Goal: Task Accomplishment & Management: Use online tool/utility

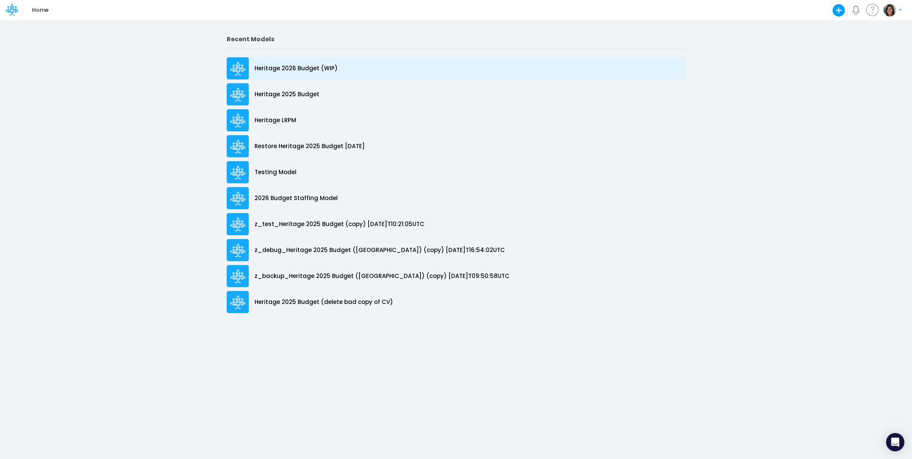
click at [294, 67] on p "Heritage 2026 Budget (WIP)" at bounding box center [296, 68] width 83 height 9
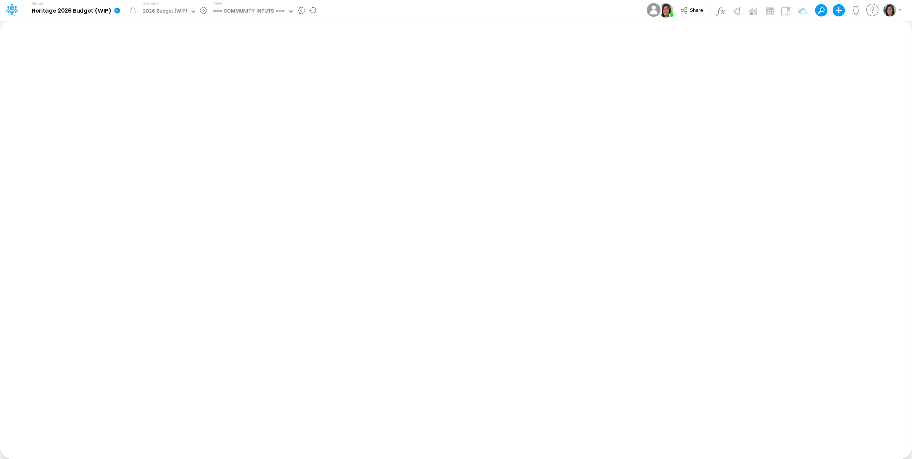
click at [119, 11] on icon at bounding box center [117, 10] width 7 height 7
click at [138, 79] on button "View model info" at bounding box center [156, 79] width 82 height 12
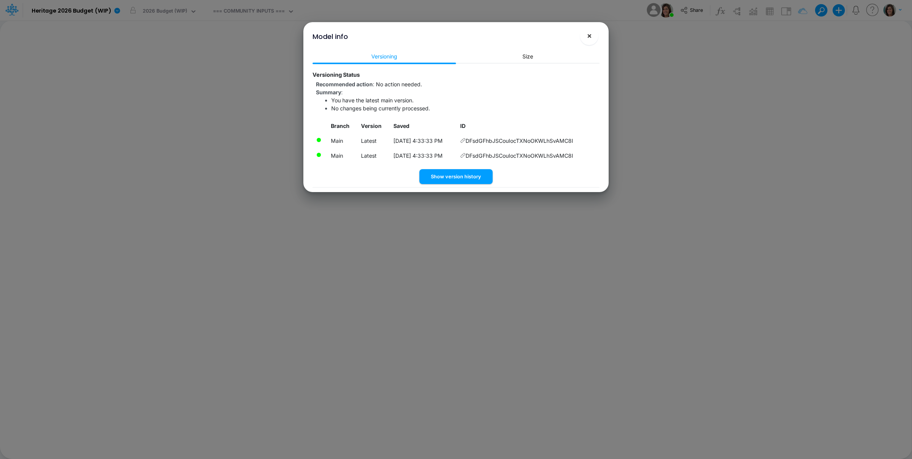
drag, startPoint x: 592, startPoint y: 35, endPoint x: 537, endPoint y: 99, distance: 84.5
click at [591, 39] on span "×" at bounding box center [589, 35] width 5 height 9
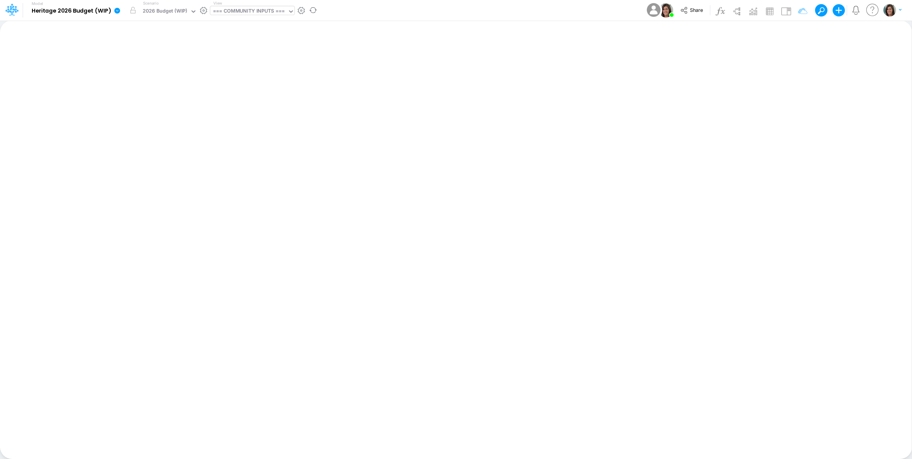
click at [247, 11] on div "=== COMMUNITY INPUTS ===" at bounding box center [249, 11] width 72 height 9
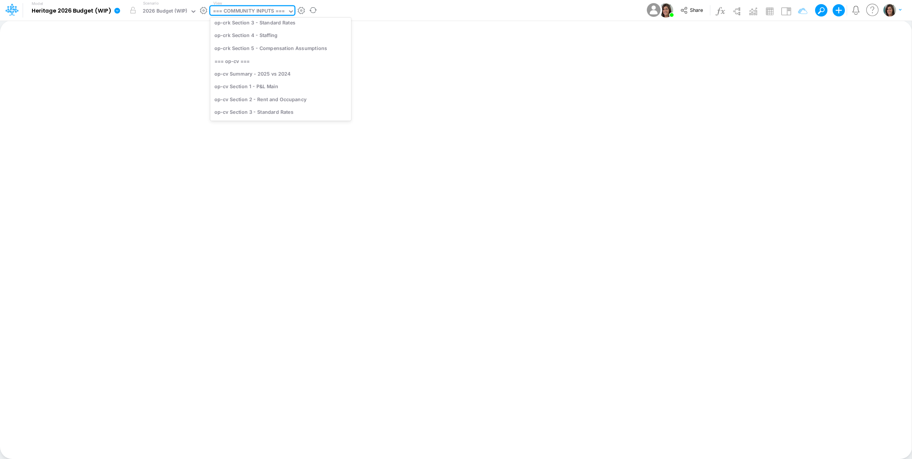
scroll to position [318, 0]
click at [287, 94] on div "op-cv Section 1 - P&L Main" at bounding box center [280, 96] width 141 height 13
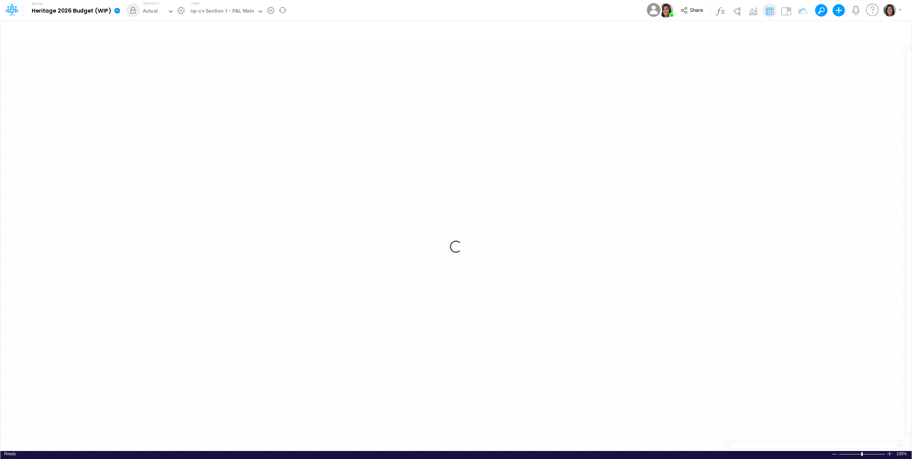
click at [323, 8] on div "Model Heritage 2026 Budget (WIP) Edit model settings Duplicate Import QuickBook…" at bounding box center [456, 10] width 821 height 21
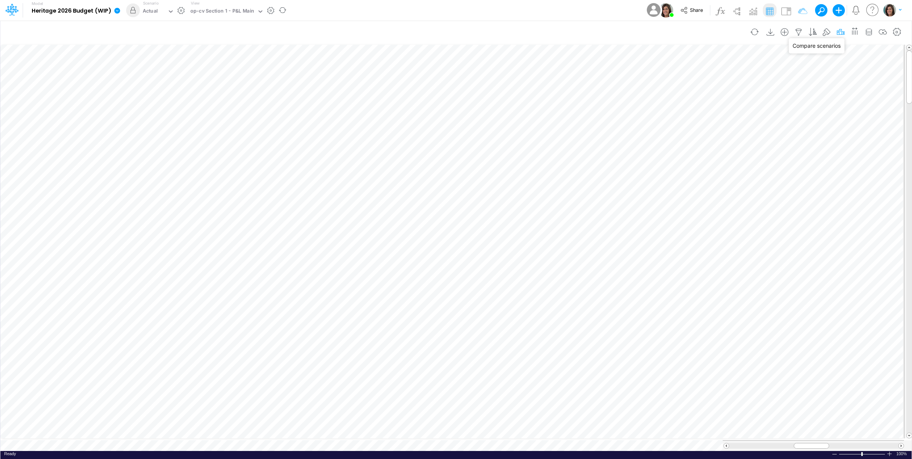
click at [836, 32] on icon "button" at bounding box center [840, 32] width 11 height 8
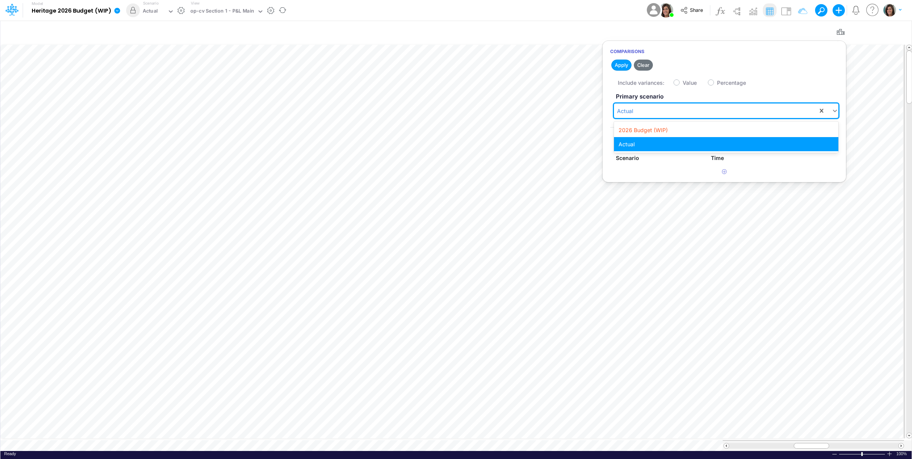
click at [659, 109] on div "Actual" at bounding box center [716, 111] width 204 height 13
click at [659, 130] on div "2026 Budget (WIP)" at bounding box center [726, 130] width 224 height 14
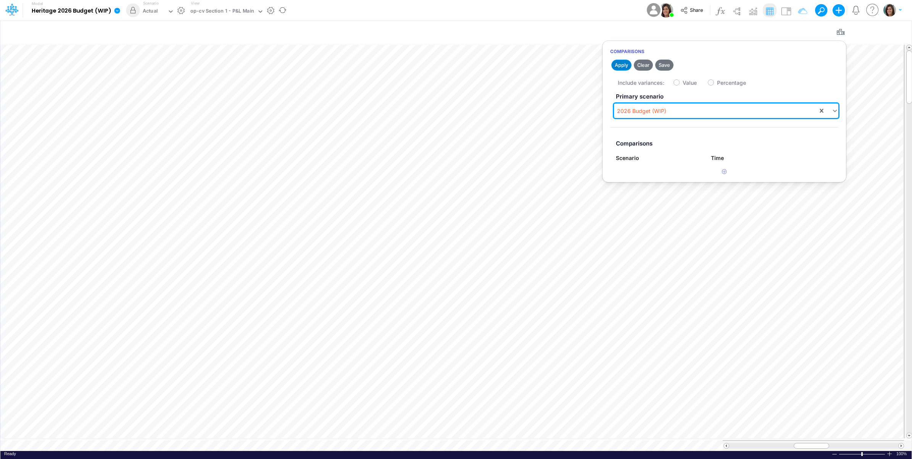
click at [617, 64] on button "Apply" at bounding box center [621, 65] width 20 height 11
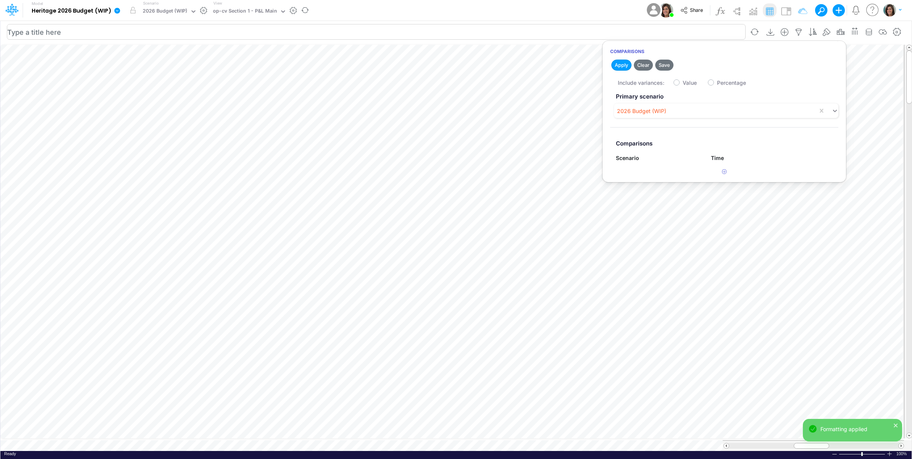
drag, startPoint x: 666, startPoint y: 65, endPoint x: 642, endPoint y: 35, distance: 38.0
click at [666, 65] on button "Save" at bounding box center [664, 65] width 18 height 11
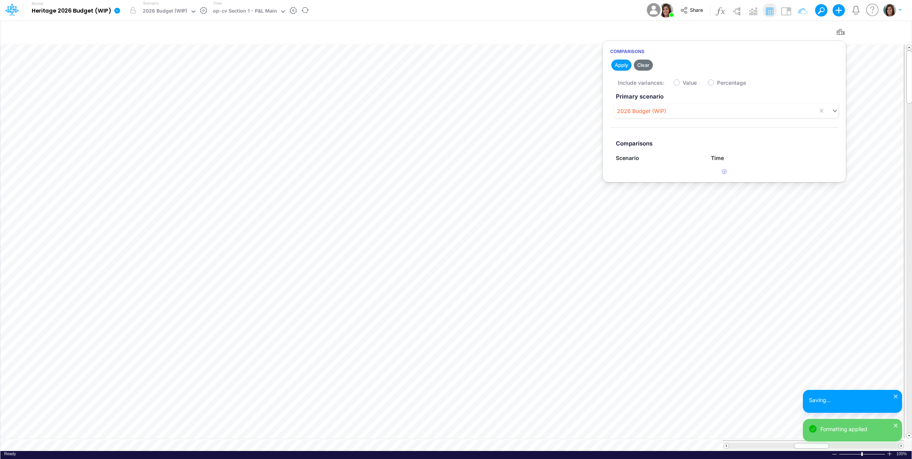
click at [611, 11] on div "Model Heritage 2026 Budget (WIP) Edit model settings Duplicate Import QuickBook…" at bounding box center [456, 10] width 821 height 21
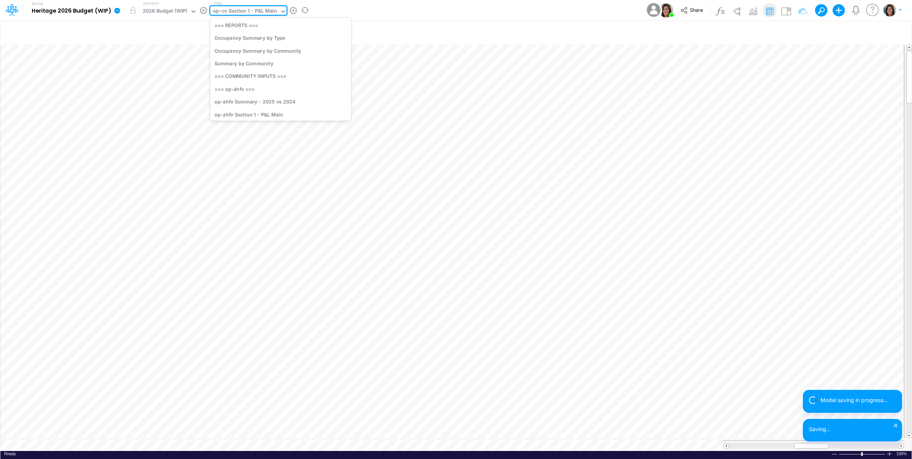
click at [264, 10] on div "op-cv Section 1 - P&L Main" at bounding box center [245, 11] width 64 height 9
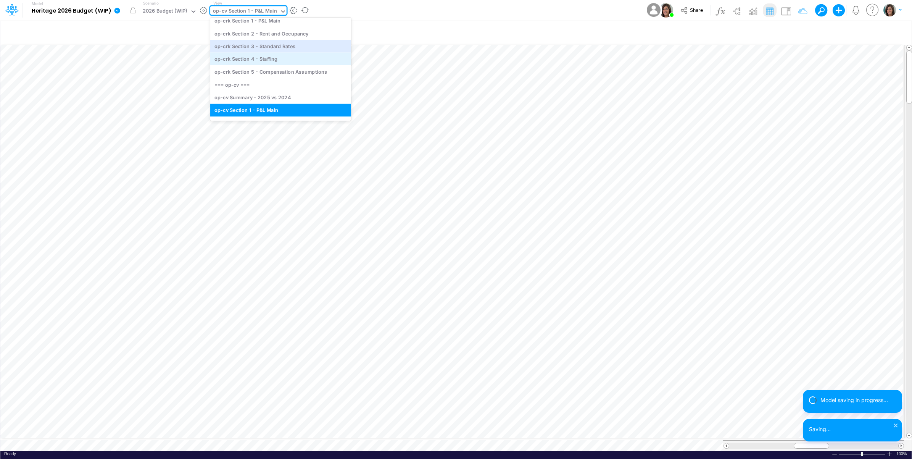
scroll to position [366, 0]
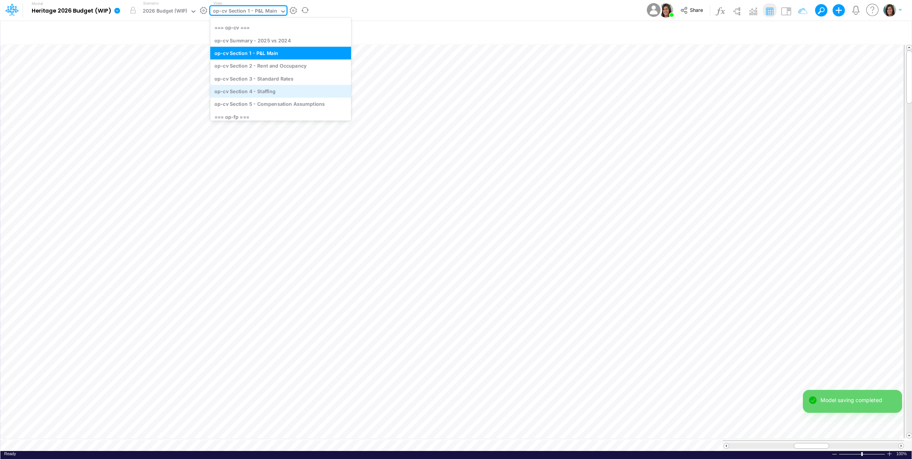
click at [275, 92] on div "op-cv Section 4 - Staffing" at bounding box center [280, 91] width 141 height 13
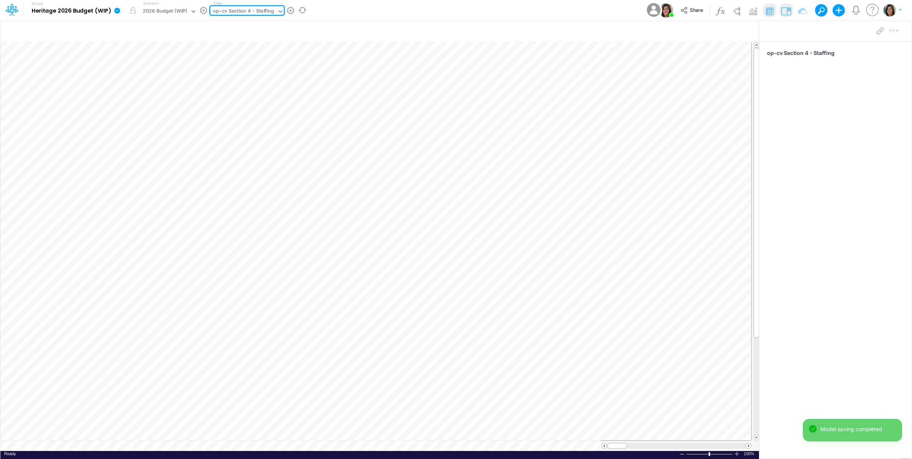
click at [396, 15] on div "Model Heritage 2026 Budget (WIP) Edit model settings Duplicate Import QuickBook…" at bounding box center [456, 10] width 821 height 21
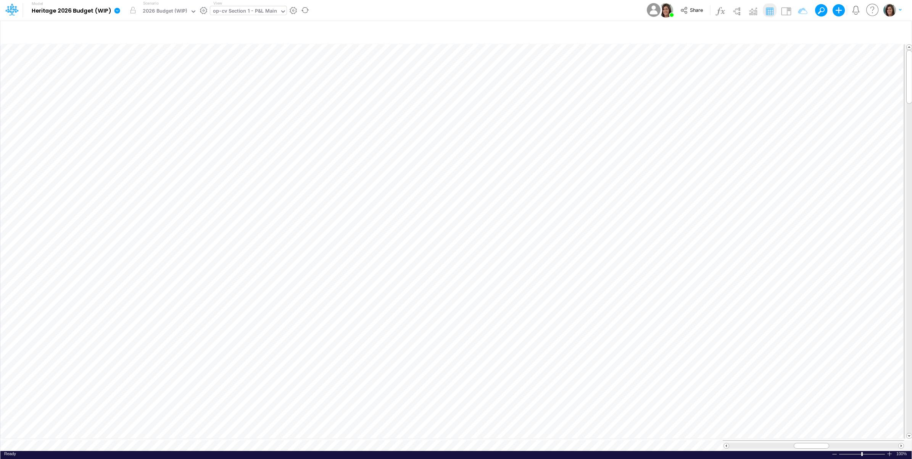
click at [240, 10] on div "op-cv Section 1 - P&L Main" at bounding box center [245, 11] width 64 height 9
type input "template"
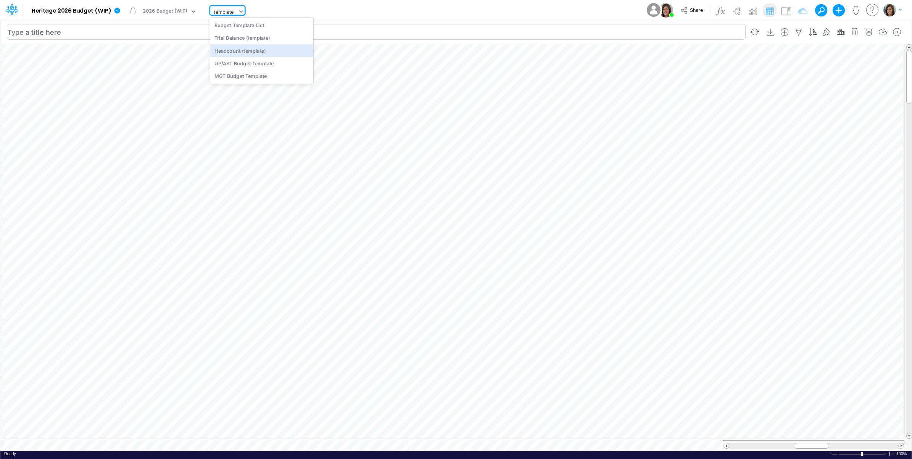
drag, startPoint x: 276, startPoint y: 51, endPoint x: 527, endPoint y: 32, distance: 251.9
click at [277, 51] on div "Headcount (template)" at bounding box center [261, 50] width 103 height 13
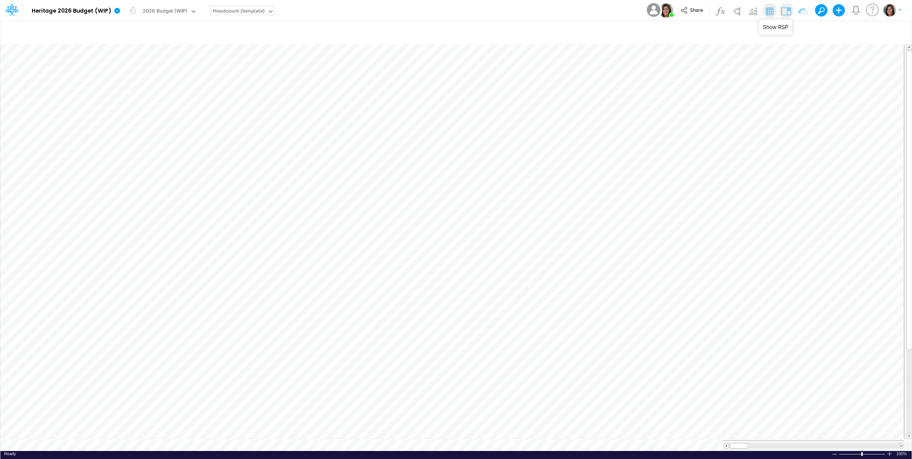
click at [787, 12] on img at bounding box center [786, 11] width 12 height 12
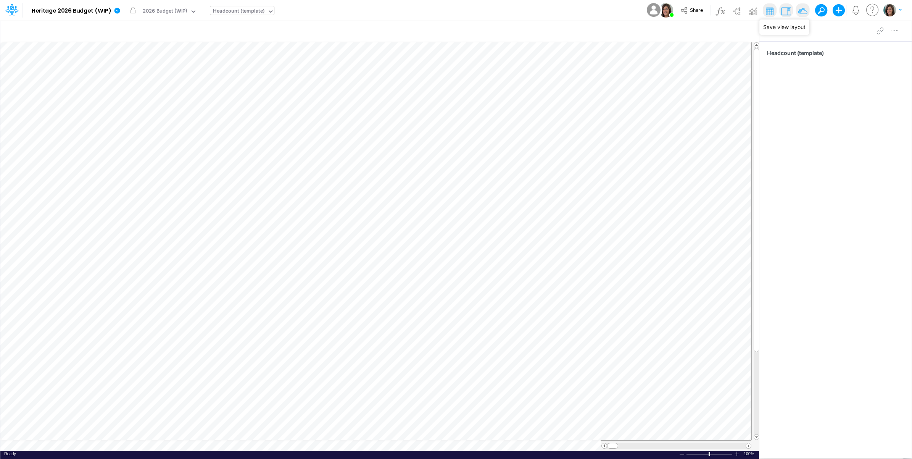
click at [803, 11] on img at bounding box center [803, 11] width 12 height 12
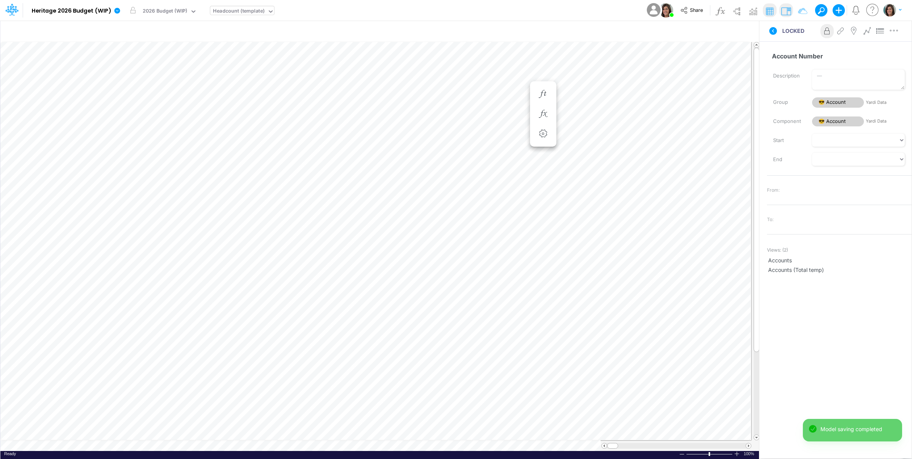
scroll to position [0, 0]
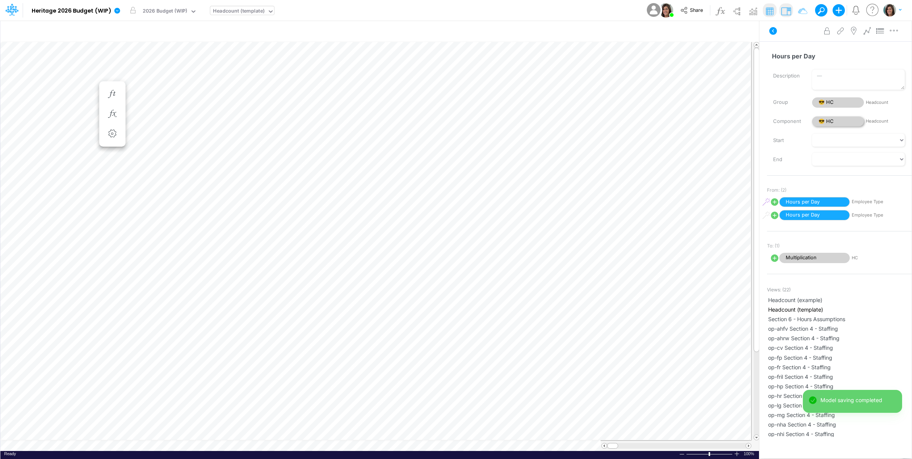
click at [834, 116] on span "😎 HC" at bounding box center [838, 121] width 52 height 10
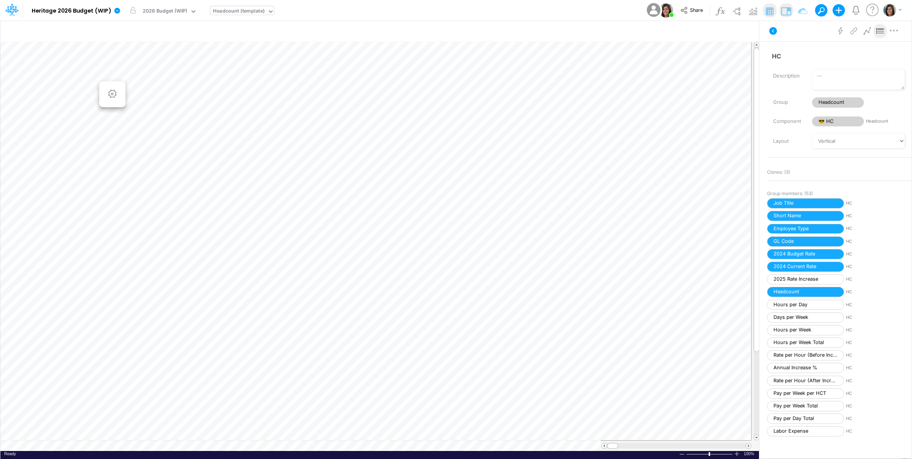
scroll to position [0, 0]
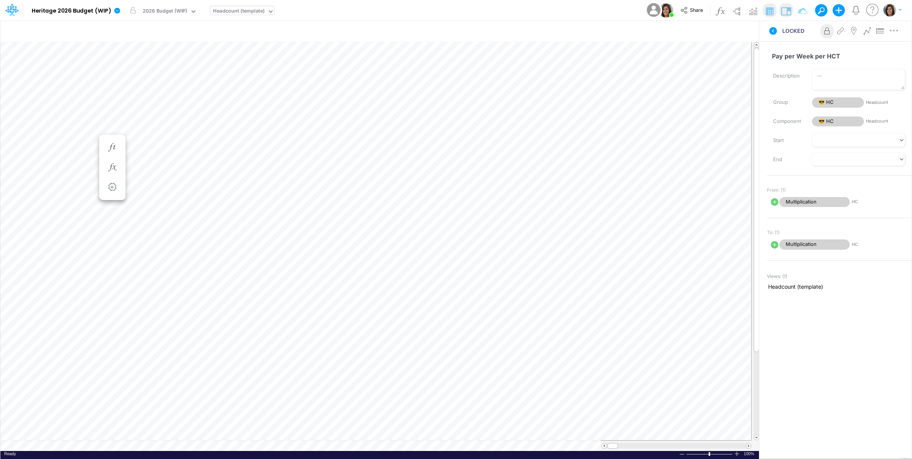
scroll to position [0, 0]
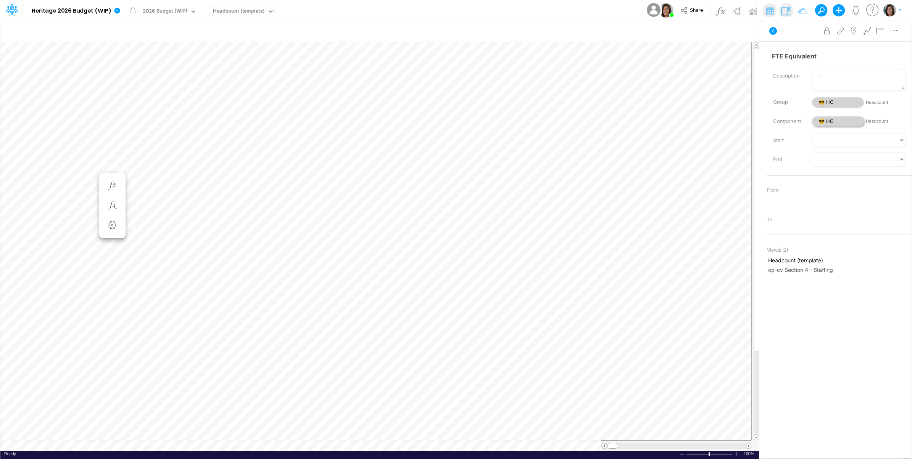
click at [836, 121] on span "😎 HC" at bounding box center [838, 121] width 52 height 10
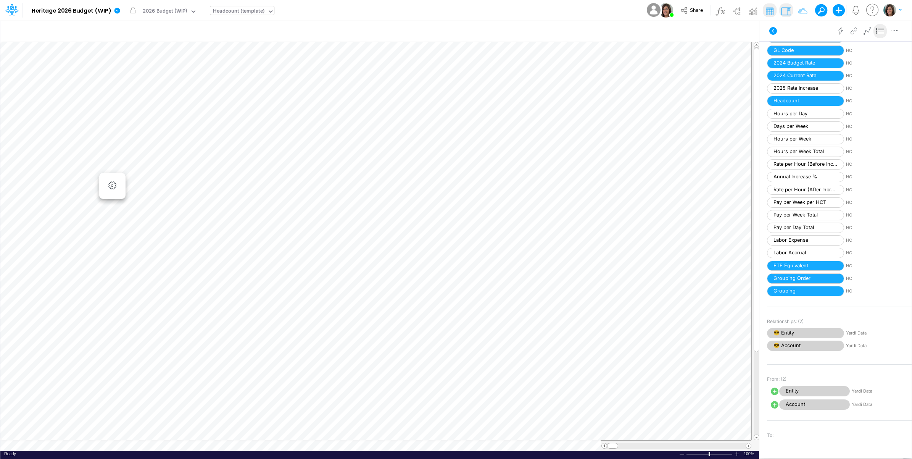
scroll to position [0, 0]
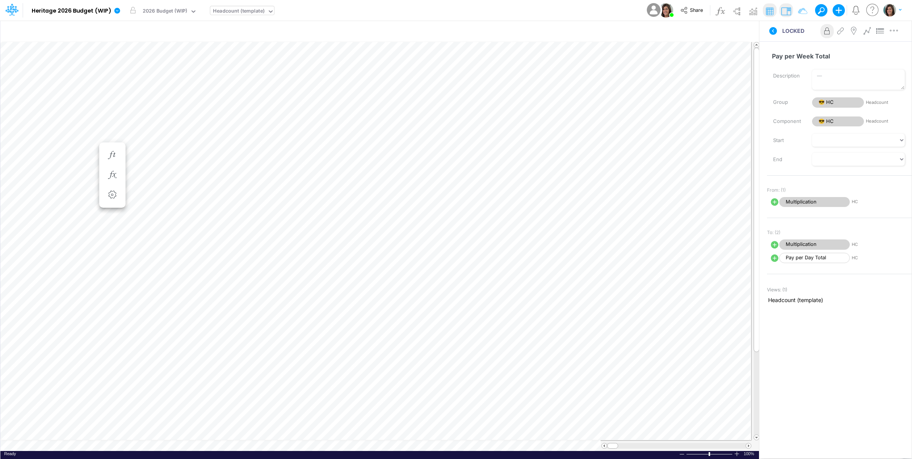
scroll to position [0, 0]
click at [775, 32] on icon at bounding box center [774, 31] width 8 height 8
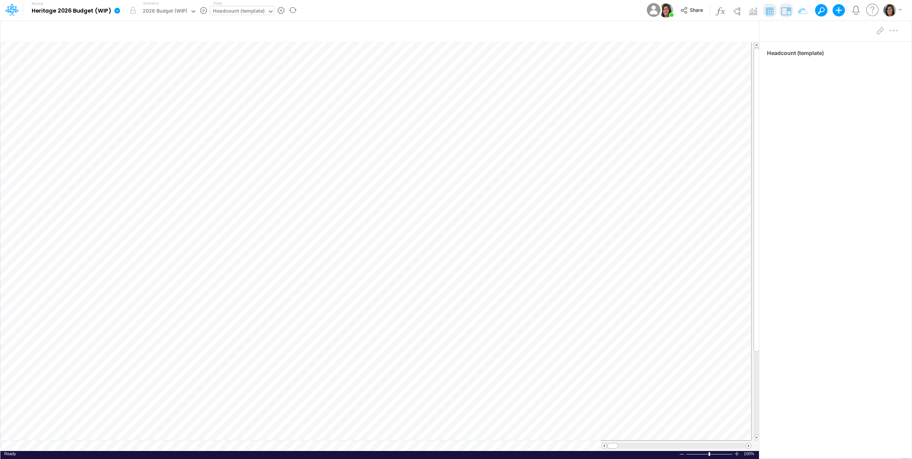
click at [117, 11] on icon at bounding box center [117, 10] width 7 height 7
click at [150, 79] on button "View model info" at bounding box center [156, 79] width 82 height 12
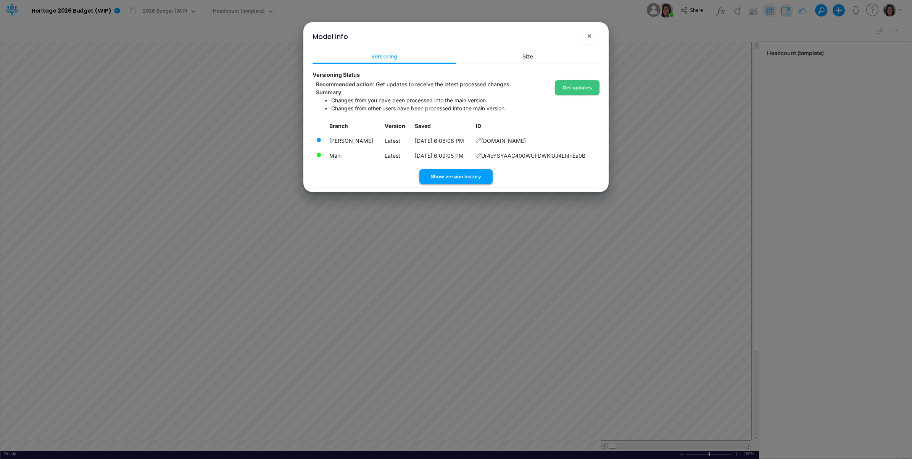
click at [473, 177] on button "Show version history" at bounding box center [455, 176] width 73 height 15
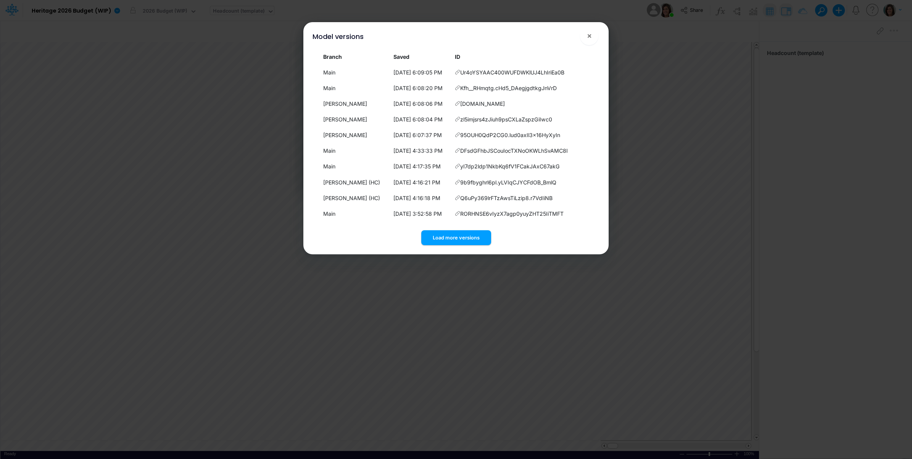
click at [438, 235] on button "Load more versions" at bounding box center [456, 237] width 70 height 15
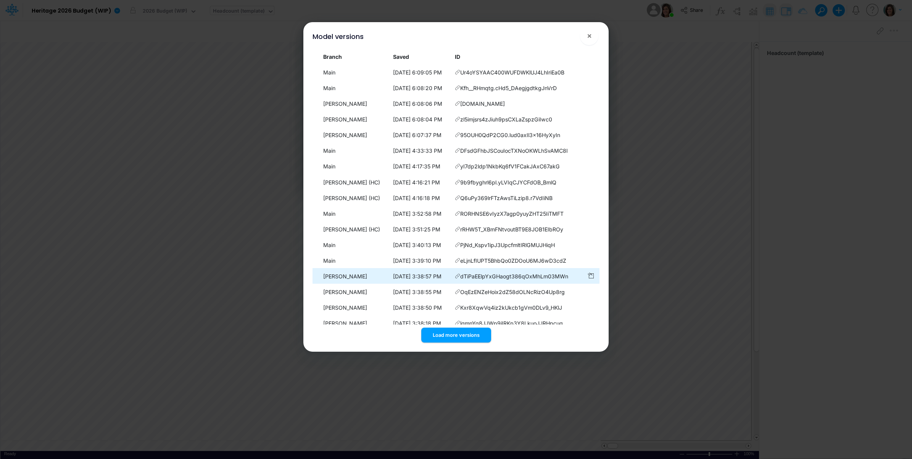
click at [457, 75] on icon at bounding box center [457, 71] width 5 height 5
click at [584, 36] on button "×" at bounding box center [589, 36] width 18 height 18
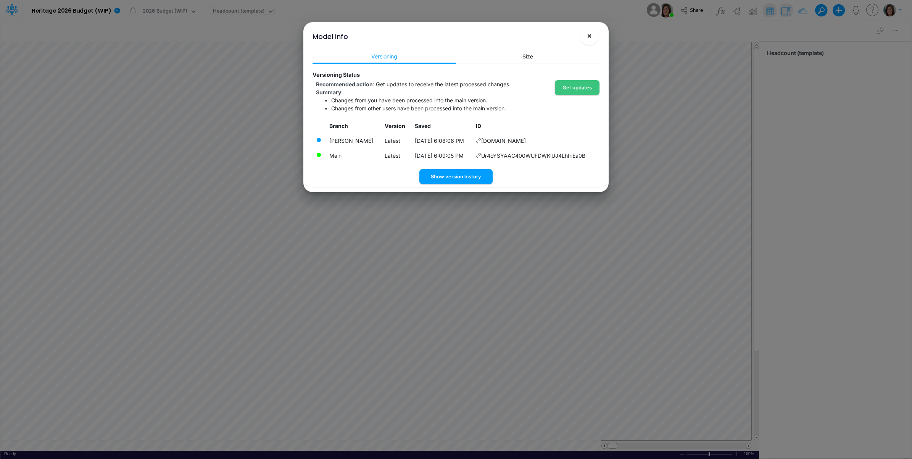
click at [594, 38] on button "×" at bounding box center [589, 36] width 18 height 18
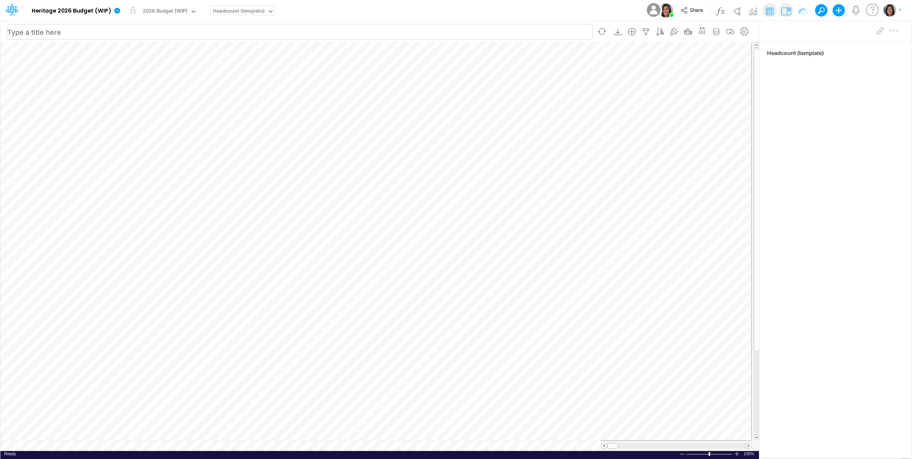
scroll to position [0, 0]
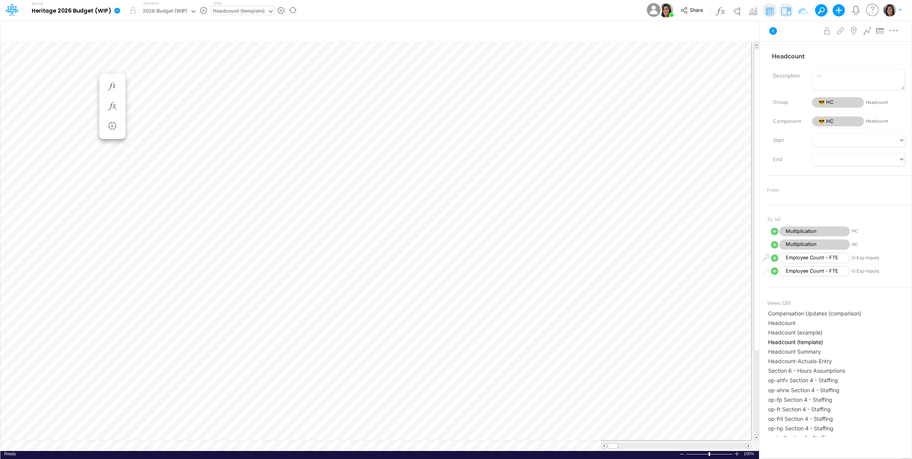
click at [116, 10] on icon at bounding box center [118, 11] width 6 height 6
click at [769, 29] on icon at bounding box center [773, 30] width 9 height 9
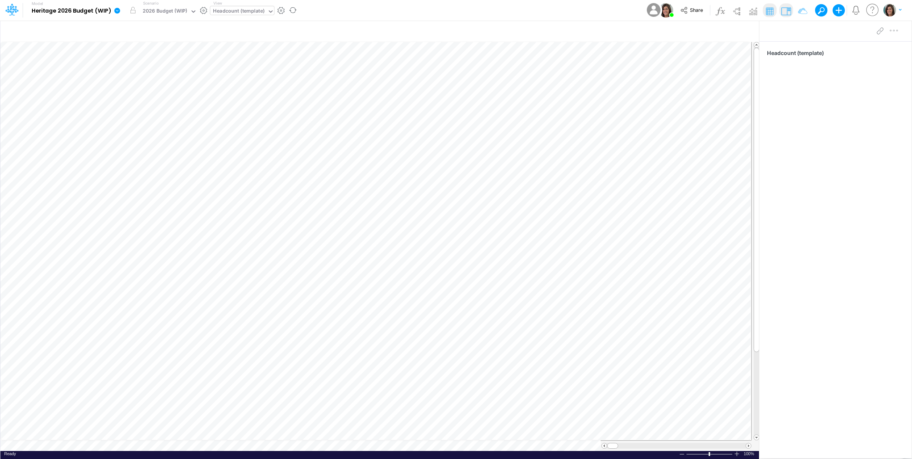
click at [117, 10] on icon at bounding box center [118, 11] width 6 height 6
click at [147, 80] on button "View model info" at bounding box center [156, 79] width 82 height 12
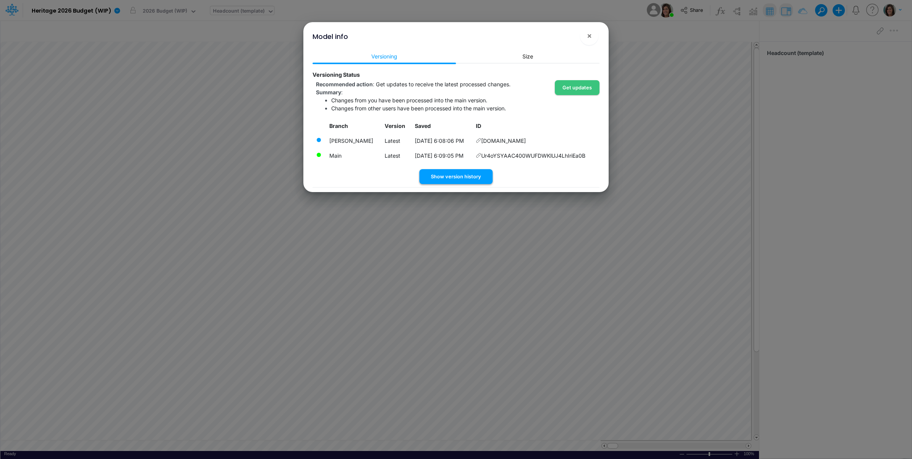
click at [453, 174] on button "Show version history" at bounding box center [455, 176] width 73 height 15
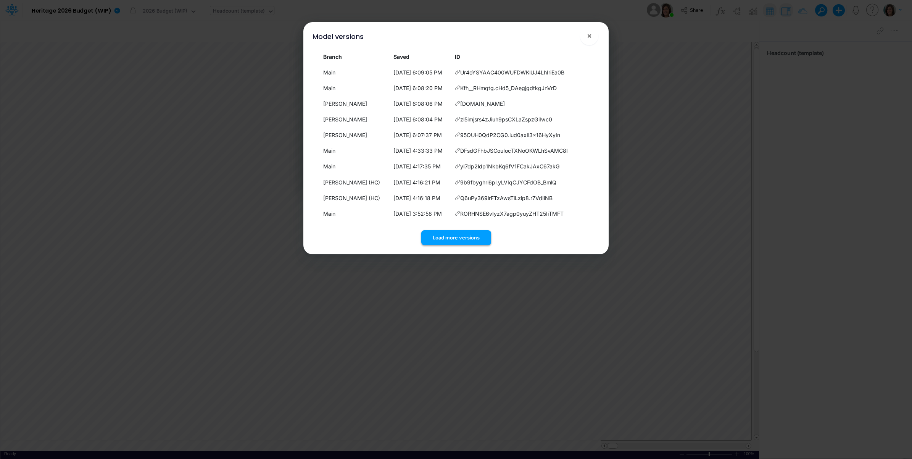
click at [457, 240] on button "Load more versions" at bounding box center [456, 237] width 70 height 15
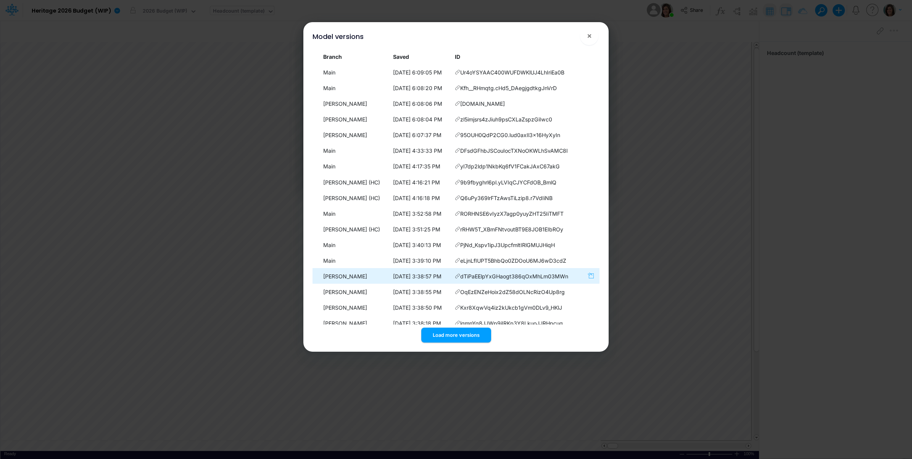
click at [588, 273] on icon "button" at bounding box center [591, 275] width 6 height 6
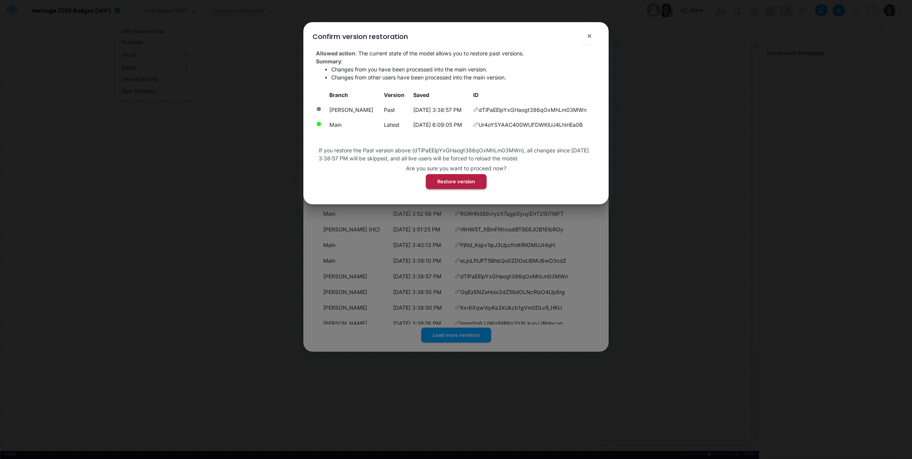
click at [468, 181] on button "Restore version" at bounding box center [456, 181] width 61 height 15
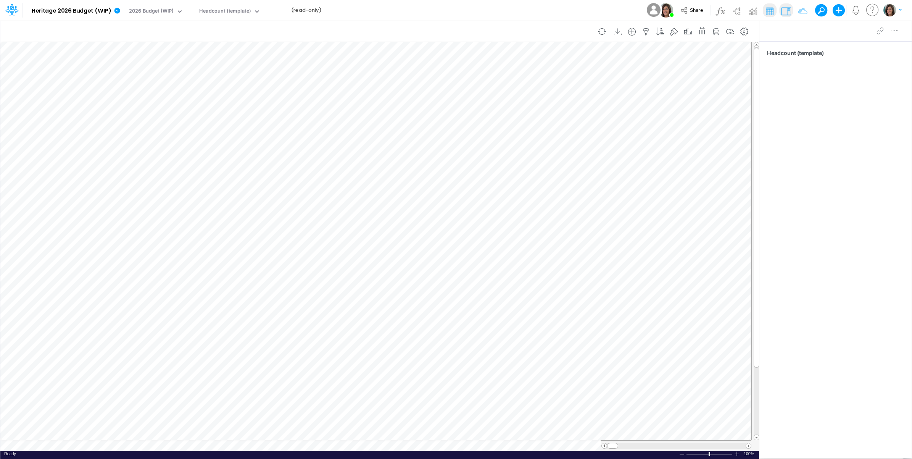
scroll to position [0, 0]
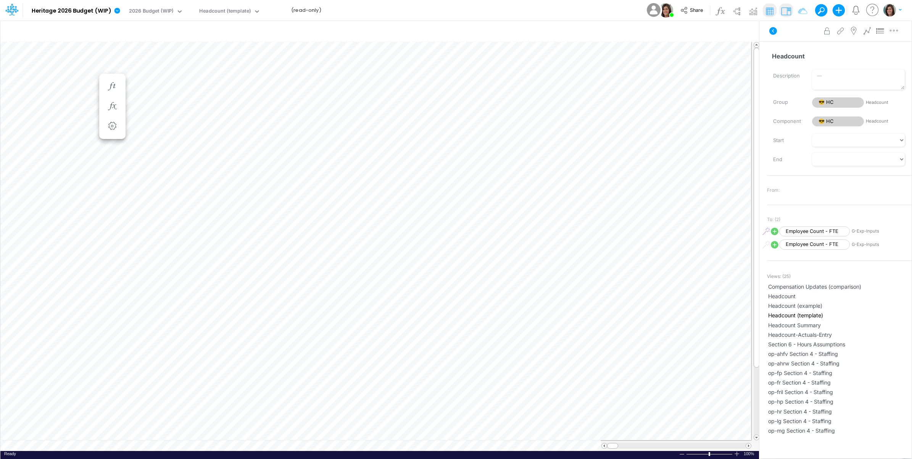
scroll to position [0, 0]
click at [778, 31] on button at bounding box center [773, 31] width 18 height 14
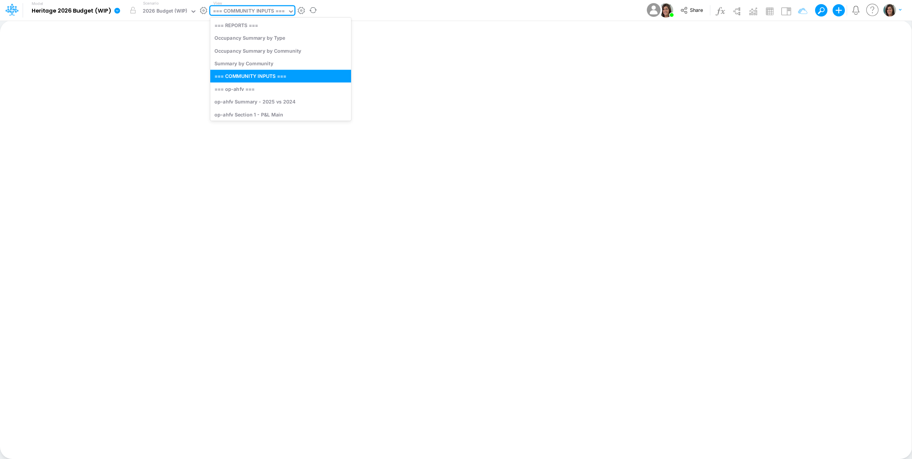
click at [257, 10] on div "=== COMMUNITY INPUTS ===" at bounding box center [249, 11] width 72 height 9
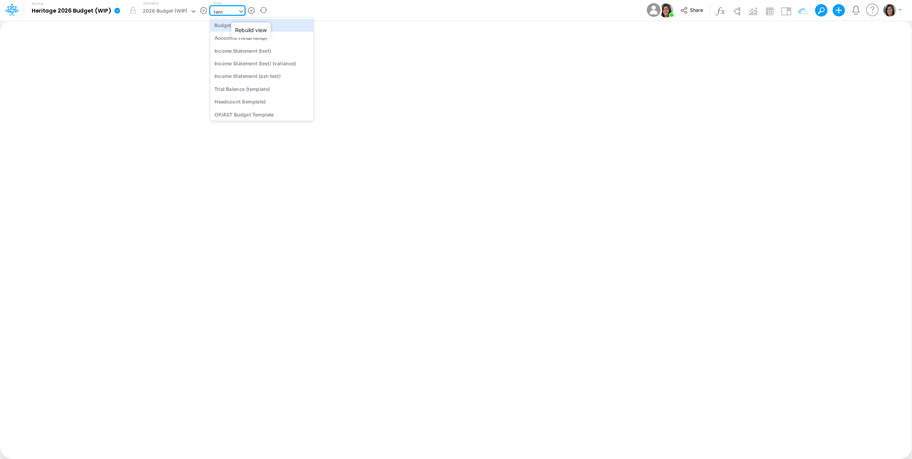
type input "templ"
click at [260, 49] on div "Headcount (template)" at bounding box center [261, 50] width 103 height 13
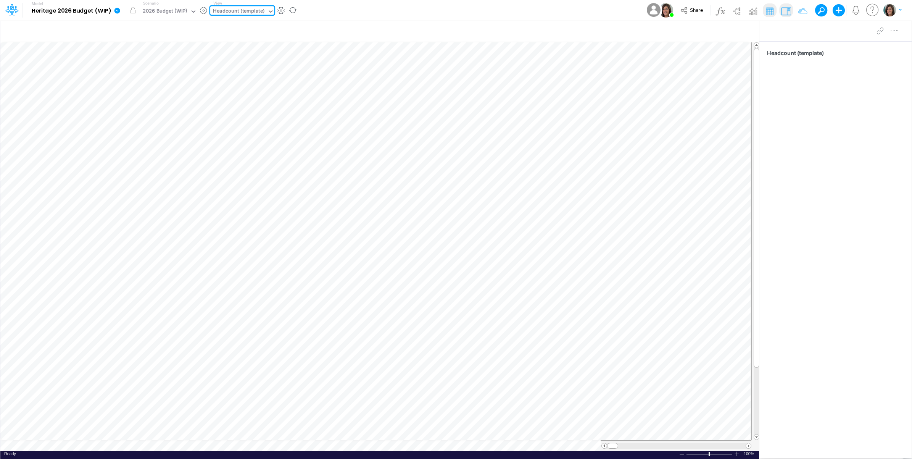
click at [256, 11] on div "Headcount (template)" at bounding box center [239, 11] width 52 height 9
type input "s"
type input "op-cv"
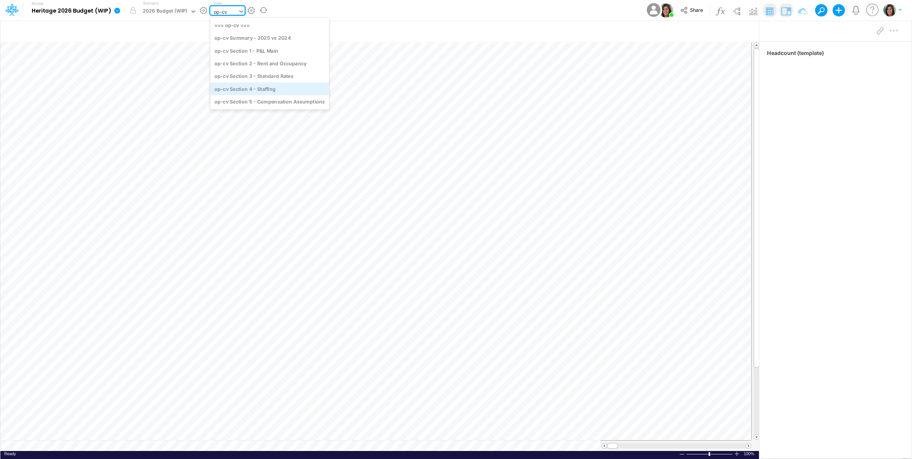
click at [289, 87] on div "op-cv Section 4 - Staffing" at bounding box center [269, 88] width 119 height 13
click at [482, 10] on div "Model Heritage 2026 Budget (WIP) Edit model settings Duplicate Import QuickBook…" at bounding box center [456, 10] width 821 height 21
click at [116, 13] on icon at bounding box center [118, 11] width 6 height 6
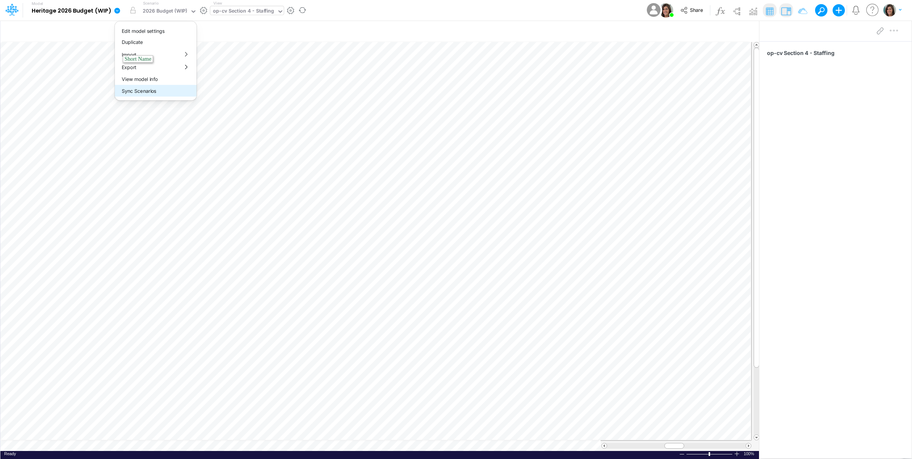
click at [149, 94] on button "Sync Scenarios" at bounding box center [156, 91] width 82 height 12
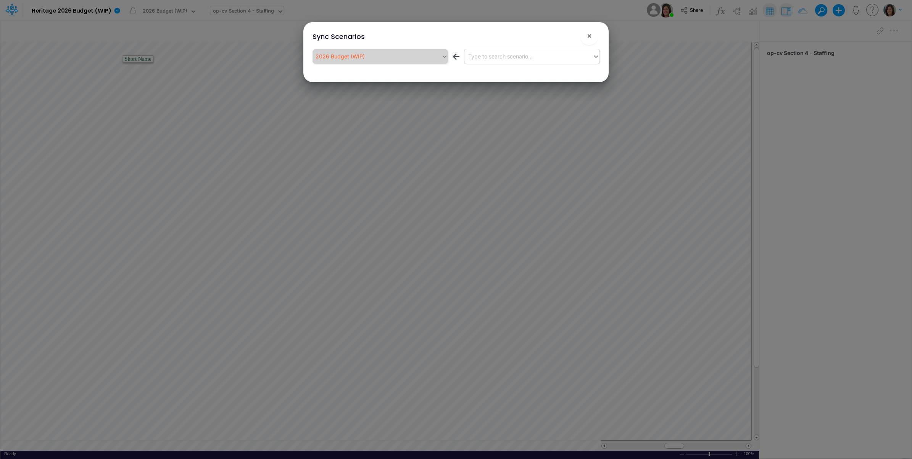
click at [534, 60] on div "Type to search scenario..." at bounding box center [529, 56] width 129 height 13
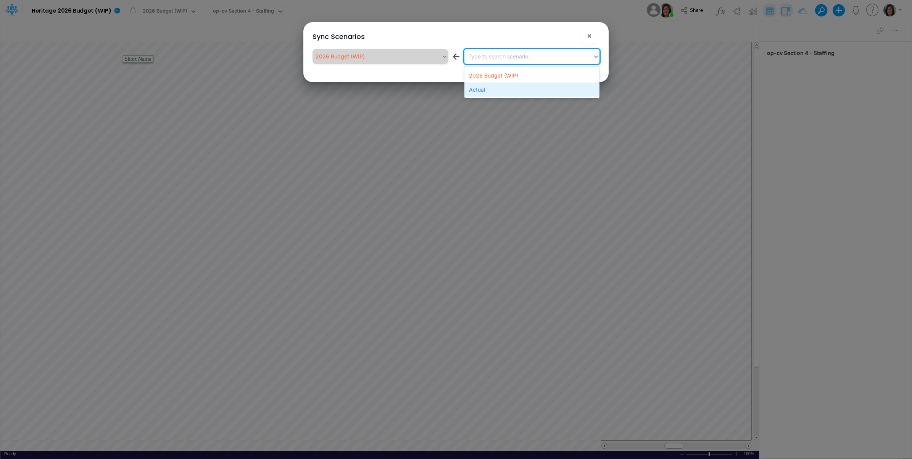
click at [527, 89] on div "Actual" at bounding box center [532, 89] width 135 height 14
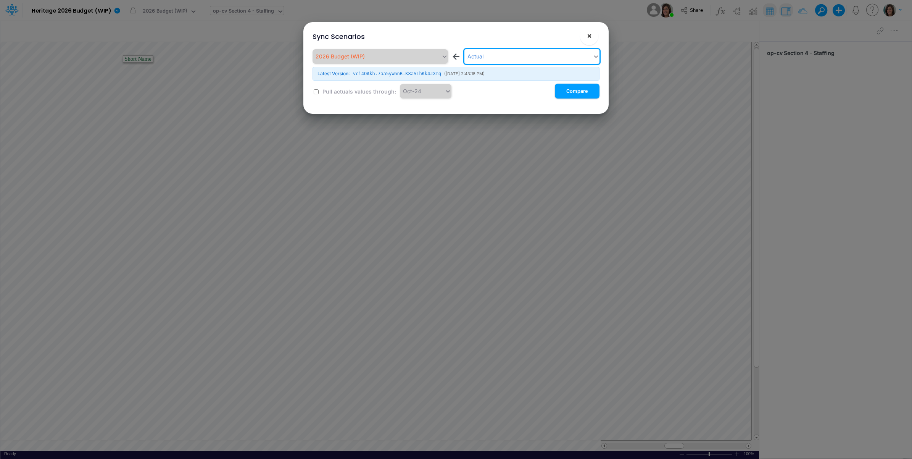
click at [590, 35] on span "×" at bounding box center [589, 35] width 5 height 9
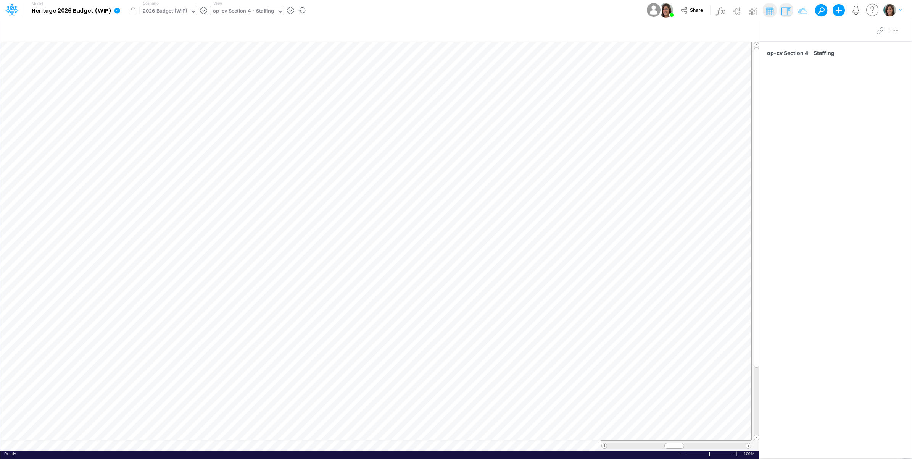
click at [167, 12] on div "2026 Budget (WIP)" at bounding box center [165, 11] width 45 height 9
click at [164, 39] on div "Actual" at bounding box center [193, 37] width 98 height 7
click at [132, 11] on button "button" at bounding box center [133, 10] width 14 height 14
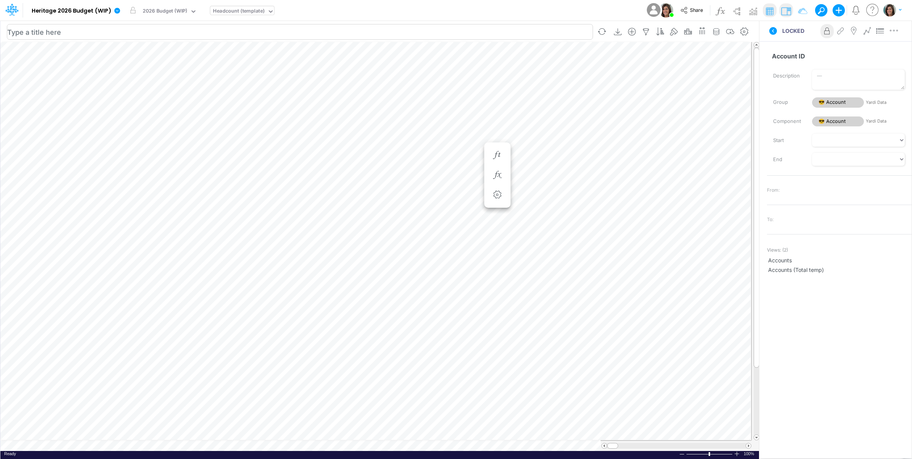
scroll to position [0, 0]
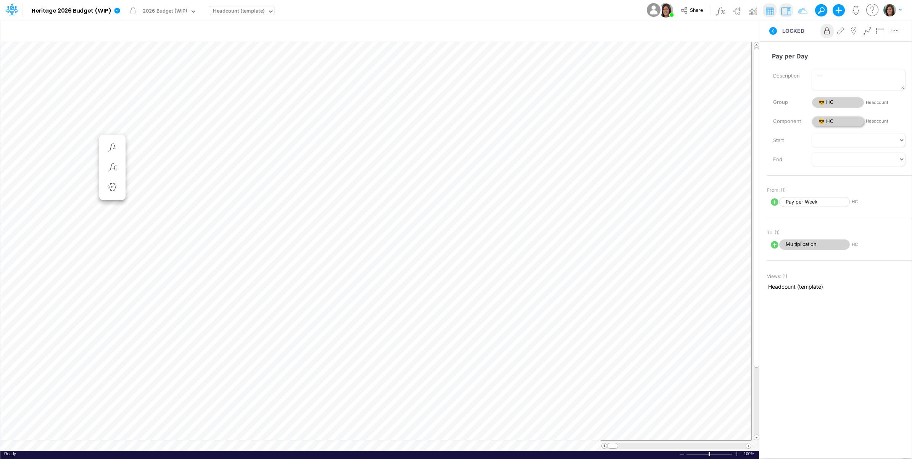
click at [838, 123] on span "😎 HC" at bounding box center [838, 121] width 52 height 10
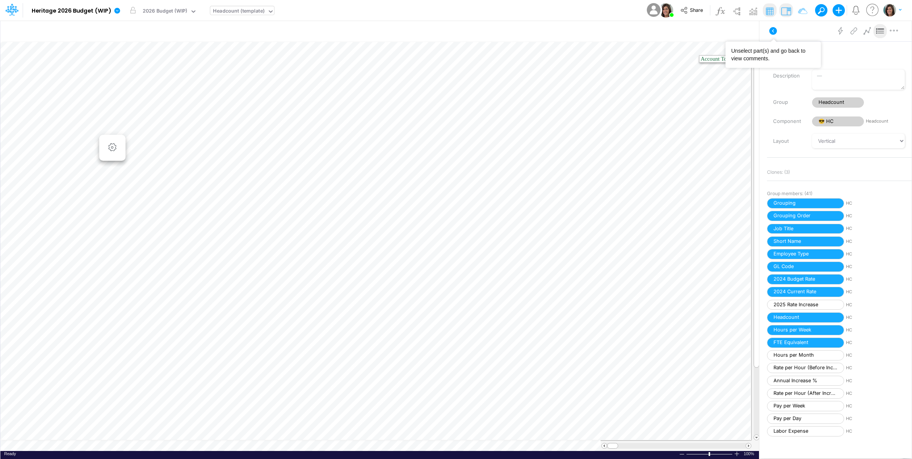
click at [767, 31] on button at bounding box center [773, 31] width 18 height 14
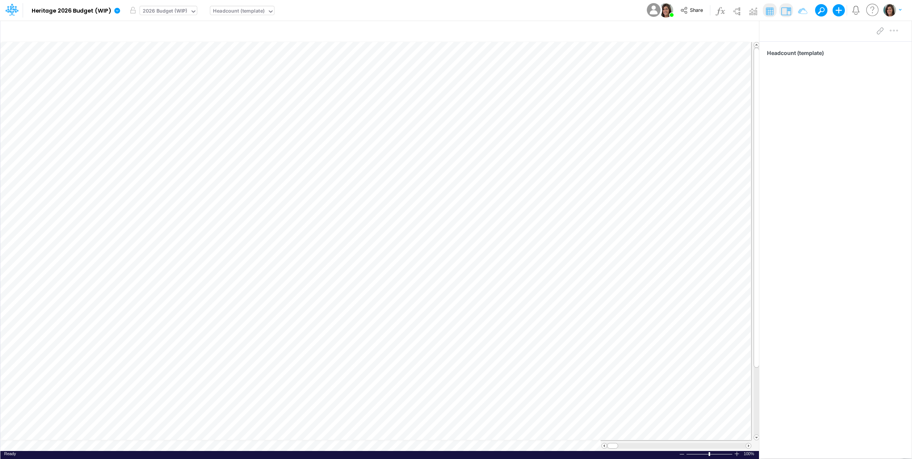
click at [170, 12] on div "2026 Budget (WIP)" at bounding box center [165, 11] width 45 height 9
click at [170, 37] on div "Actual" at bounding box center [193, 37] width 98 height 7
click at [132, 9] on button "button" at bounding box center [133, 10] width 14 height 14
click at [677, 31] on icon "button" at bounding box center [674, 32] width 11 height 8
click at [685, 31] on icon "button" at bounding box center [687, 32] width 11 height 8
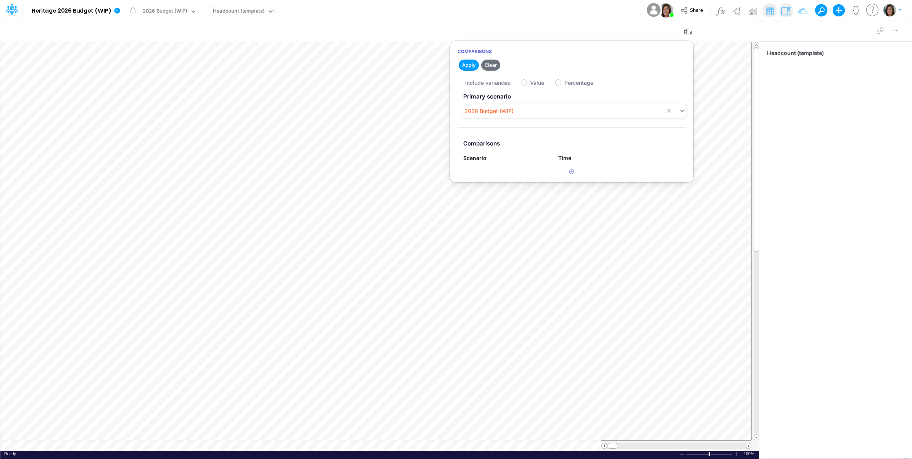
click at [461, 10] on div "Model Heritage 2026 Budget (WIP) Edit model settings Duplicate Import QuickBook…" at bounding box center [456, 10] width 821 height 21
click at [115, 11] on icon at bounding box center [118, 11] width 6 height 6
click at [138, 79] on button "View model info" at bounding box center [156, 79] width 82 height 12
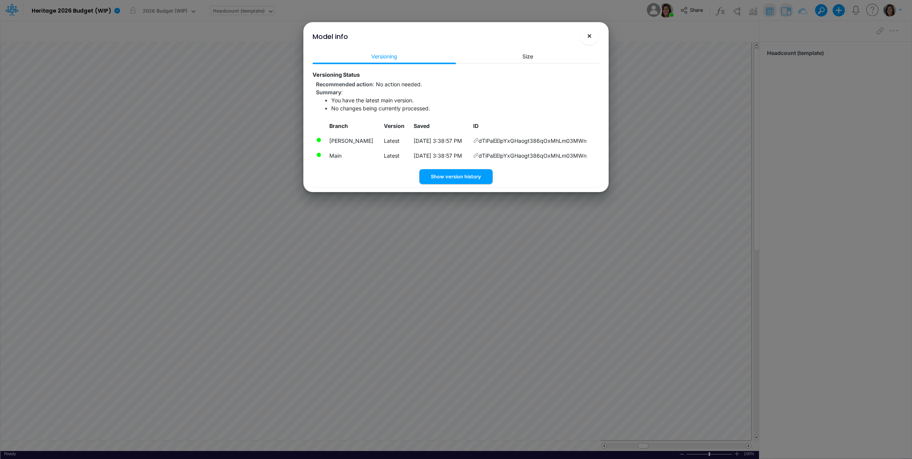
drag, startPoint x: 589, startPoint y: 34, endPoint x: 326, endPoint y: 150, distance: 286.8
click at [589, 35] on span "×" at bounding box center [589, 35] width 5 height 9
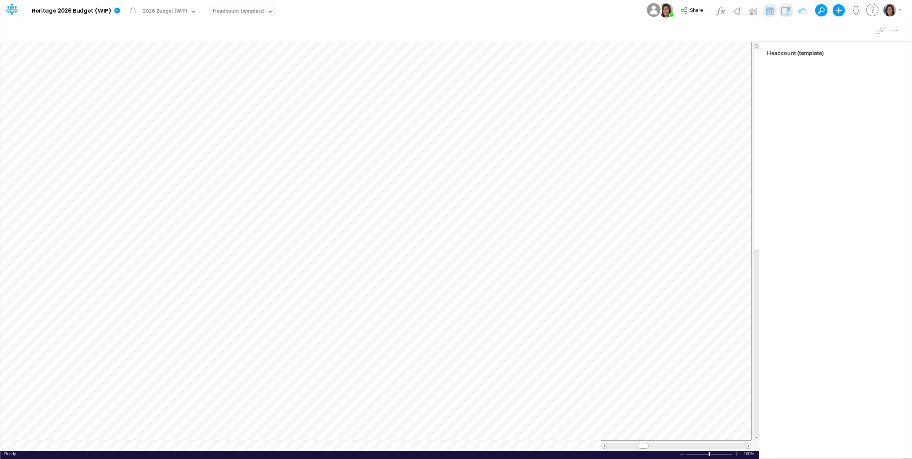
click at [100, 445] on div "Insert new Conditional formatting Paste Cut Copy AutoFill Pay per Day Ready 100…" at bounding box center [379, 239] width 759 height 439
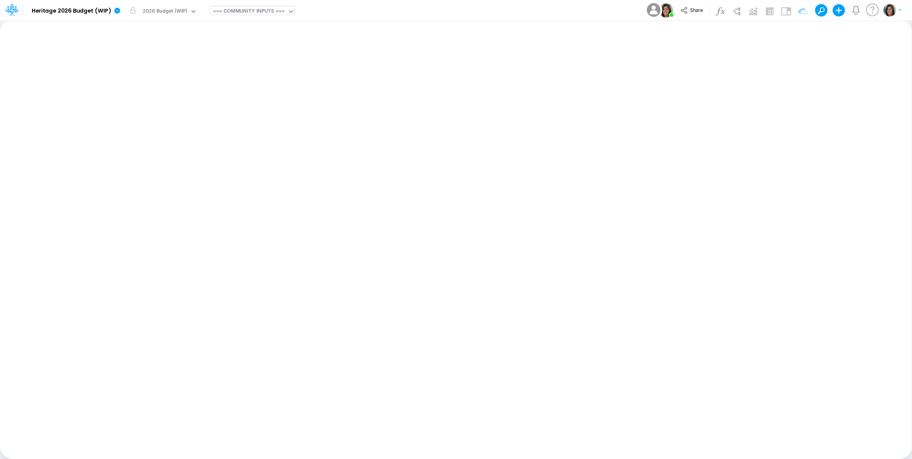
click at [378, 10] on div "Model Heritage 2026 Budget (WIP) Edit model settings Duplicate Import QuickBook…" at bounding box center [456, 10] width 821 height 21
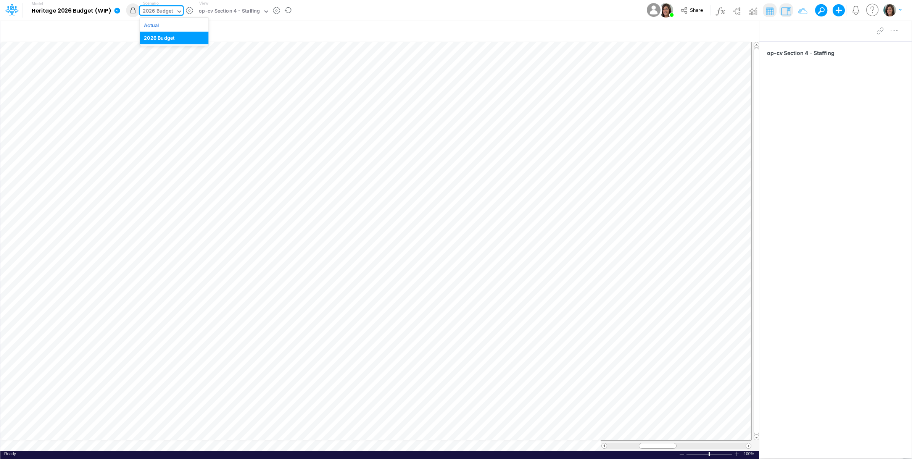
click at [167, 13] on div "2026 Budget" at bounding box center [158, 11] width 31 height 9
click at [181, 28] on div "Actual" at bounding box center [174, 24] width 60 height 7
click at [300, 14] on div "Model Heritage 2026 Budget (WIP) Edit model settings Duplicate Import QuickBook…" at bounding box center [456, 10] width 821 height 21
click at [118, 13] on icon at bounding box center [118, 11] width 6 height 6
click at [227, 13] on div "op-cv Section 4 - Staffing" at bounding box center [220, 11] width 61 height 9
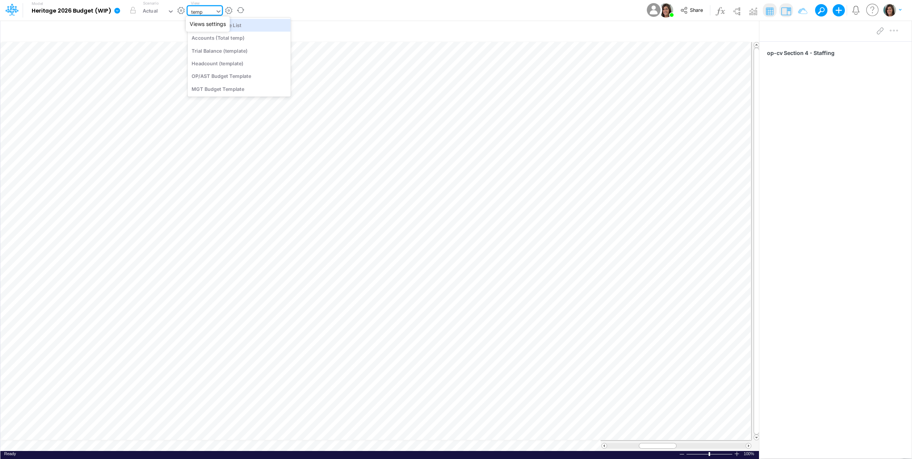
type input "templ"
click at [236, 52] on div "Headcount (template)" at bounding box center [239, 50] width 103 height 13
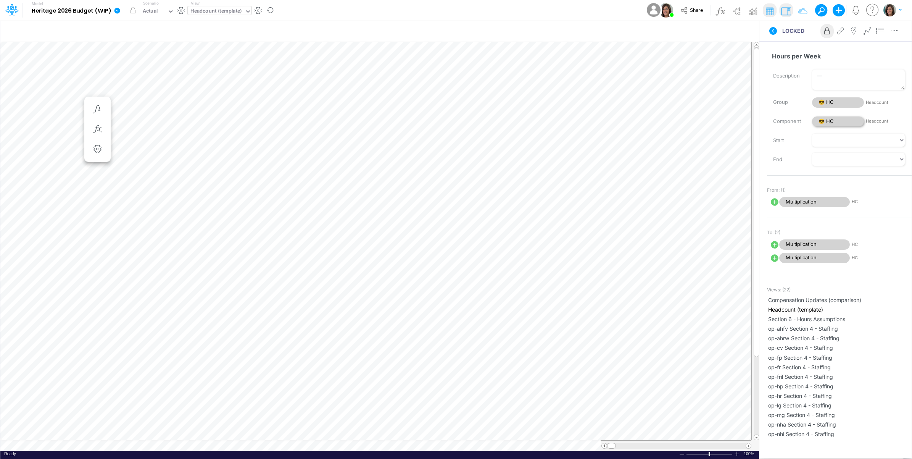
click at [833, 124] on span "😎 HC" at bounding box center [838, 121] width 52 height 10
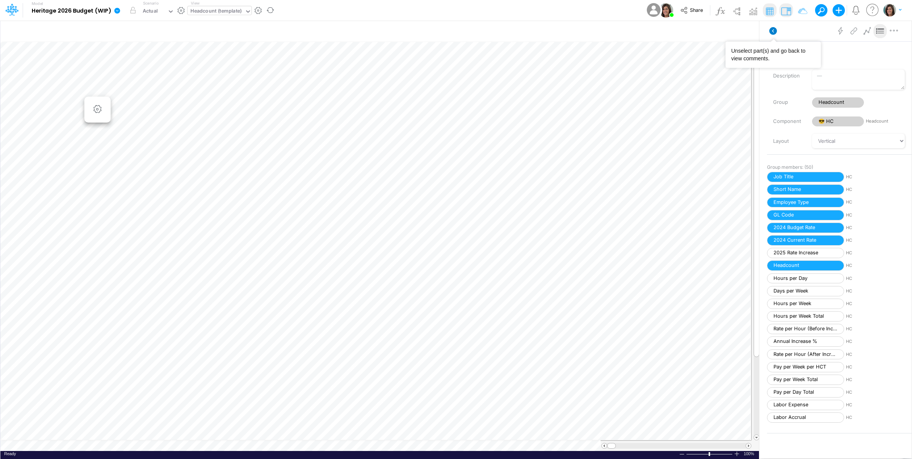
click at [773, 34] on icon at bounding box center [774, 31] width 8 height 8
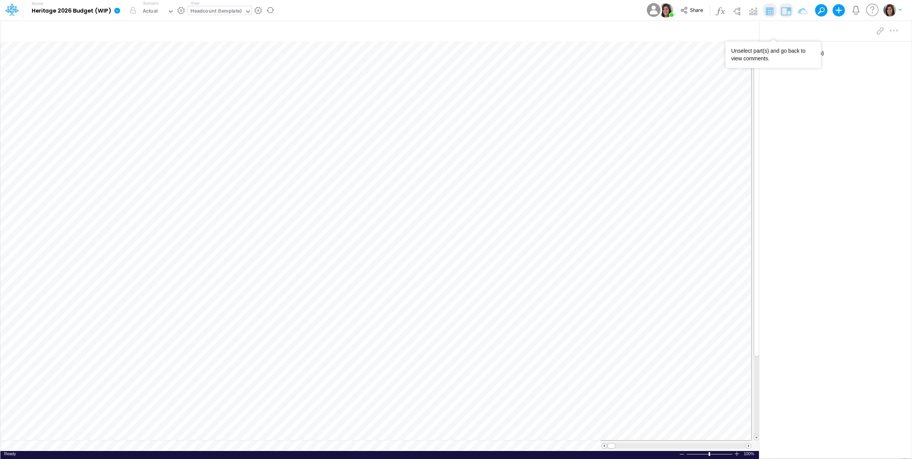
click at [319, 6] on div "Model Heritage 2026 Budget (WIP) Edit model settings Duplicate Import QuickBook…" at bounding box center [456, 10] width 821 height 21
click at [121, 10] on link at bounding box center [118, 10] width 15 height 20
click at [146, 89] on button "Sync Scenarios" at bounding box center [156, 91] width 82 height 12
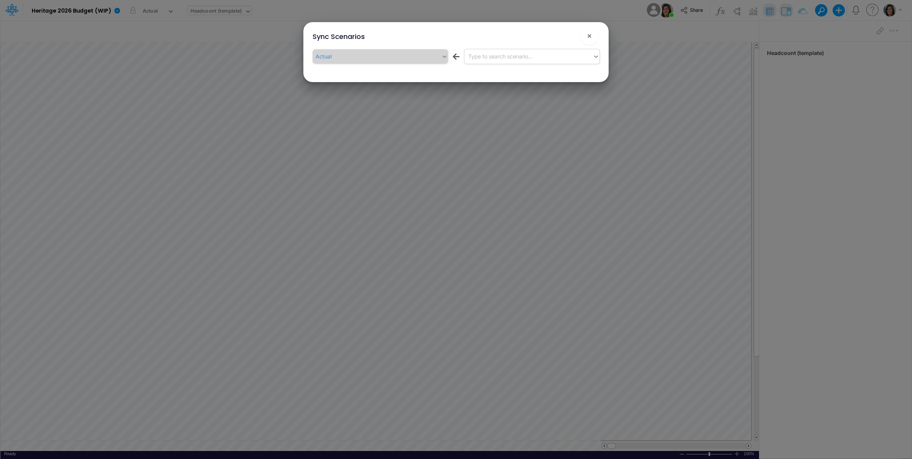
click at [502, 59] on div "Type to search scenario..." at bounding box center [500, 56] width 65 height 8
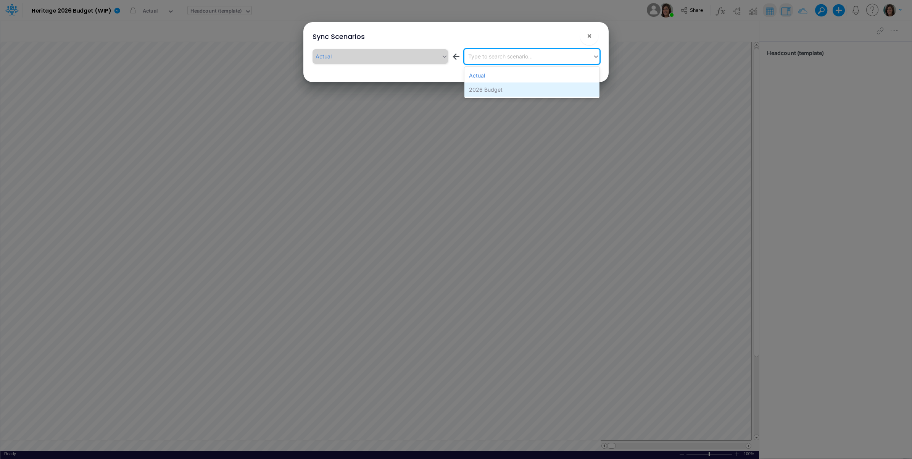
click at [501, 90] on div "2026 Budget" at bounding box center [532, 89] width 135 height 14
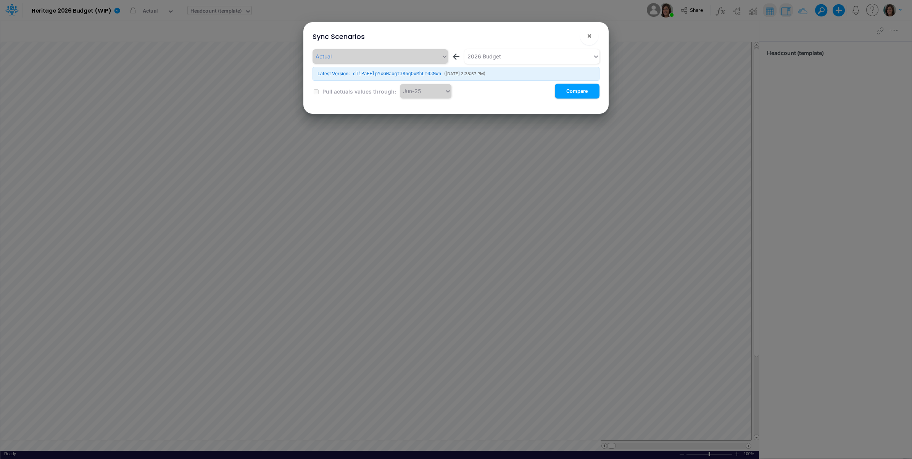
click at [583, 92] on button "Compare" at bounding box center [577, 91] width 45 height 15
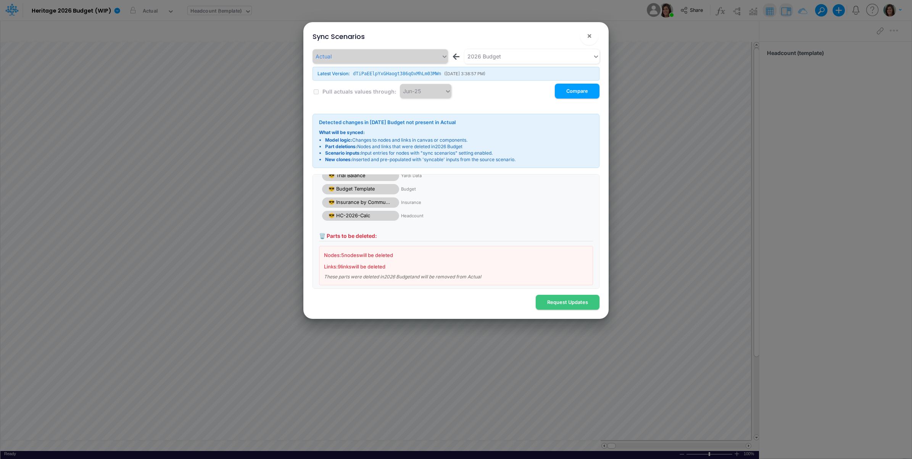
scroll to position [39, 0]
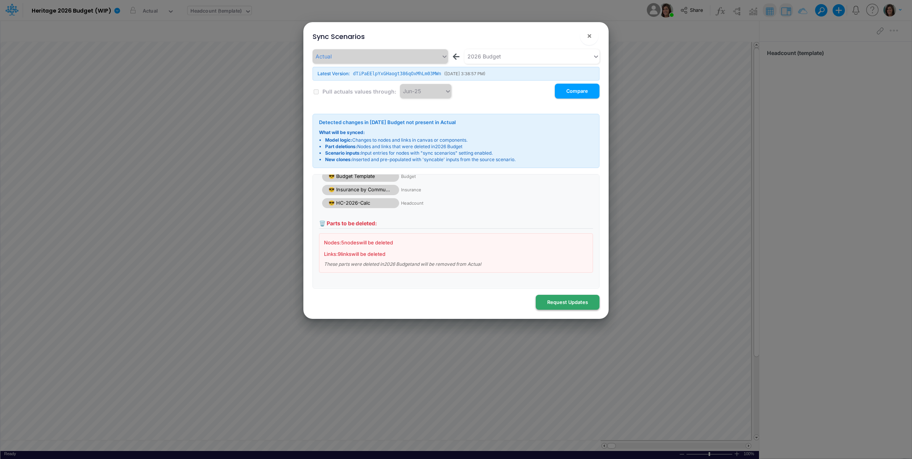
click at [568, 308] on button "Request Updates" at bounding box center [568, 302] width 64 height 15
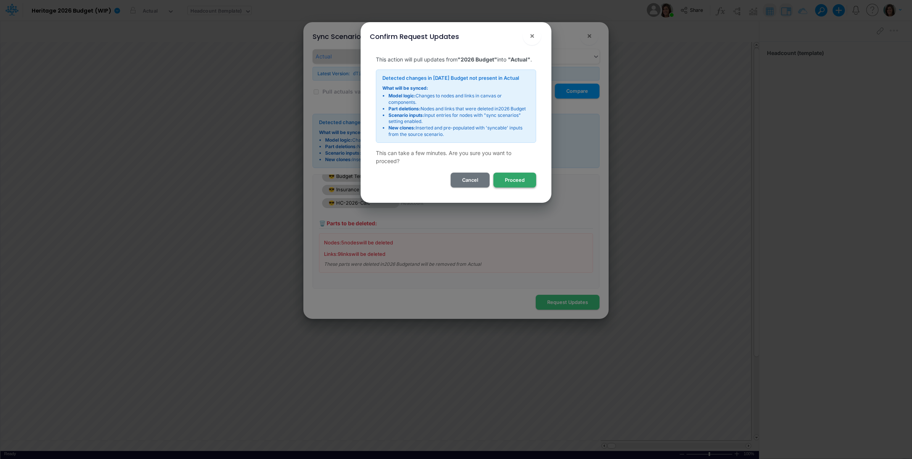
click at [519, 187] on button "Proceed" at bounding box center [515, 180] width 43 height 15
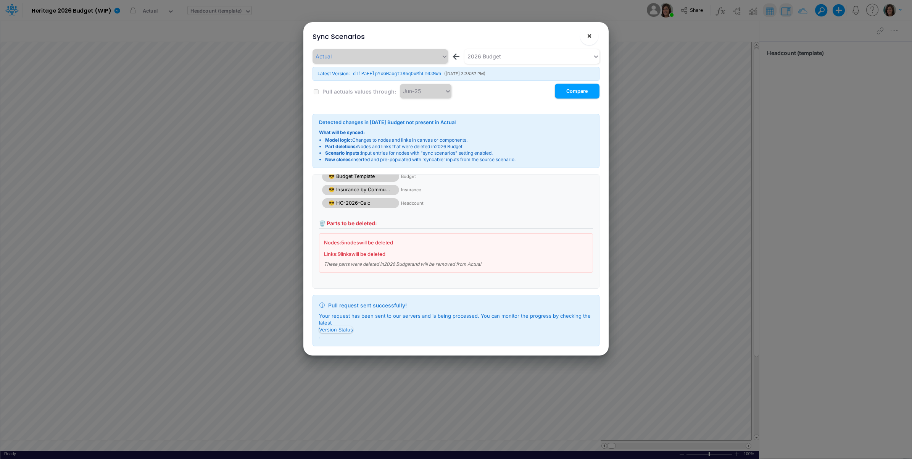
click at [590, 35] on span "×" at bounding box center [589, 35] width 5 height 9
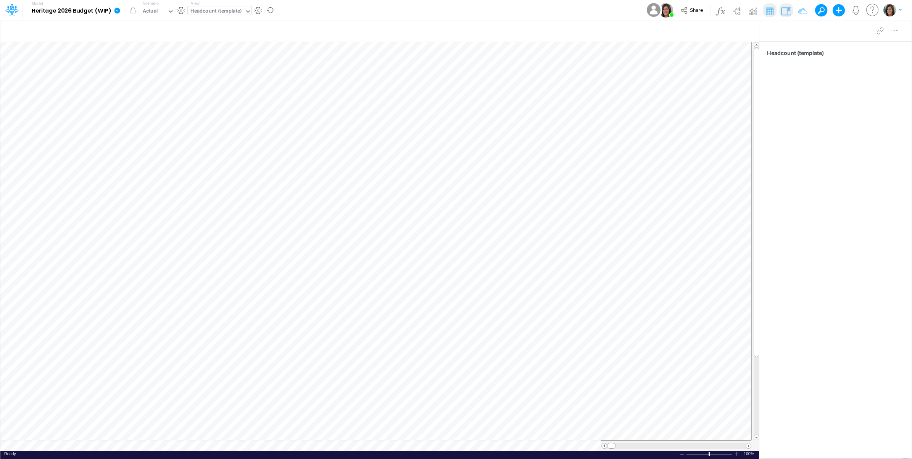
click at [114, 10] on icon at bounding box center [117, 10] width 7 height 7
click at [132, 81] on button "View model info" at bounding box center [156, 79] width 82 height 12
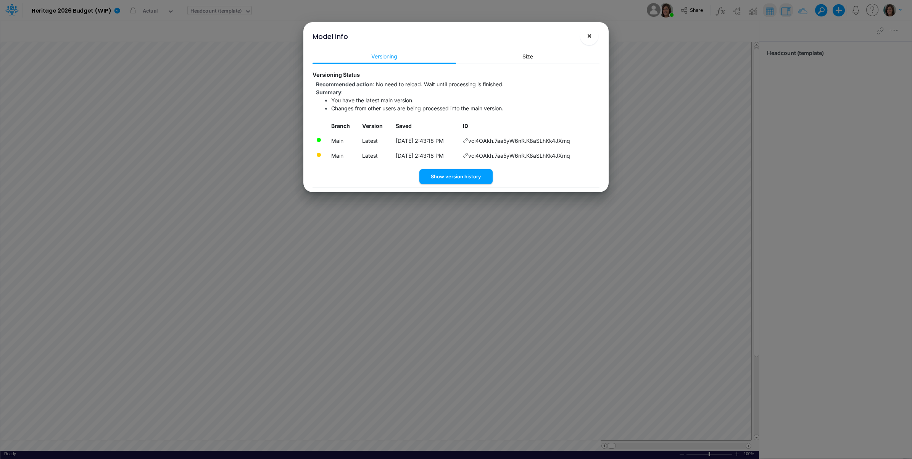
click at [584, 35] on button "×" at bounding box center [589, 36] width 18 height 18
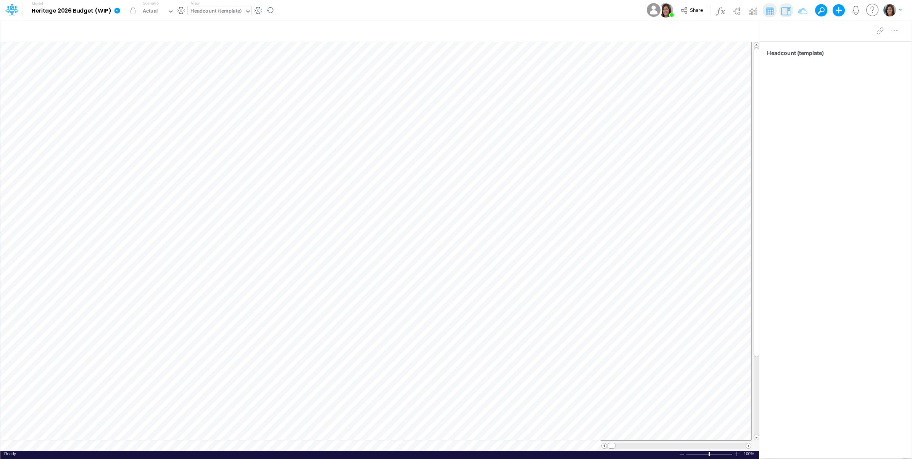
click at [116, 10] on icon at bounding box center [118, 11] width 6 height 6
click at [136, 77] on button "View model info" at bounding box center [156, 79] width 82 height 12
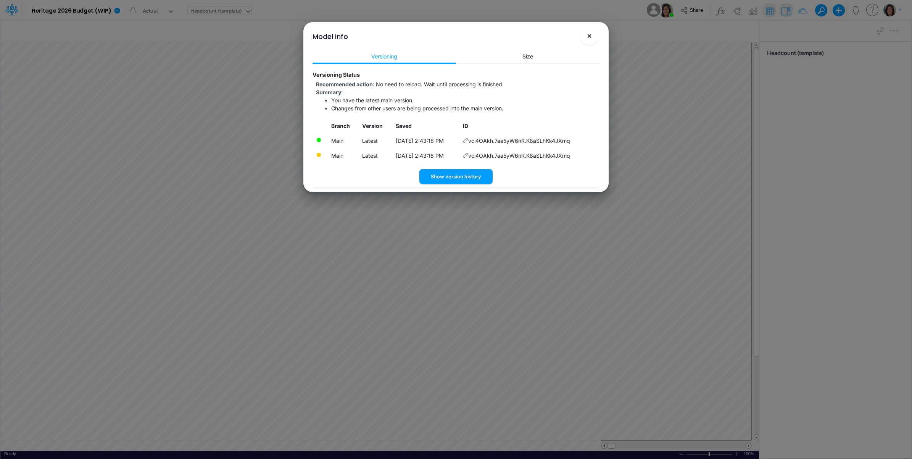
click at [587, 35] on span "×" at bounding box center [589, 35] width 5 height 9
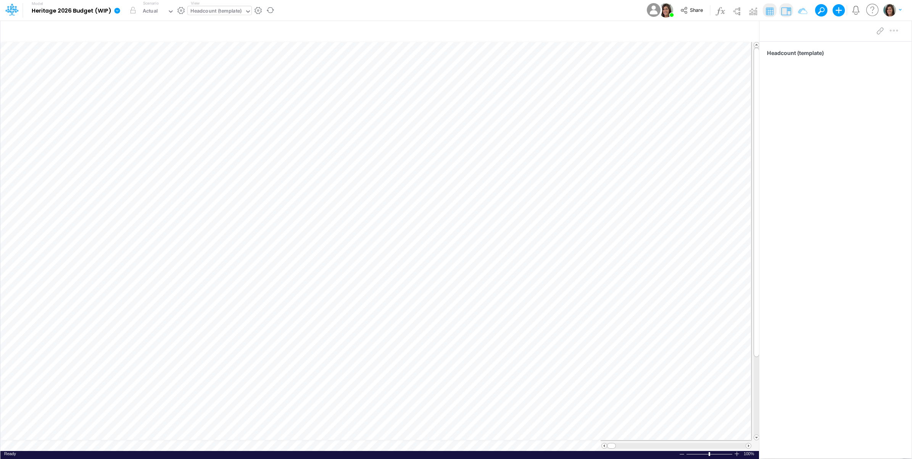
click at [115, 11] on icon at bounding box center [118, 11] width 6 height 6
click at [140, 78] on button "View model info" at bounding box center [156, 79] width 82 height 12
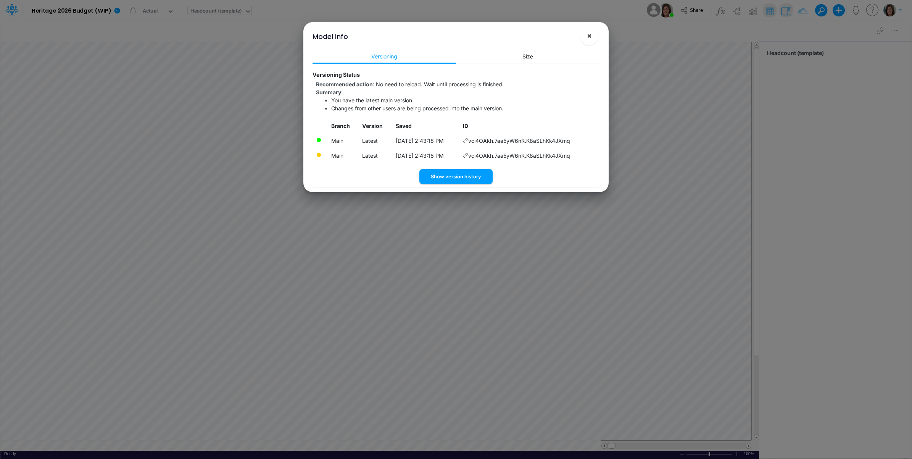
click at [589, 37] on span "×" at bounding box center [589, 35] width 5 height 9
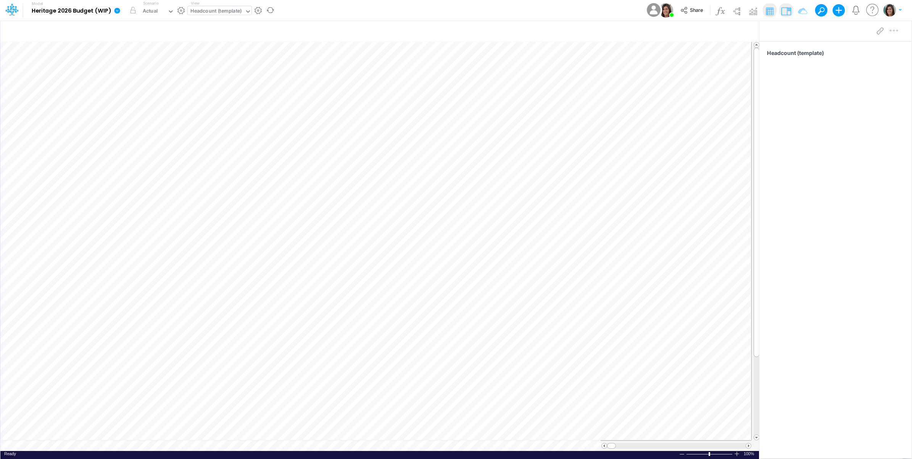
click at [119, 10] on icon at bounding box center [118, 11] width 6 height 6
click at [148, 79] on button "View model info" at bounding box center [156, 79] width 82 height 12
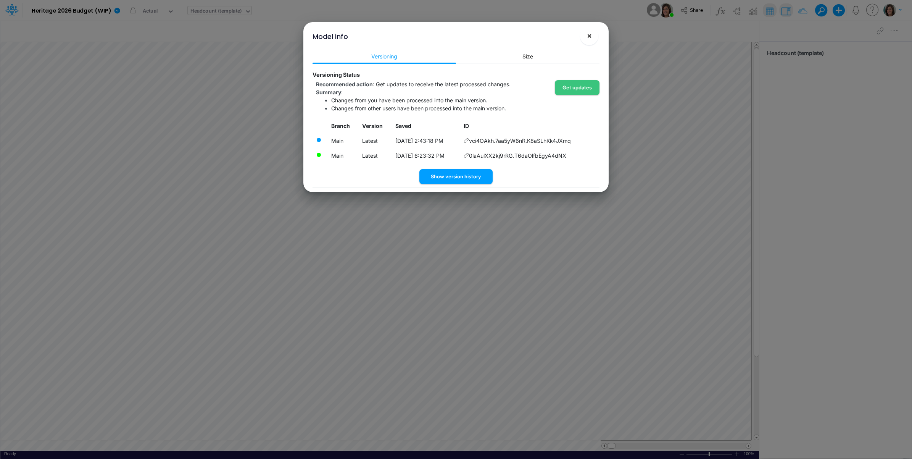
click at [592, 37] on span "×" at bounding box center [589, 35] width 5 height 9
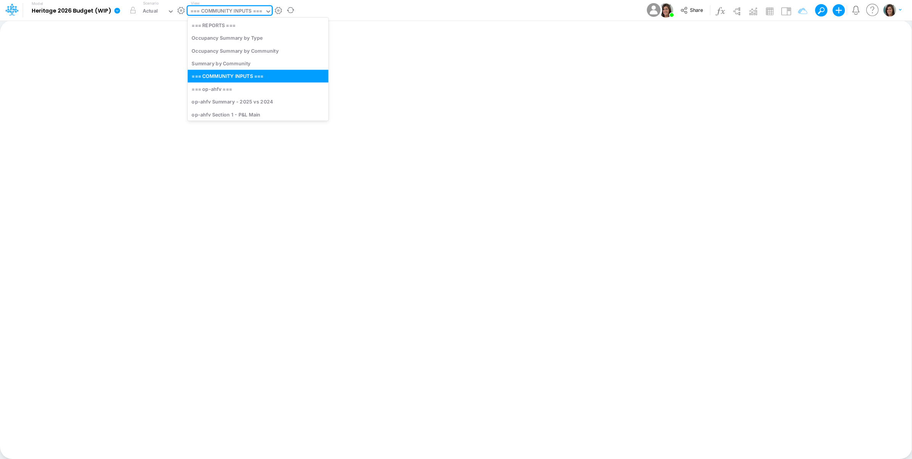
click at [258, 13] on div "=== COMMUNITY INPUTS ===" at bounding box center [226, 11] width 72 height 9
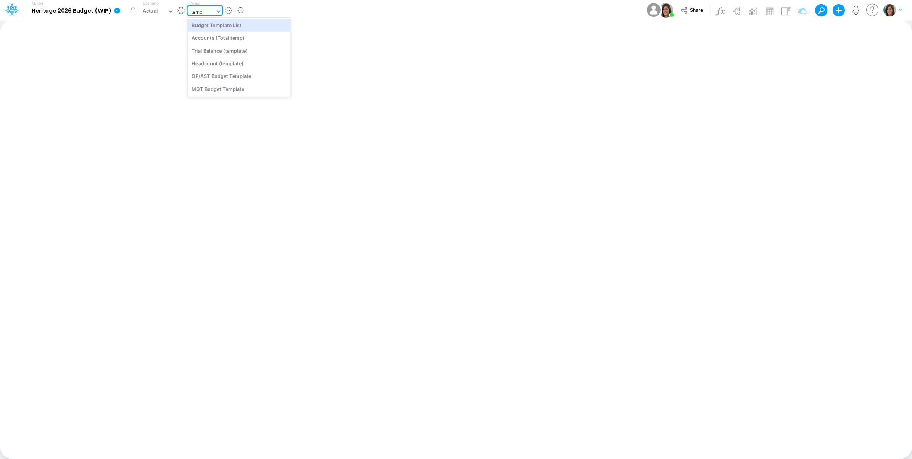
type input "template"
click at [230, 52] on div "Headcount (template)" at bounding box center [239, 50] width 103 height 13
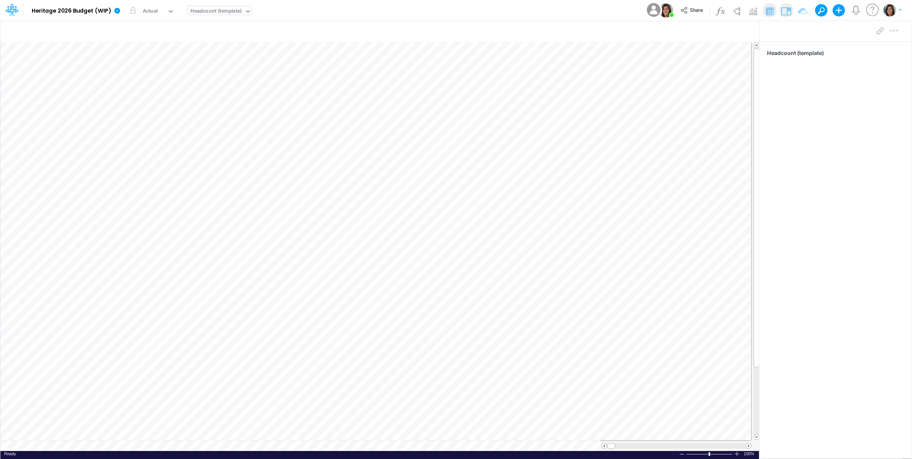
click at [304, 13] on div "Model Heritage 2026 Budget (WIP) Edit model settings Duplicate Import QuickBook…" at bounding box center [456, 10] width 821 height 21
click at [221, 10] on div "Headcount (template)" at bounding box center [216, 11] width 52 height 9
type input "op-cv"
click at [247, 89] on div "op-cv Section 4 - Staffing" at bounding box center [247, 88] width 119 height 13
click at [151, 14] on div "2026 Budget" at bounding box center [158, 11] width 31 height 9
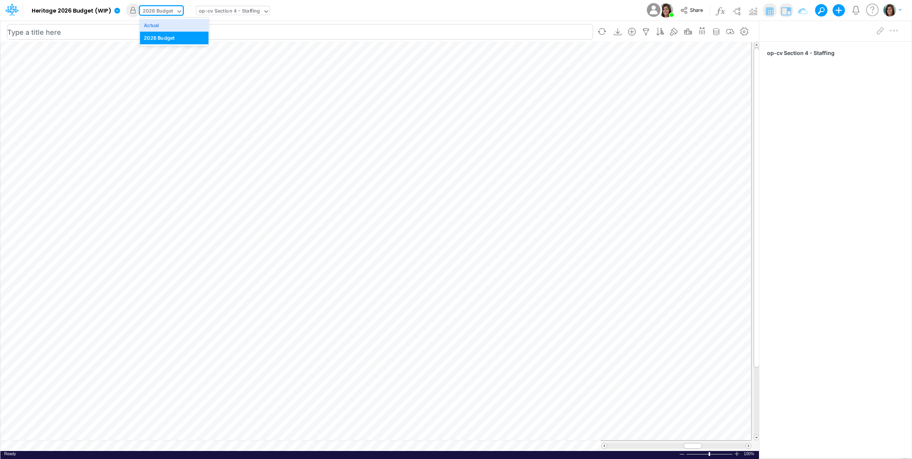
drag, startPoint x: 153, startPoint y: 24, endPoint x: 159, endPoint y: 26, distance: 5.7
click at [154, 25] on div "Actual" at bounding box center [151, 24] width 15 height 7
click at [172, 13] on icon at bounding box center [171, 11] width 7 height 7
click at [171, 35] on div "2026 Budget" at bounding box center [159, 37] width 31 height 7
click at [168, 10] on div "2026 Budget" at bounding box center [158, 11] width 31 height 9
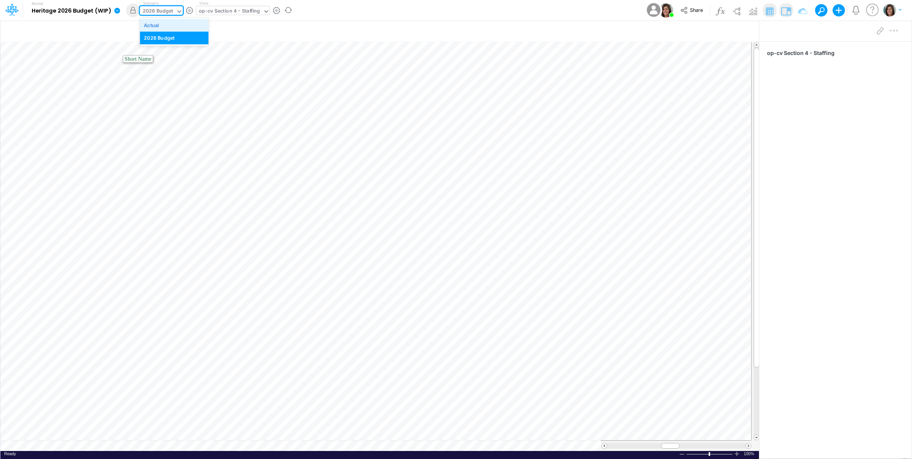
click at [168, 24] on div "Actual" at bounding box center [174, 24] width 60 height 7
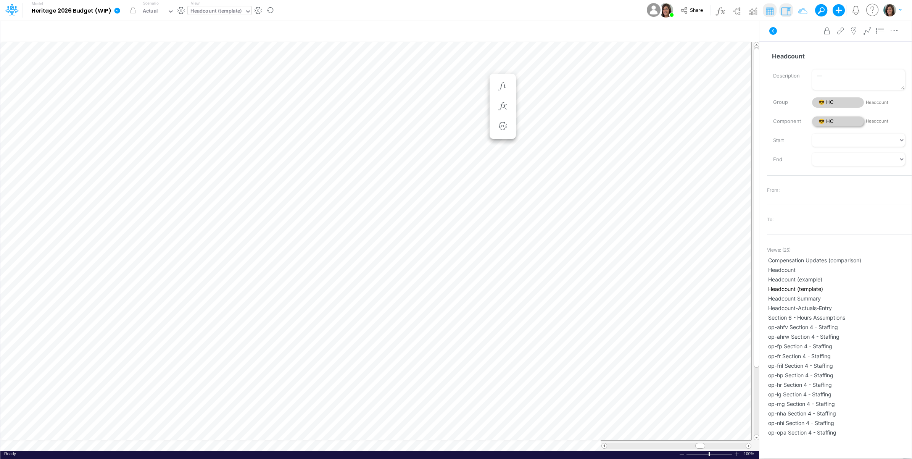
click at [845, 120] on span "😎 HC" at bounding box center [838, 121] width 52 height 10
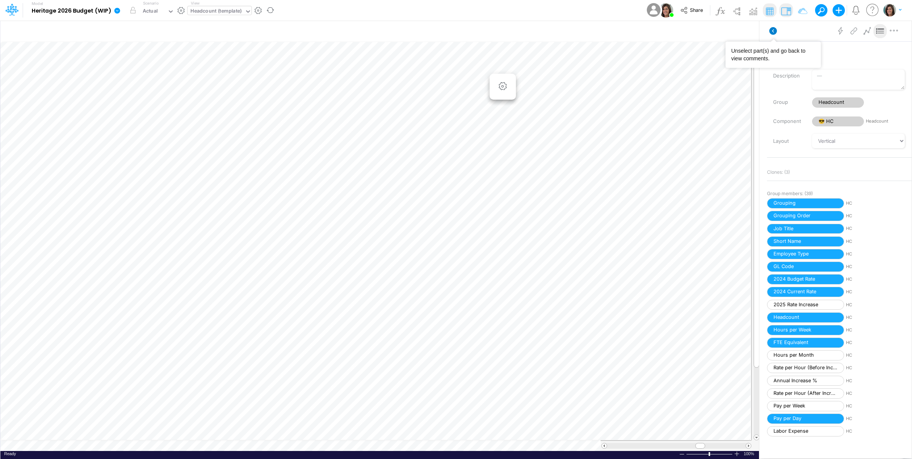
click at [770, 32] on icon at bounding box center [774, 31] width 8 height 8
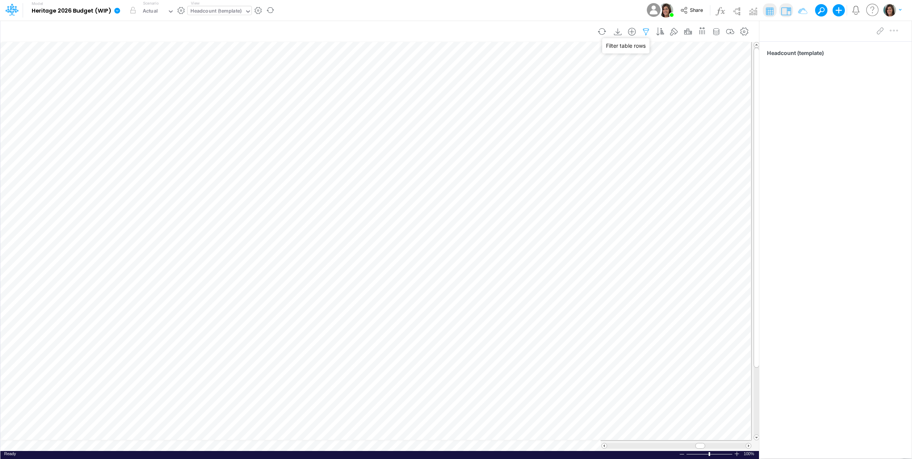
click at [645, 29] on icon "button" at bounding box center [645, 32] width 11 height 8
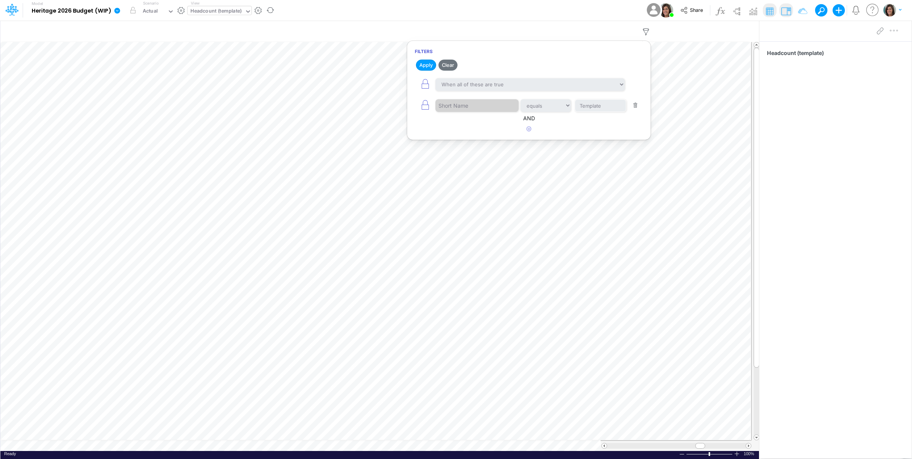
drag, startPoint x: 447, startPoint y: 62, endPoint x: 455, endPoint y: 55, distance: 10.5
click at [448, 62] on button "Clear" at bounding box center [448, 65] width 19 height 11
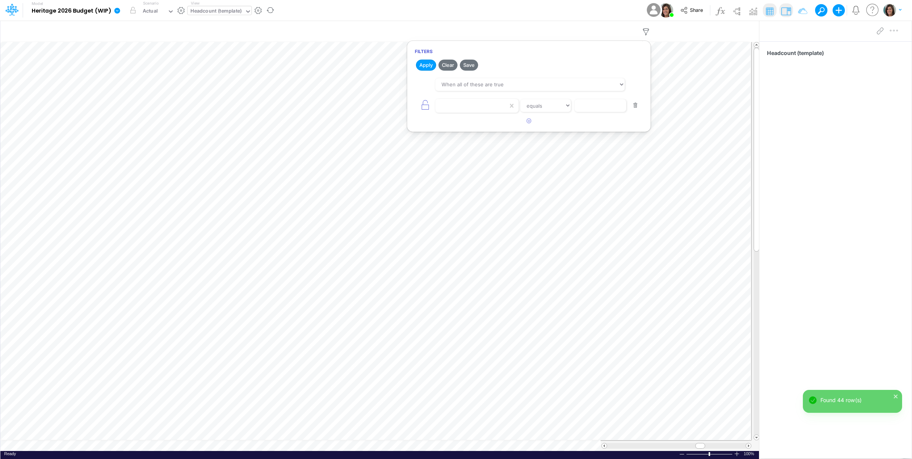
click at [480, 7] on div "Model Heritage 2026 Budget (WIP) Edit model settings Duplicate Import QuickBook…" at bounding box center [456, 10] width 821 height 21
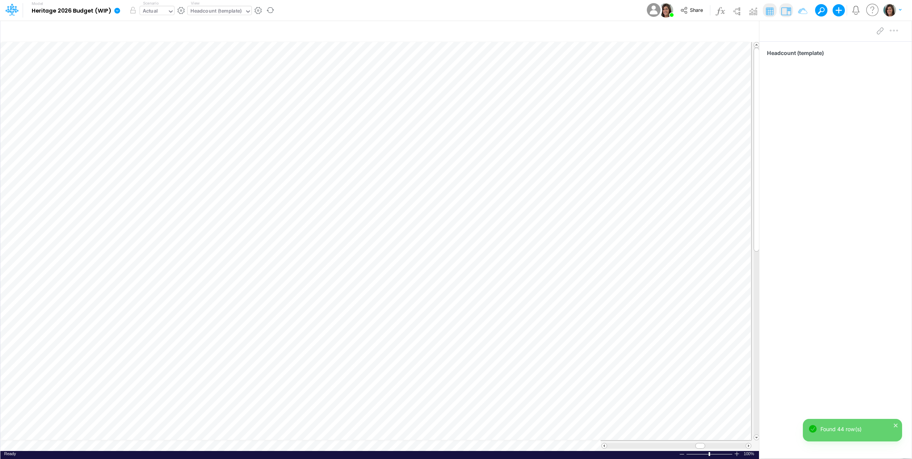
click at [165, 13] on div "Actual" at bounding box center [153, 11] width 27 height 11
click at [167, 35] on div "2026 Budget" at bounding box center [159, 37] width 31 height 7
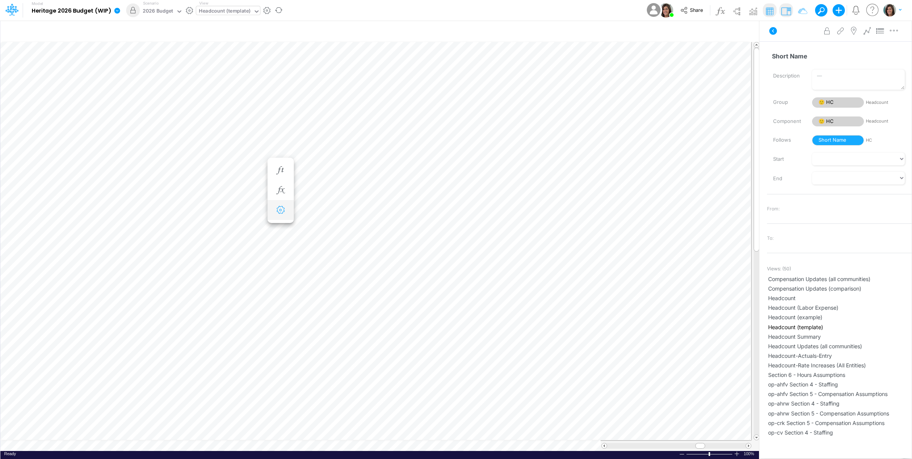
click at [283, 208] on icon "button" at bounding box center [280, 210] width 11 height 8
select select "field"
select select "Text"
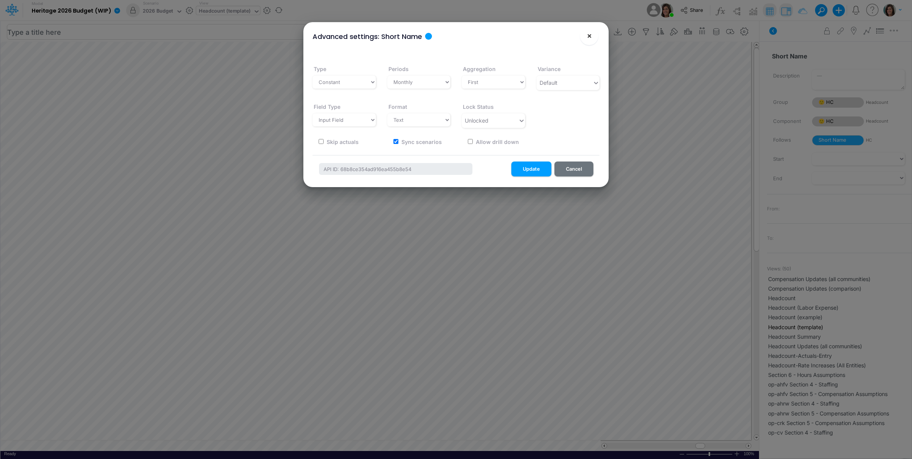
click at [587, 37] on span "×" at bounding box center [589, 35] width 5 height 9
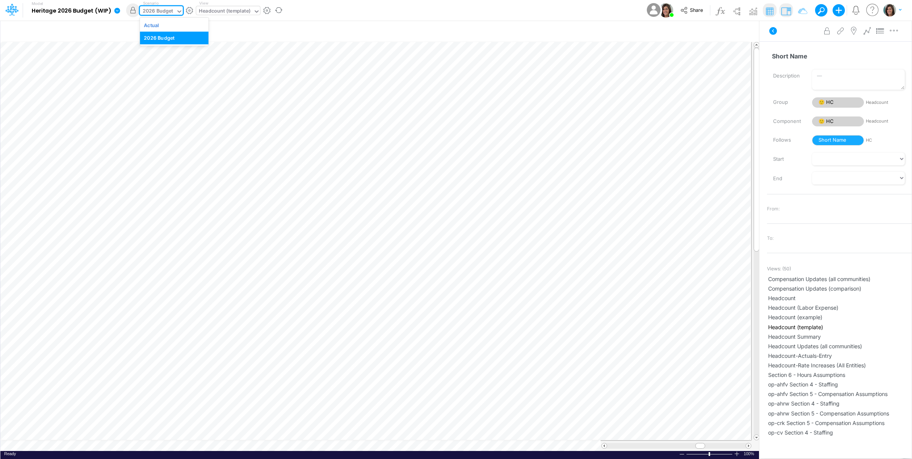
click at [160, 11] on div "2026 Budget" at bounding box center [158, 11] width 31 height 9
click at [164, 26] on div "Actual" at bounding box center [174, 24] width 60 height 7
click at [775, 30] on icon at bounding box center [774, 31] width 8 height 8
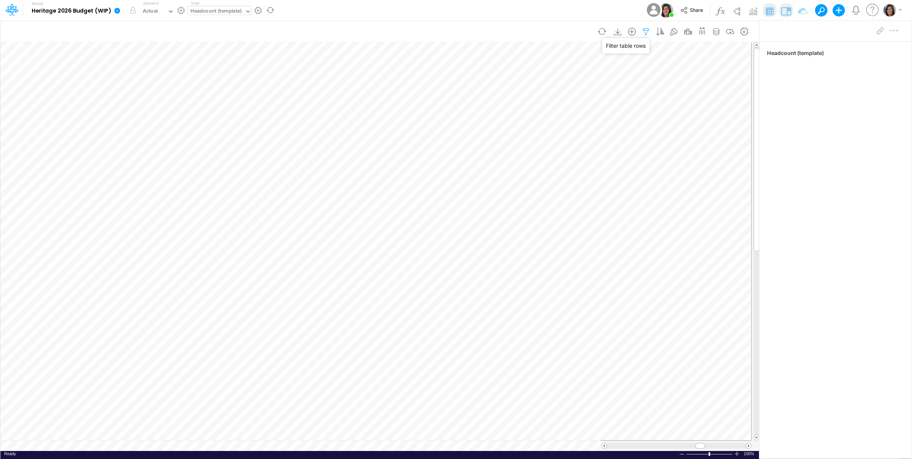
click at [645, 32] on icon "button" at bounding box center [645, 32] width 11 height 8
click at [471, 65] on button "Save" at bounding box center [469, 65] width 18 height 11
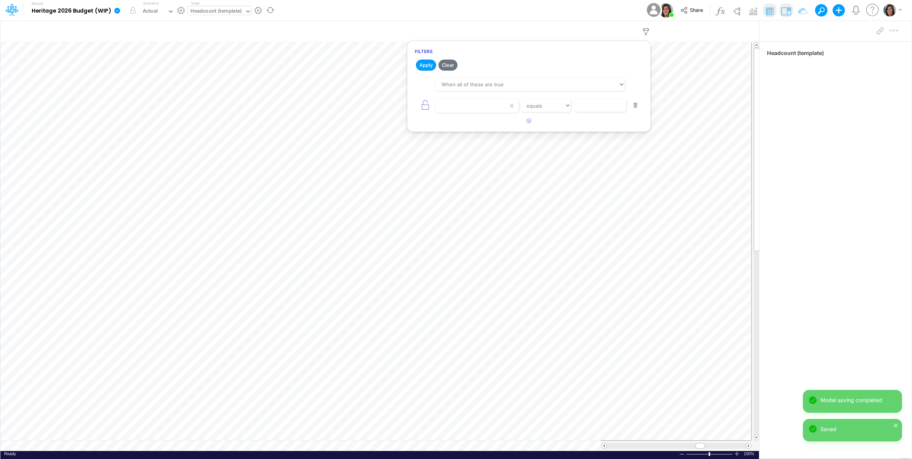
click at [582, 12] on div "Model Heritage 2026 Budget (WIP) Edit model settings Duplicate Import QuickBook…" at bounding box center [456, 10] width 821 height 21
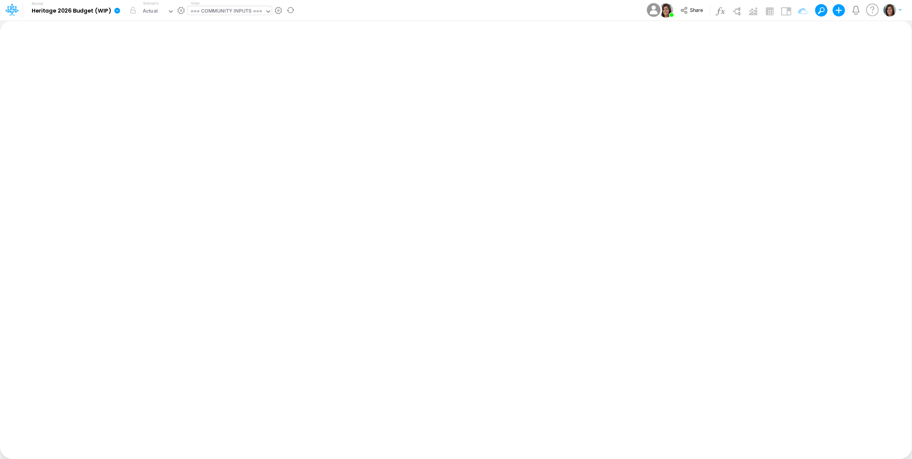
click at [262, 14] on div "=== COMMUNITY INPUTS ===" at bounding box center [226, 11] width 72 height 9
type input "template"
drag, startPoint x: 231, startPoint y: 51, endPoint x: 325, endPoint y: 21, distance: 98.1
click at [231, 52] on div "Headcount (template)" at bounding box center [239, 50] width 103 height 13
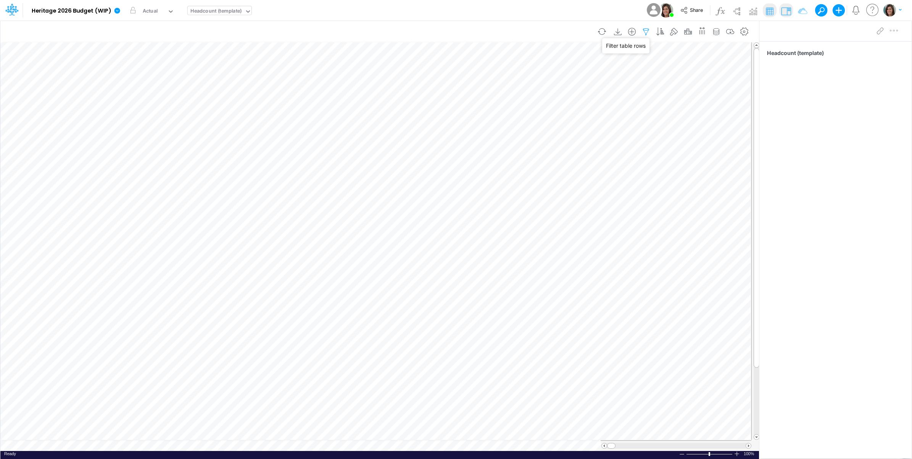
click at [643, 32] on icon "button" at bounding box center [645, 32] width 11 height 8
click at [517, 8] on div "Model Heritage 2026 Budget (WIP) Edit model settings Duplicate Import QuickBook…" at bounding box center [456, 10] width 821 height 21
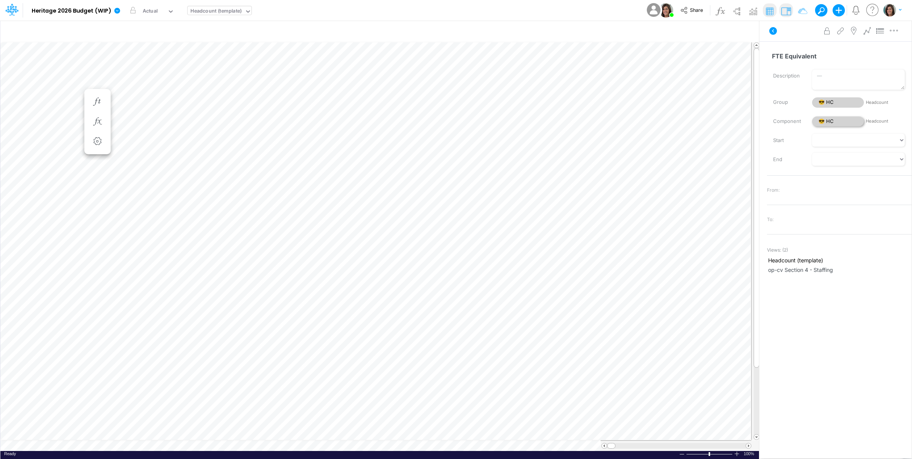
click at [834, 119] on span "😎 HC" at bounding box center [838, 121] width 52 height 10
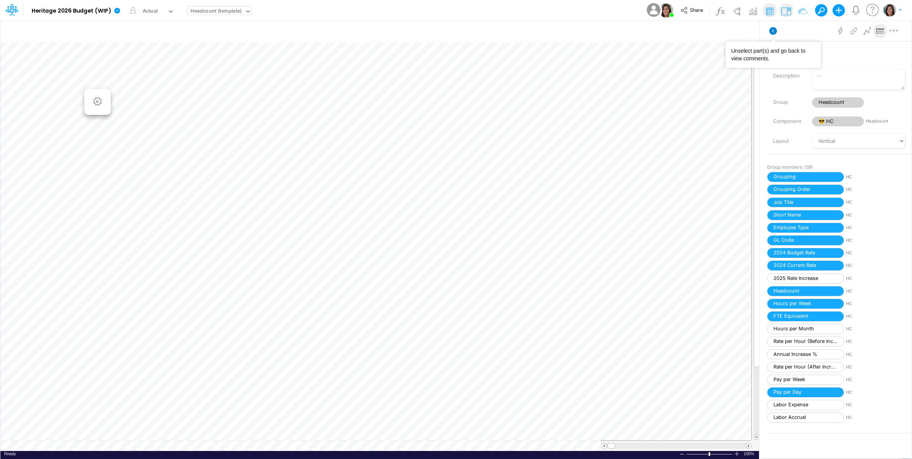
click at [776, 29] on icon at bounding box center [774, 31] width 8 height 8
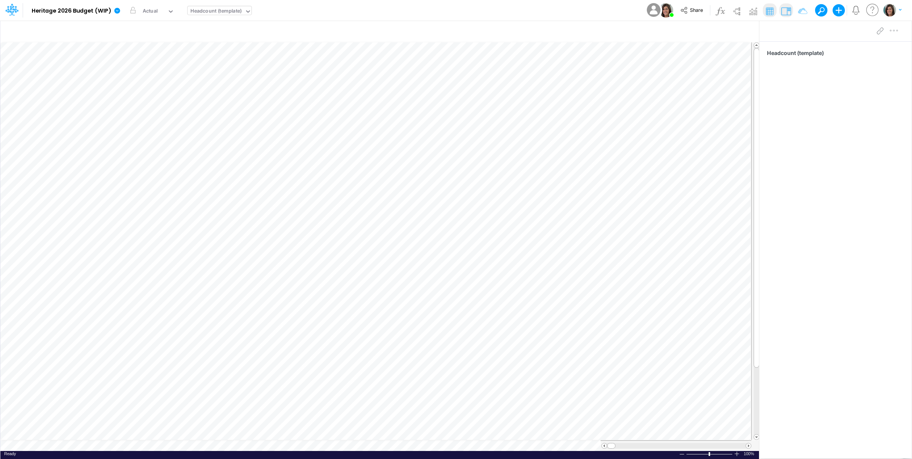
click at [361, 10] on div "Model Heritage 2026 Budget (WIP) Edit model settings Duplicate Import QuickBook…" at bounding box center [456, 10] width 821 height 21
click at [345, 8] on div "Model Heritage 2026 Budget (WIP) Edit model settings Duplicate Import QuickBook…" at bounding box center [456, 10] width 821 height 21
click at [329, 8] on div "Model Heritage 2026 Budget (WIP) Edit model settings Duplicate Import QuickBook…" at bounding box center [456, 10] width 821 height 21
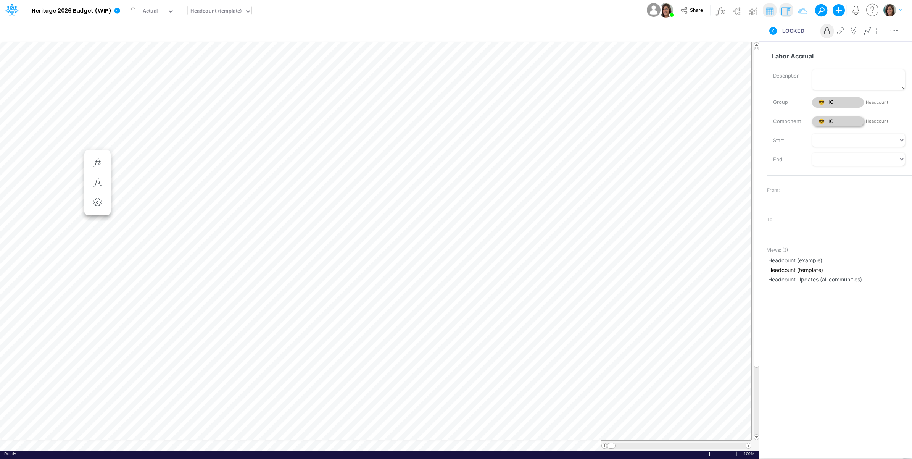
click at [839, 121] on span "😎 HC" at bounding box center [838, 121] width 52 height 10
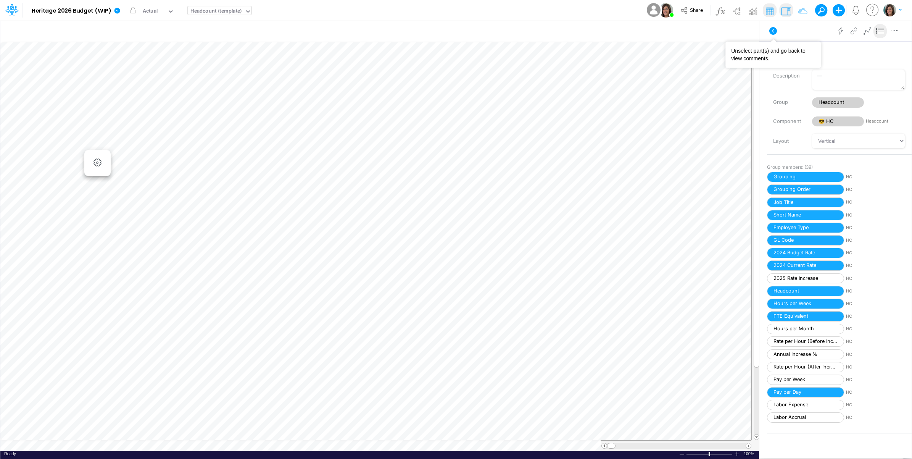
click at [769, 29] on icon at bounding box center [773, 30] width 9 height 9
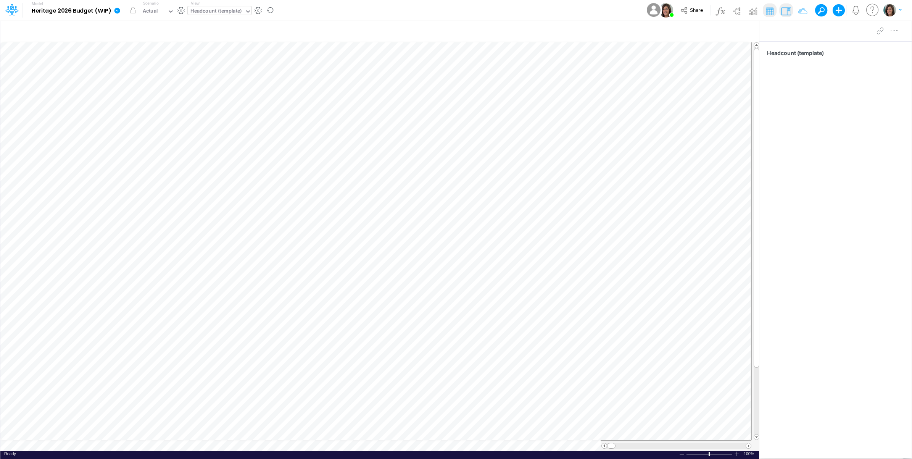
click at [117, 11] on icon at bounding box center [118, 11] width 6 height 6
click at [149, 89] on button "Sync Scenarios" at bounding box center [156, 91] width 82 height 12
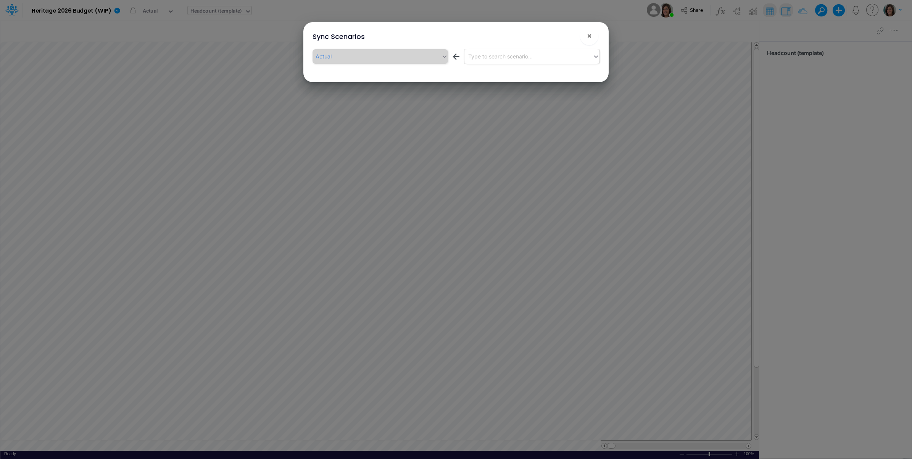
click at [510, 57] on div "Type to search scenario..." at bounding box center [500, 56] width 65 height 8
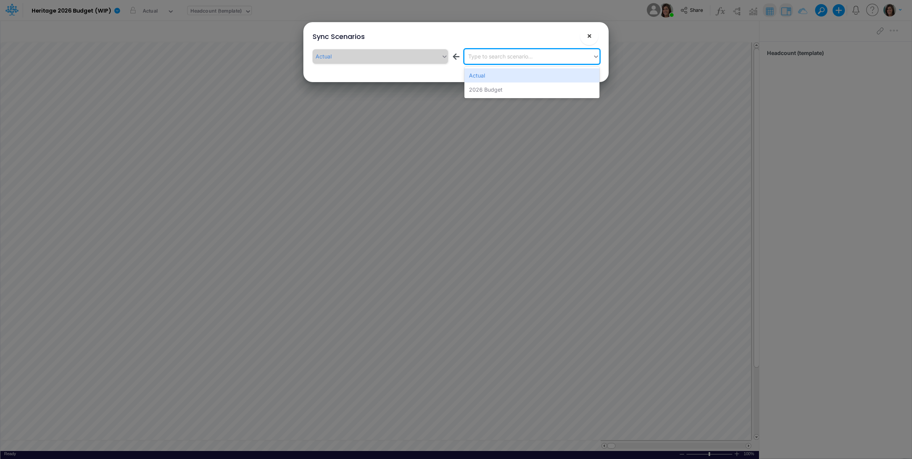
click at [594, 35] on button "×" at bounding box center [589, 36] width 18 height 18
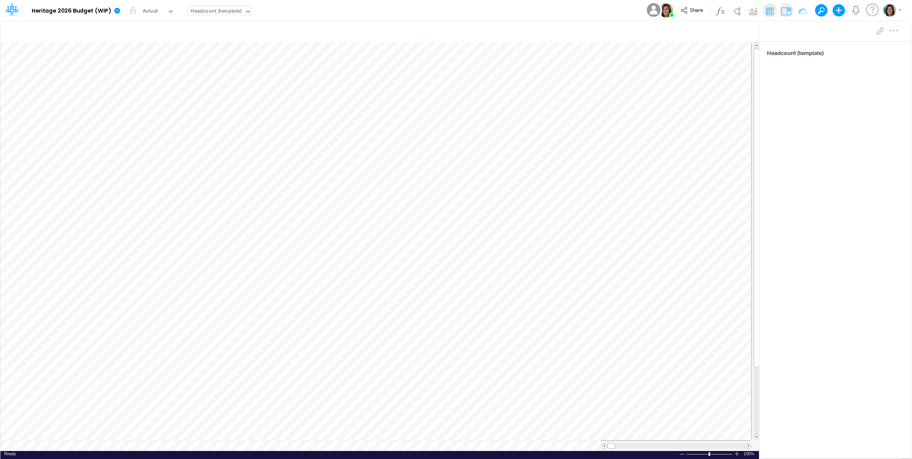
click at [295, 8] on div "Model Heritage 2026 Budget (WIP) Edit model settings Duplicate Import QuickBook…" at bounding box center [456, 10] width 821 height 21
click at [119, 10] on icon at bounding box center [117, 10] width 7 height 7
click at [132, 83] on button "View model info" at bounding box center [156, 79] width 82 height 12
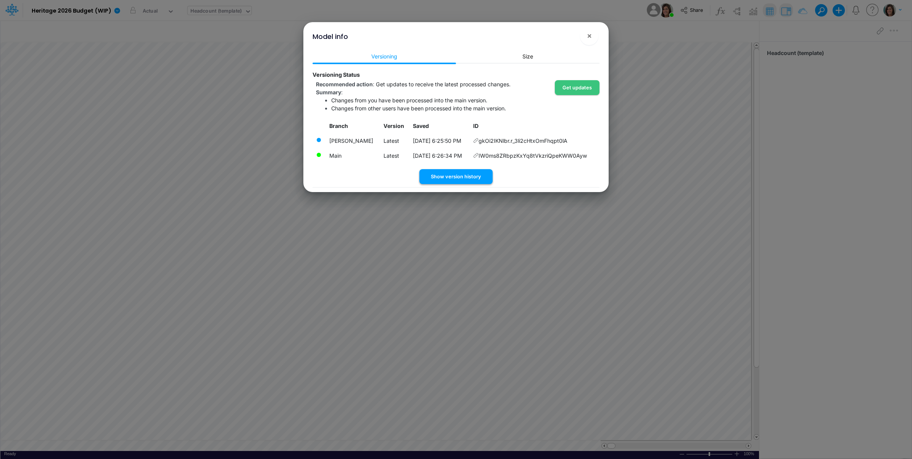
click at [453, 172] on button "Show version history" at bounding box center [455, 176] width 73 height 15
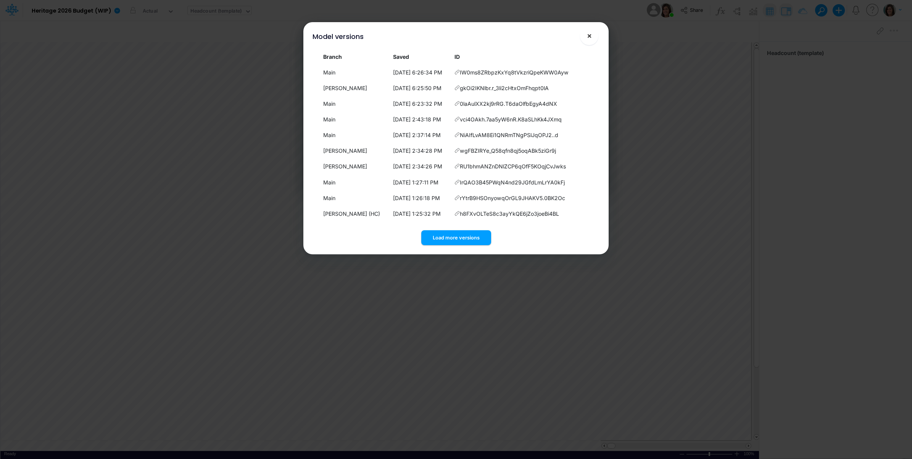
click at [587, 35] on span "×" at bounding box center [589, 35] width 5 height 9
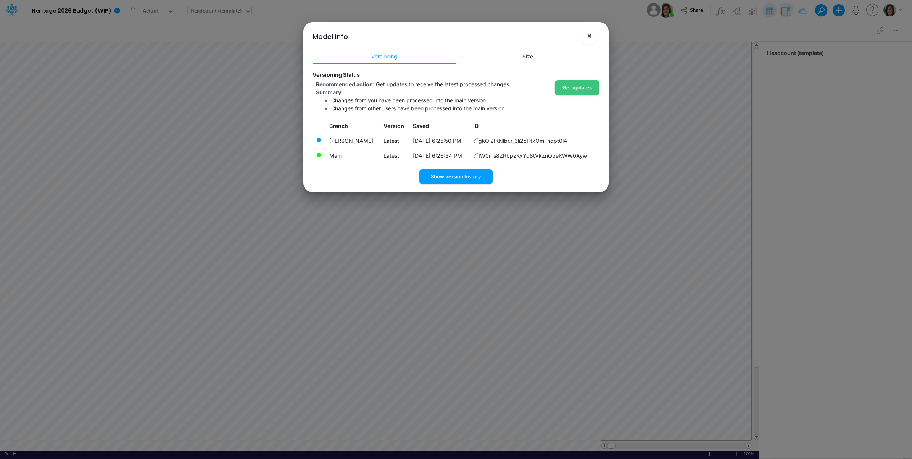
click at [590, 35] on span "×" at bounding box center [589, 35] width 5 height 9
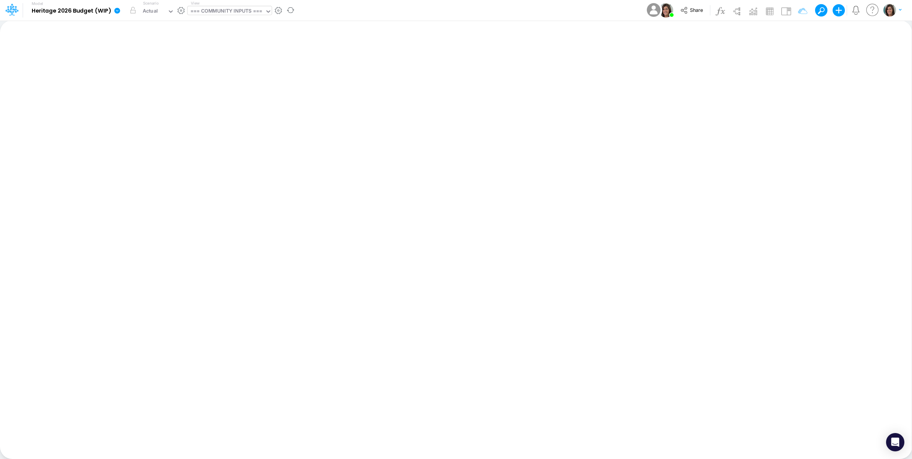
click at [212, 15] on div "=== COMMUNITY INPUTS ===" at bounding box center [226, 11] width 72 height 9
type input "template"
click at [237, 55] on div "Headcount (template)" at bounding box center [239, 50] width 103 height 13
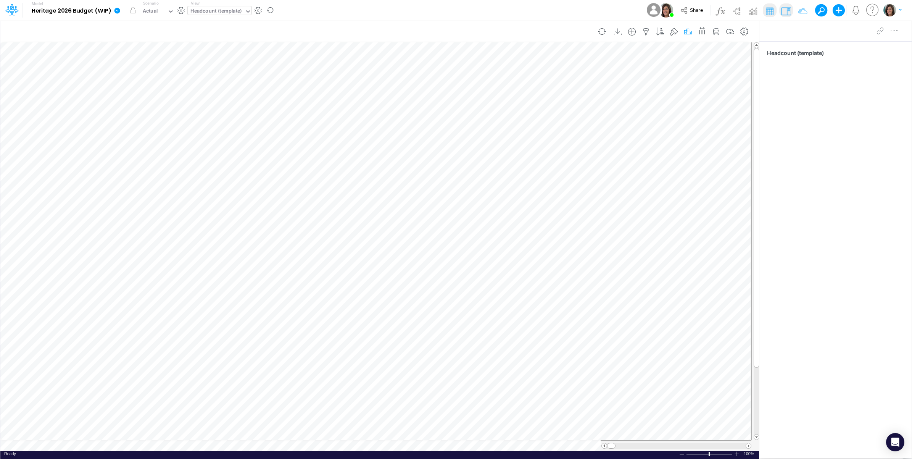
click at [691, 31] on icon "button" at bounding box center [687, 32] width 11 height 8
drag, startPoint x: 444, startPoint y: 1, endPoint x: 429, endPoint y: 0, distance: 14.5
click at [443, 3] on div "Model Heritage 2026 Budget (WIP) Edit model settings Duplicate Import QuickBook…" at bounding box center [456, 10] width 821 height 21
click at [691, 33] on icon "button" at bounding box center [687, 32] width 11 height 8
click at [508, 7] on div "Model Heritage 2026 Budget (WIP) Edit model settings Duplicate Import QuickBook…" at bounding box center [456, 10] width 821 height 21
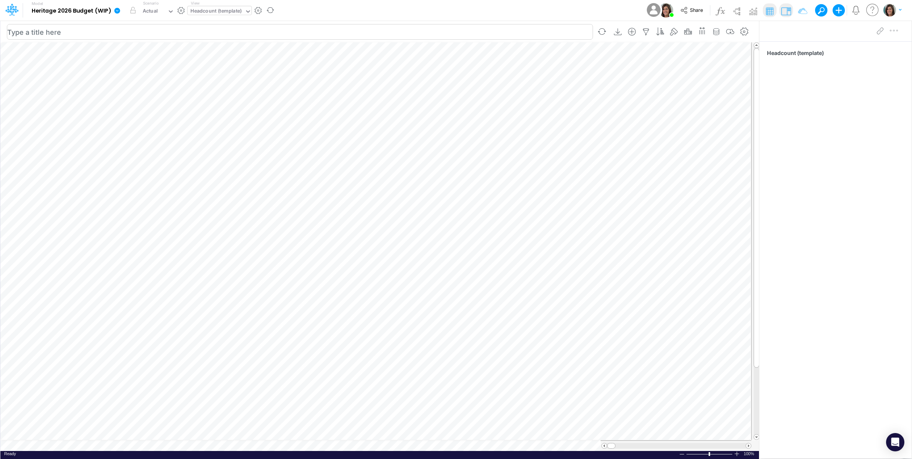
scroll to position [0, 0]
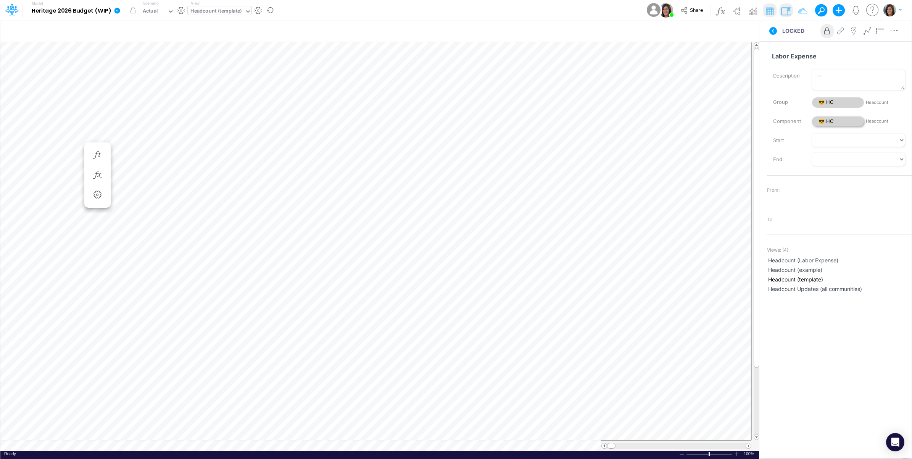
click at [839, 119] on span "😎 HC" at bounding box center [838, 121] width 52 height 10
click at [837, 120] on span "😎 HC" at bounding box center [838, 121] width 52 height 10
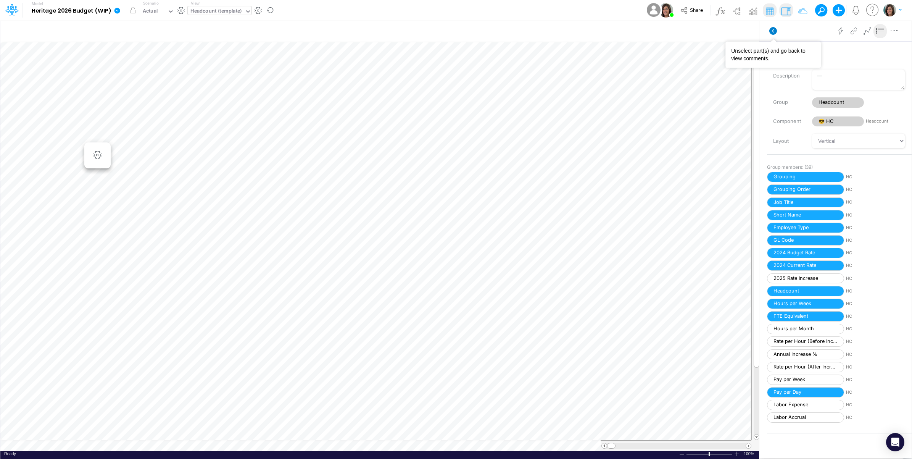
click at [775, 32] on icon at bounding box center [774, 31] width 8 height 8
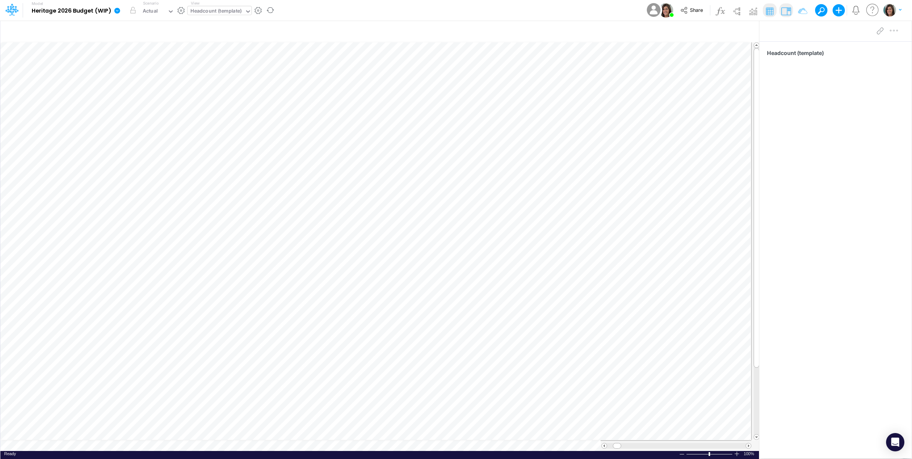
click at [310, 14] on div "Model Heritage 2026 Budget (WIP) Edit model settings Duplicate Import QuickBook…" at bounding box center [456, 10] width 821 height 21
click at [334, 19] on div "Model Heritage 2026 Budget (WIP) Edit model settings Duplicate Import QuickBook…" at bounding box center [456, 10] width 821 height 21
click at [117, 13] on icon at bounding box center [118, 11] width 6 height 6
click at [132, 90] on button "Sync Scenarios" at bounding box center [156, 91] width 82 height 12
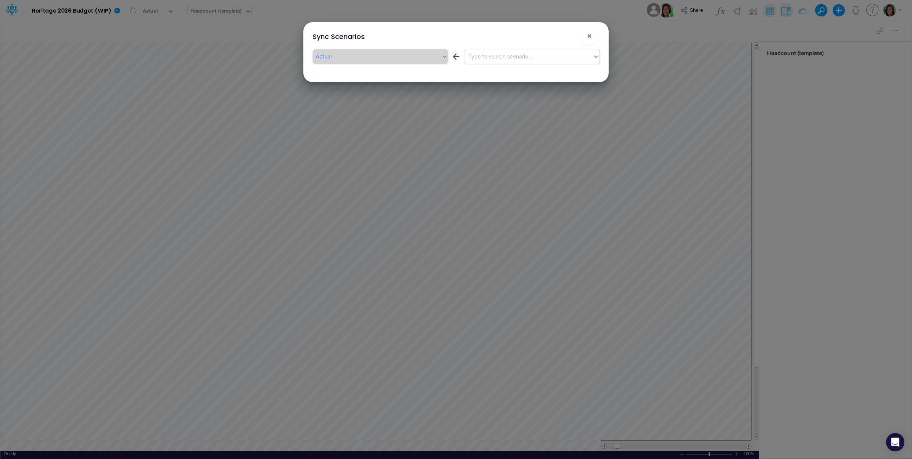
click at [504, 61] on div "Type to search scenario..." at bounding box center [529, 56] width 129 height 13
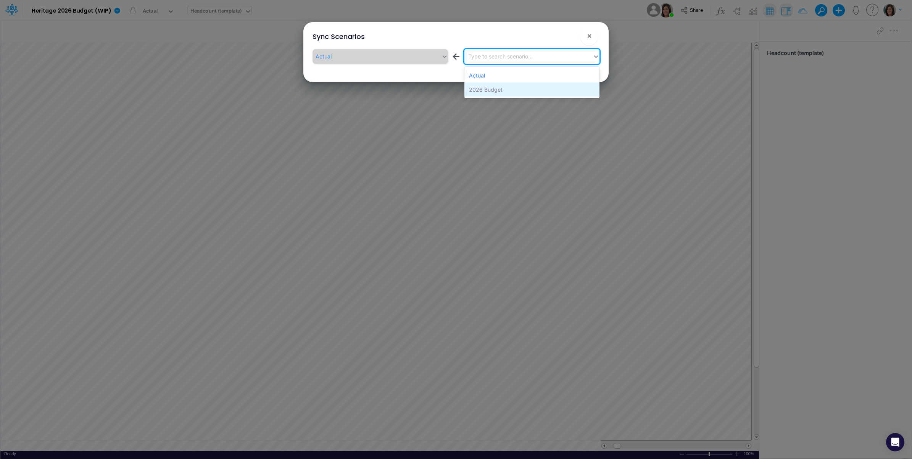
click at [500, 92] on div "2026 Budget" at bounding box center [532, 89] width 135 height 14
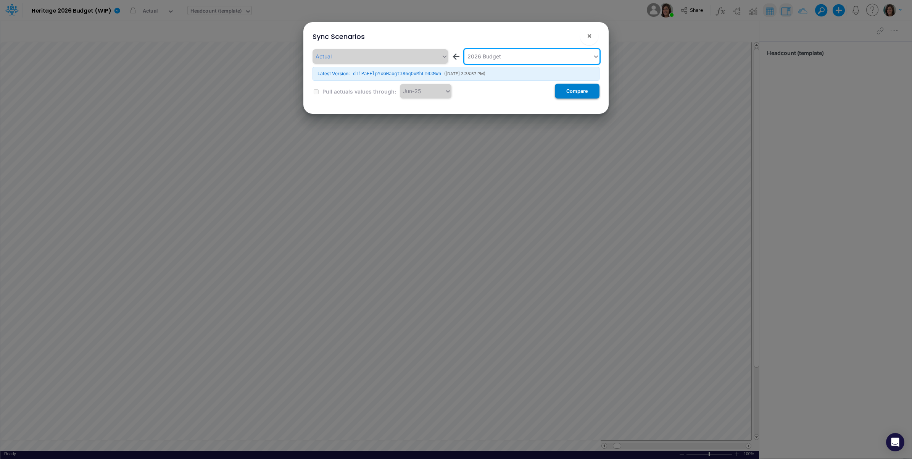
click at [570, 91] on button "Compare" at bounding box center [577, 91] width 45 height 15
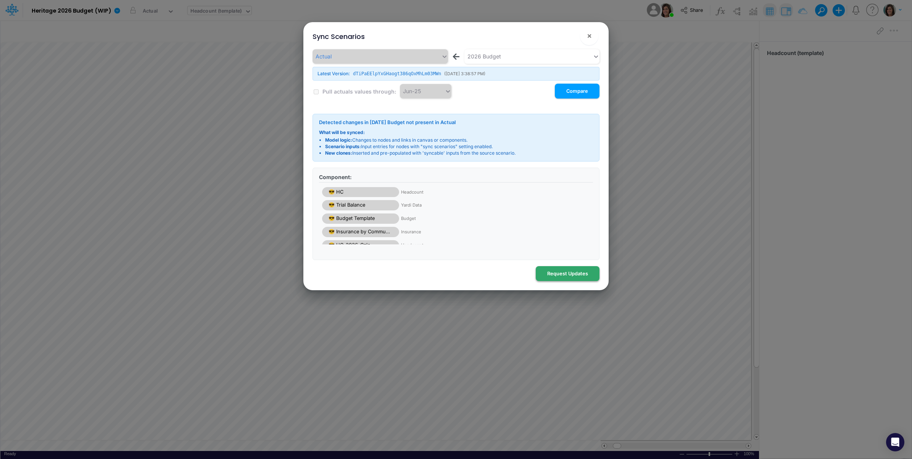
click at [576, 273] on button "Request Updates" at bounding box center [568, 273] width 64 height 15
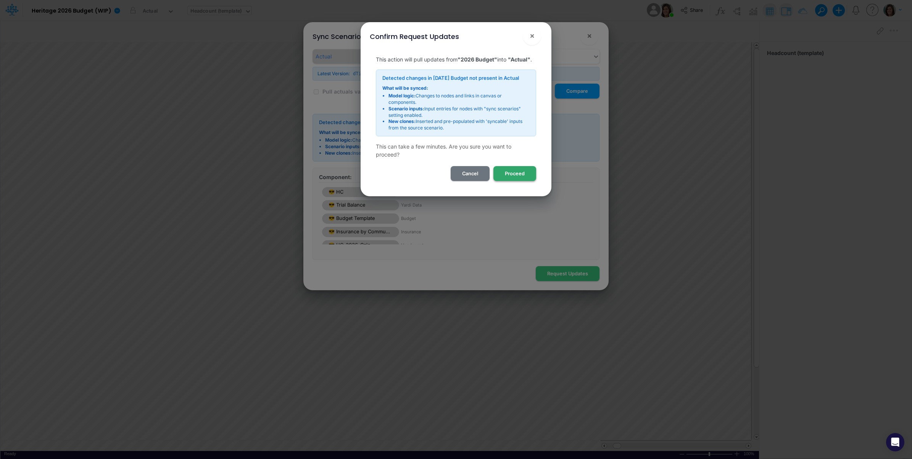
click at [519, 179] on button "Proceed" at bounding box center [515, 173] width 43 height 15
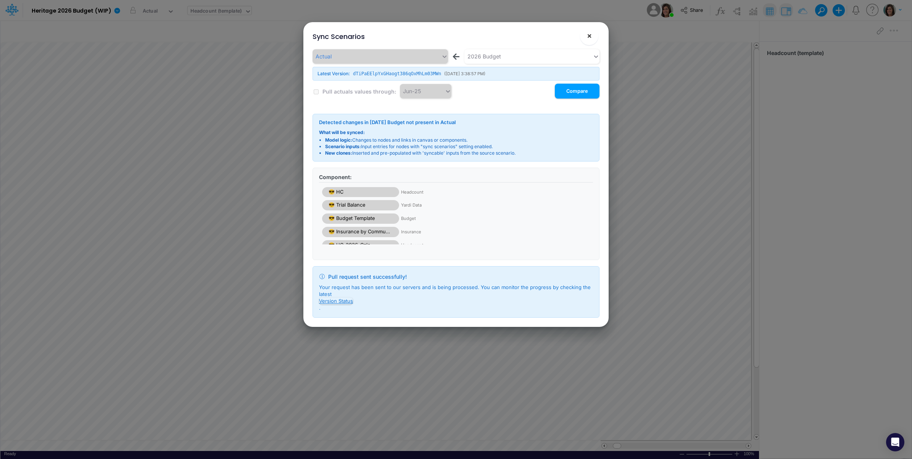
click at [590, 37] on span "×" at bounding box center [589, 35] width 5 height 9
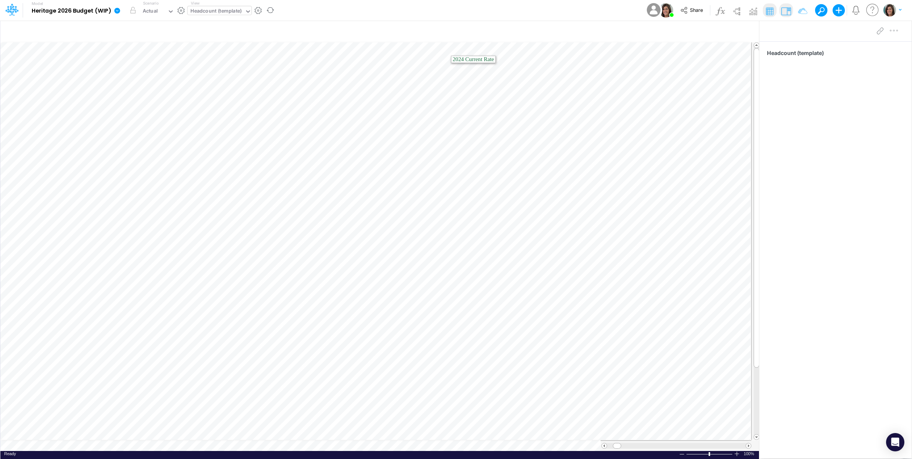
click at [115, 13] on icon at bounding box center [118, 11] width 6 height 6
click at [149, 81] on button "View model info" at bounding box center [156, 79] width 82 height 12
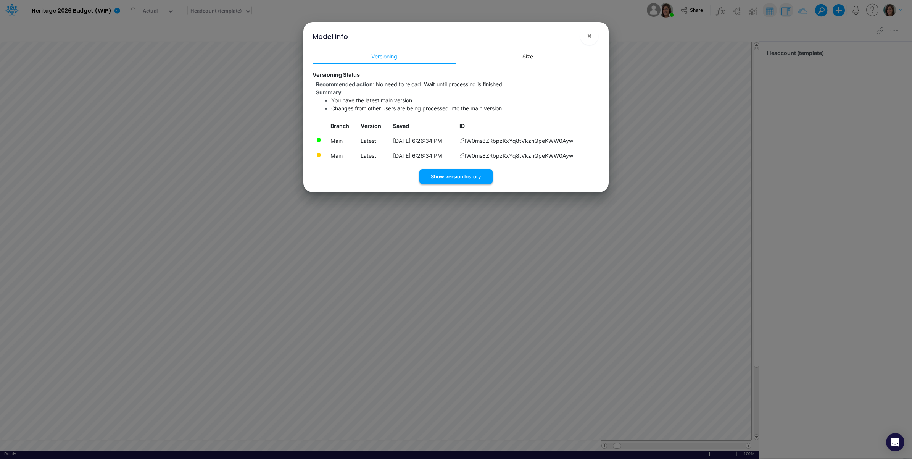
click at [474, 174] on button "Show version history" at bounding box center [455, 176] width 73 height 15
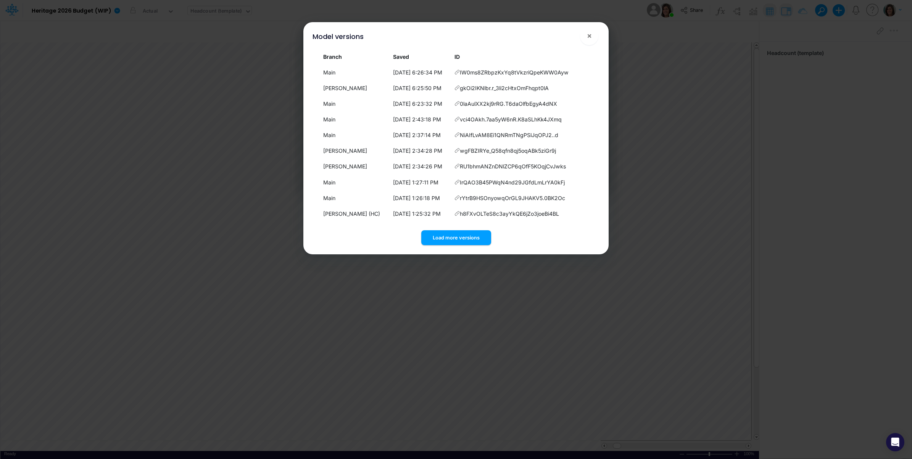
click at [592, 26] on div "Model versions ×" at bounding box center [456, 35] width 299 height 26
click at [587, 33] on span "×" at bounding box center [589, 35] width 5 height 9
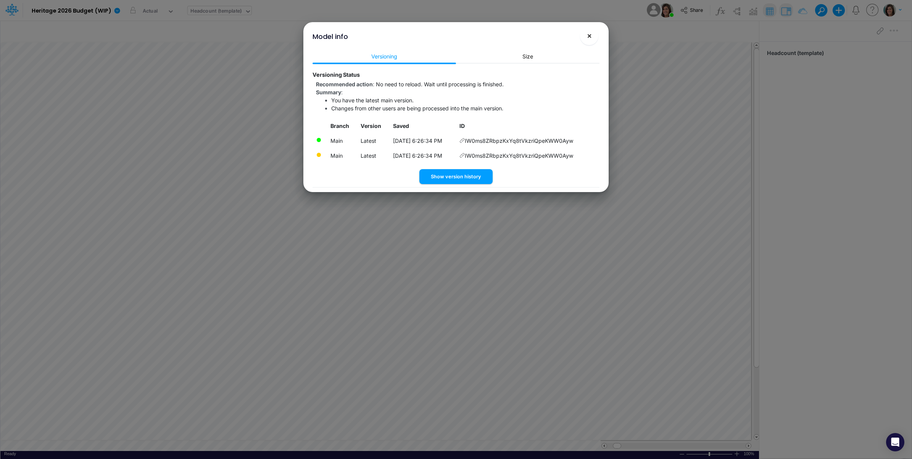
drag, startPoint x: 588, startPoint y: 35, endPoint x: 569, endPoint y: 32, distance: 19.4
click at [589, 35] on span "×" at bounding box center [589, 35] width 5 height 9
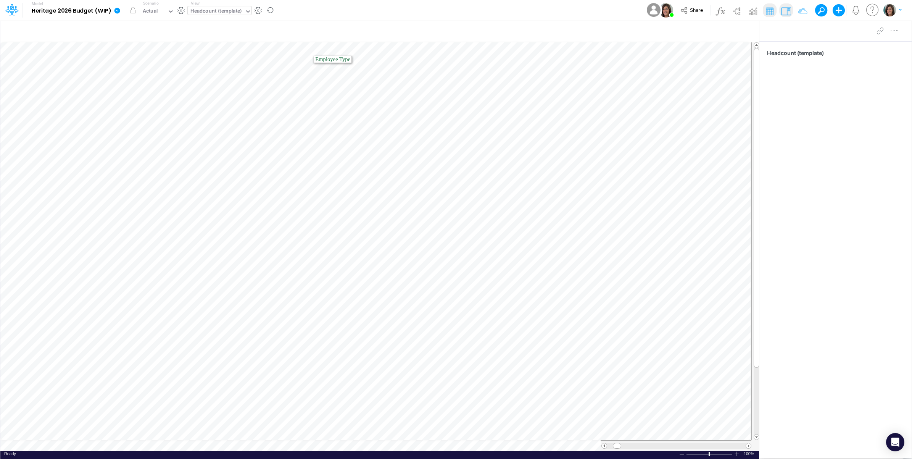
click at [114, 14] on icon at bounding box center [117, 10] width 7 height 7
click at [152, 79] on button "View model info" at bounding box center [156, 79] width 82 height 12
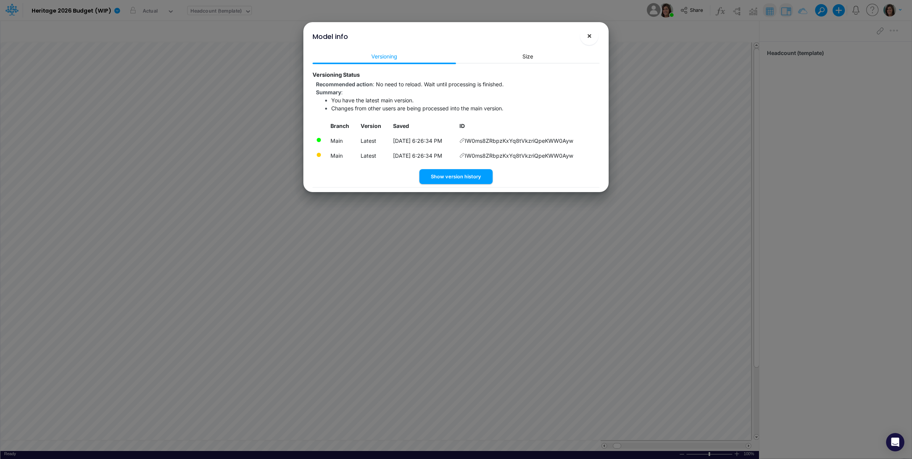
drag, startPoint x: 585, startPoint y: 37, endPoint x: 542, endPoint y: 13, distance: 48.7
click at [585, 37] on button "×" at bounding box center [589, 36] width 18 height 18
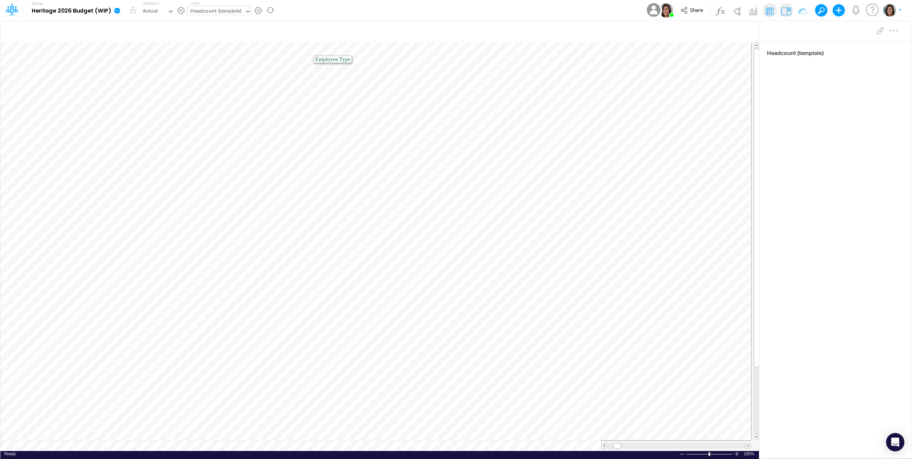
click at [117, 13] on icon at bounding box center [118, 11] width 6 height 6
click at [143, 81] on button "View model info" at bounding box center [156, 79] width 82 height 12
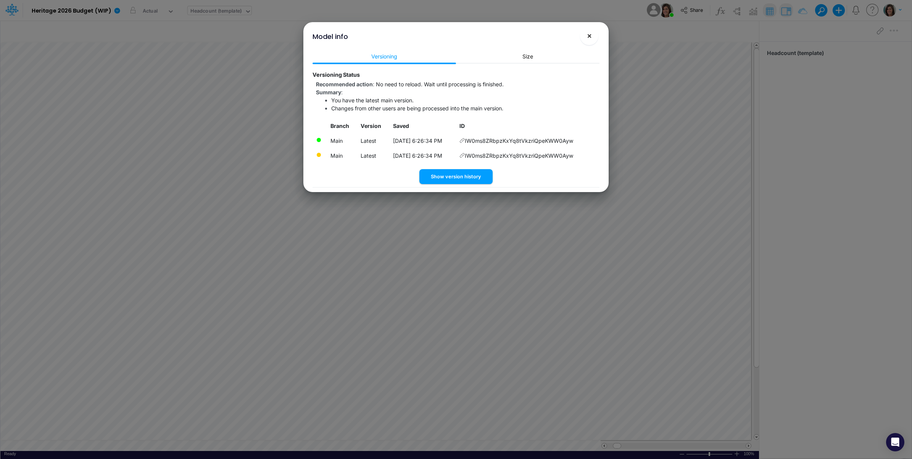
click at [588, 33] on span "×" at bounding box center [589, 35] width 5 height 9
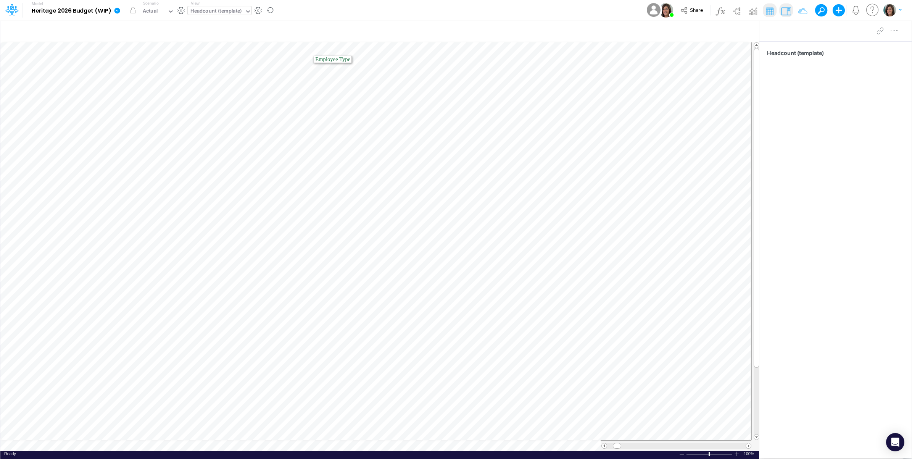
click at [116, 8] on icon at bounding box center [118, 11] width 6 height 6
click at [137, 78] on button "View model info" at bounding box center [156, 79] width 82 height 12
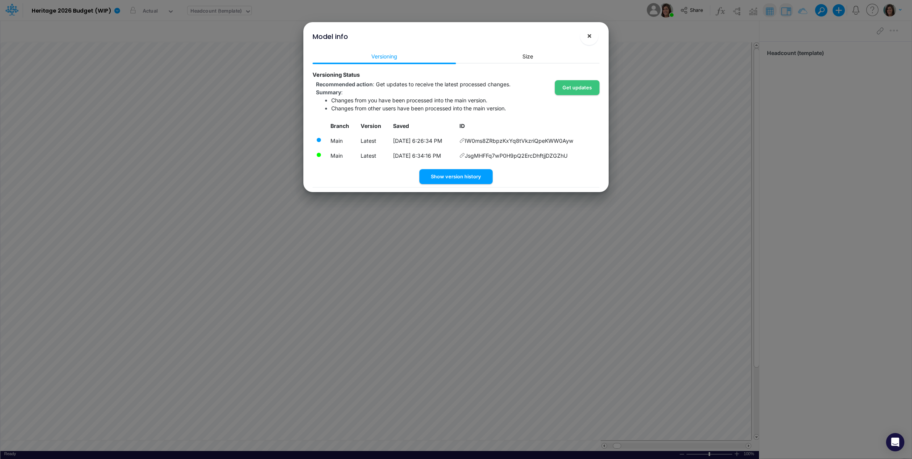
click at [591, 37] on span "×" at bounding box center [589, 35] width 5 height 9
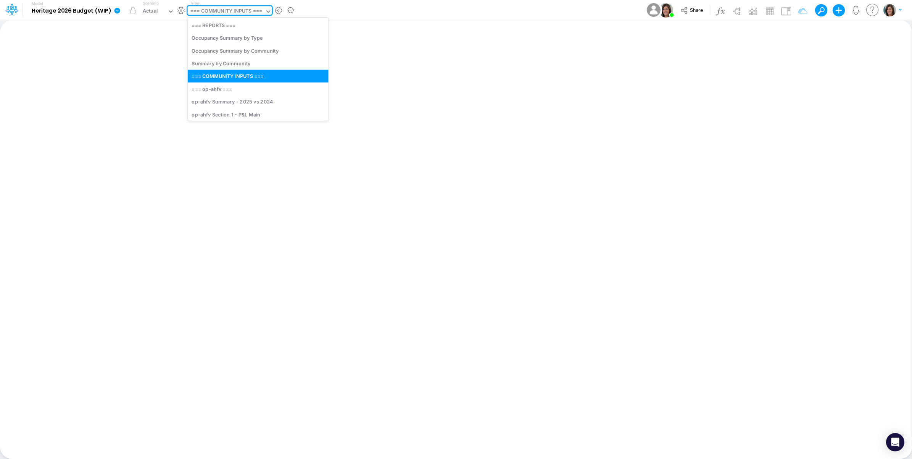
click at [227, 11] on div "=== COMMUNITY INPUTS ===" at bounding box center [226, 11] width 72 height 9
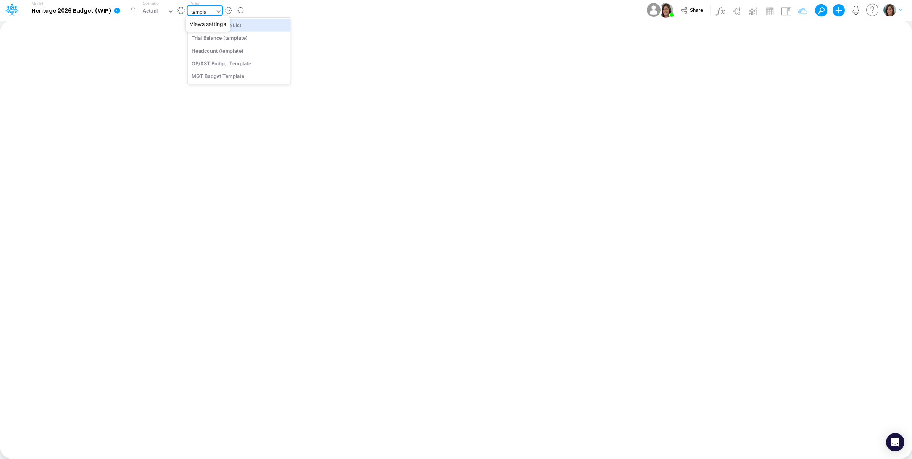
type input "template"
click at [226, 50] on div "Headcount (template)" at bounding box center [239, 50] width 103 height 13
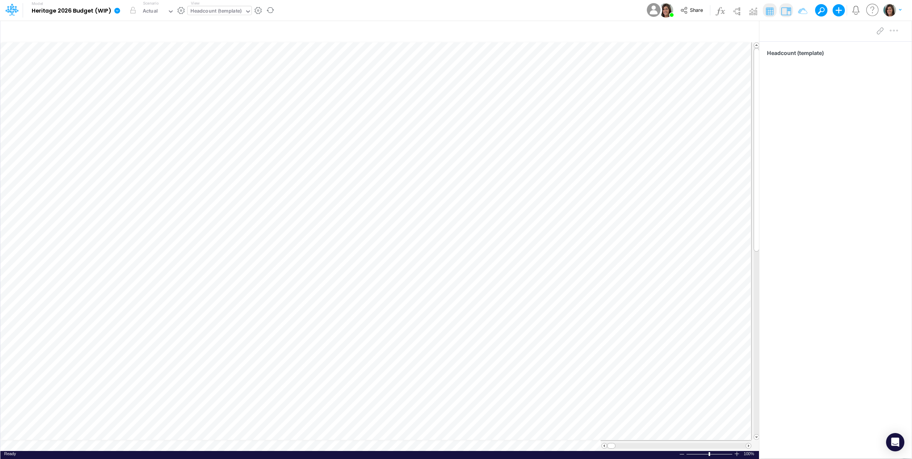
click at [352, 9] on div "Model Heritage 2026 Budget (WIP) Edit model settings Duplicate Import QuickBook…" at bounding box center [456, 10] width 821 height 21
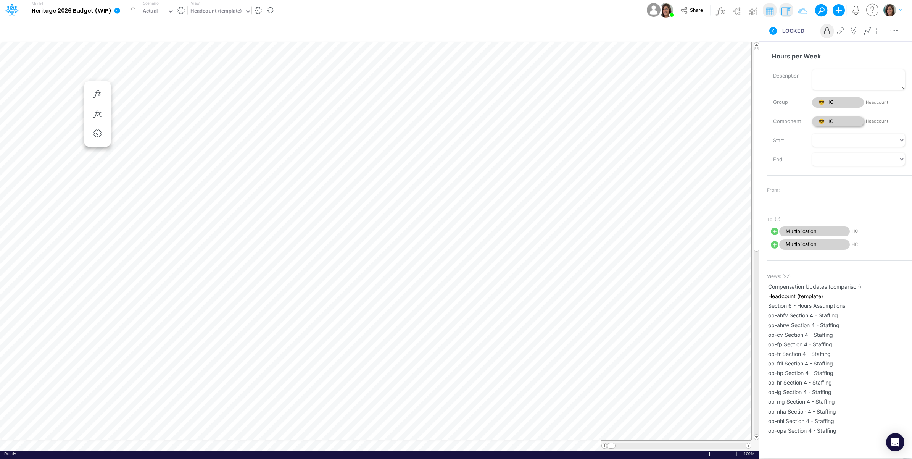
click at [836, 116] on span "😎 HC" at bounding box center [838, 121] width 52 height 10
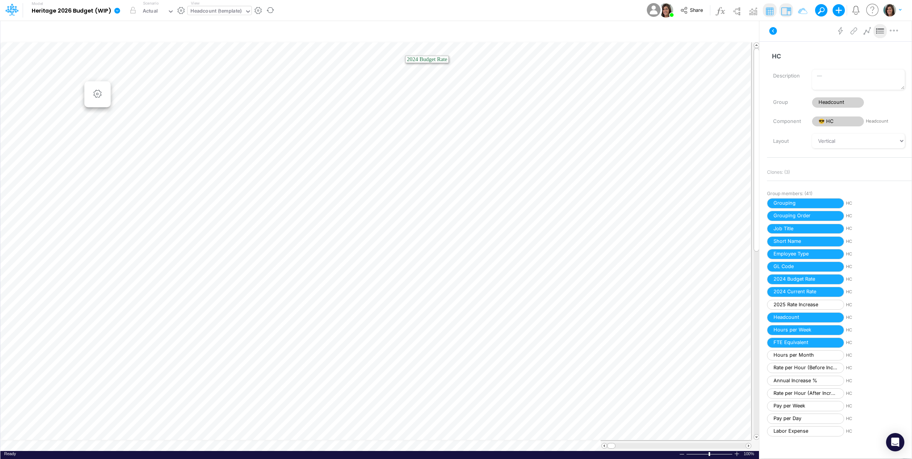
click at [226, 12] on div "Headcount (template)" at bounding box center [216, 11] width 52 height 9
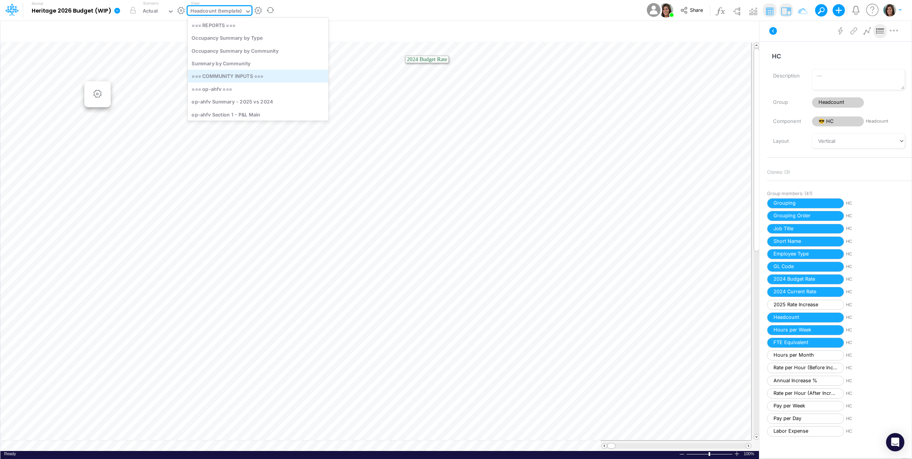
click at [243, 73] on div "=== COMMUNITY INPUTS ===" at bounding box center [258, 76] width 141 height 13
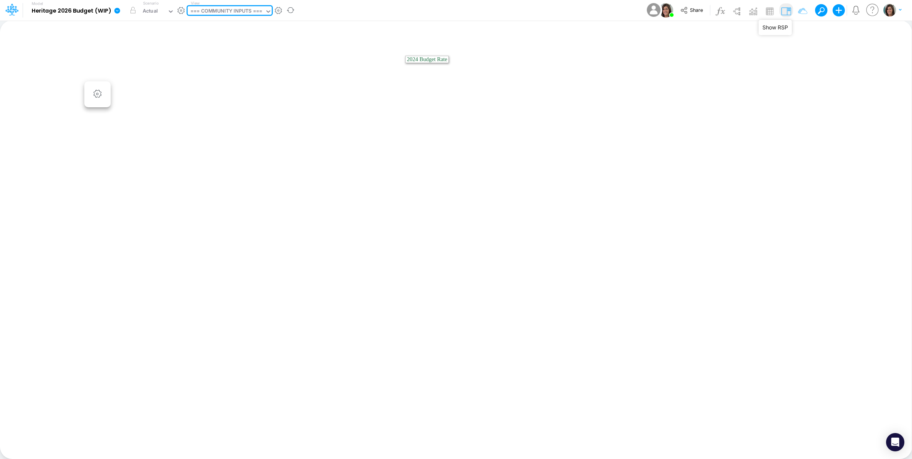
click at [786, 13] on img at bounding box center [786, 11] width 12 height 12
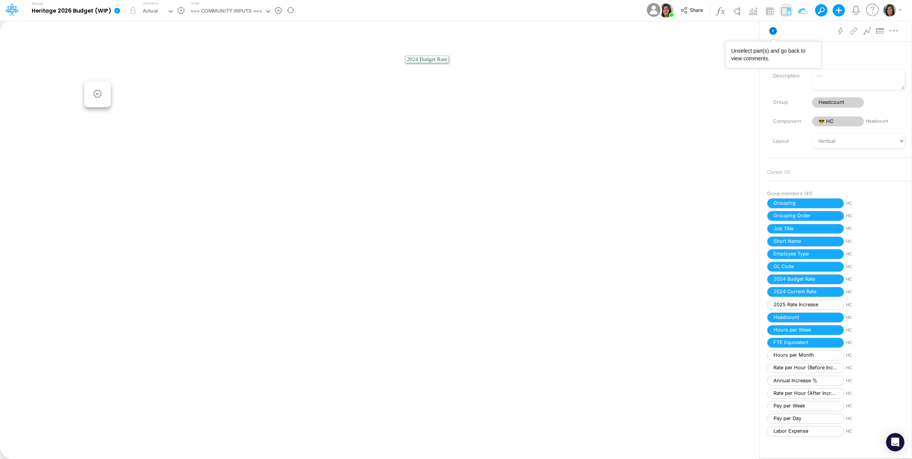
click at [773, 29] on icon at bounding box center [774, 31] width 8 height 8
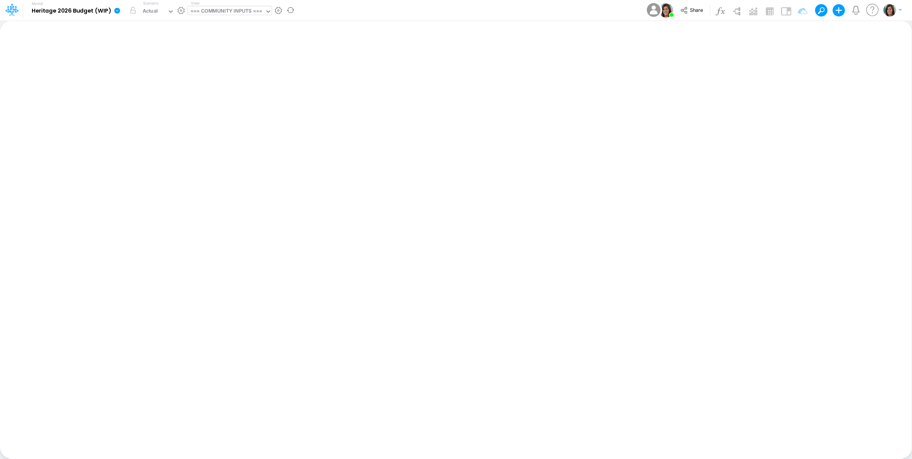
click at [239, 11] on div "=== COMMUNITY INPUTS ===" at bounding box center [226, 11] width 72 height 9
type input "template"
click at [234, 50] on div "Headcount (template)" at bounding box center [239, 50] width 103 height 13
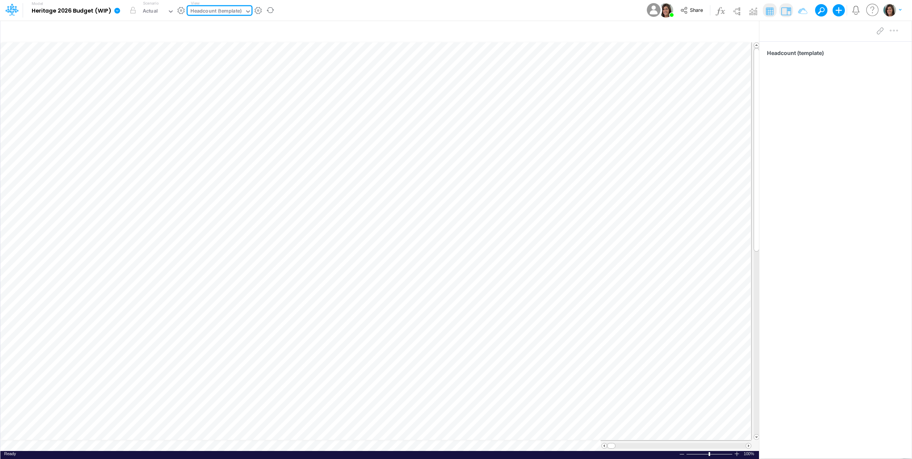
click at [326, 13] on div "Model Heritage 2026 Budget (WIP) Edit model settings Duplicate Import QuickBook…" at bounding box center [456, 10] width 821 height 21
click at [430, 15] on div "Model Heritage 2026 Budget (WIP) Edit model settings Duplicate Import QuickBook…" at bounding box center [456, 10] width 821 height 21
click at [117, 6] on link at bounding box center [118, 10] width 15 height 20
click at [136, 80] on button "View model info" at bounding box center [156, 79] width 82 height 12
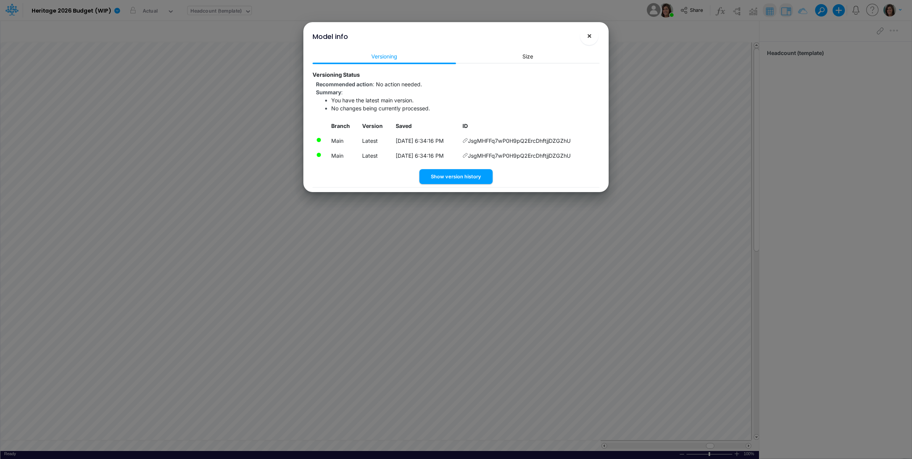
click at [594, 33] on button "×" at bounding box center [589, 36] width 18 height 18
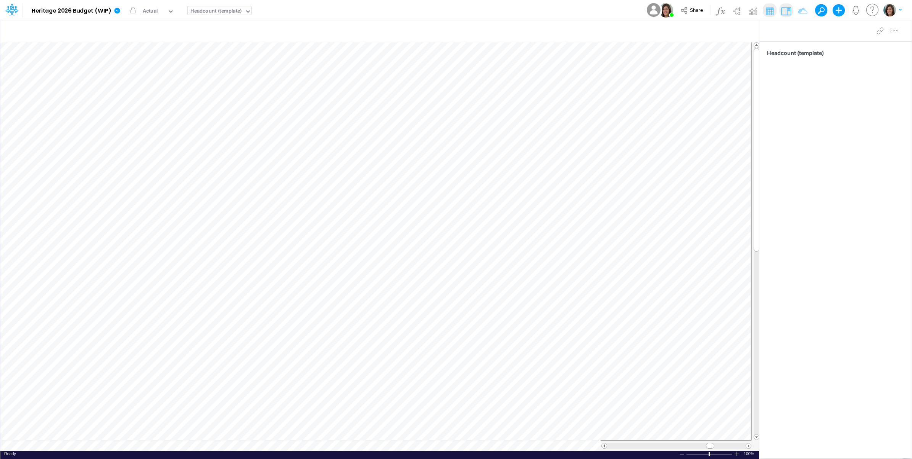
click at [315, 10] on div "Model Heritage 2026 Budget (WIP) Edit model settings Duplicate Import QuickBook…" at bounding box center [456, 10] width 821 height 21
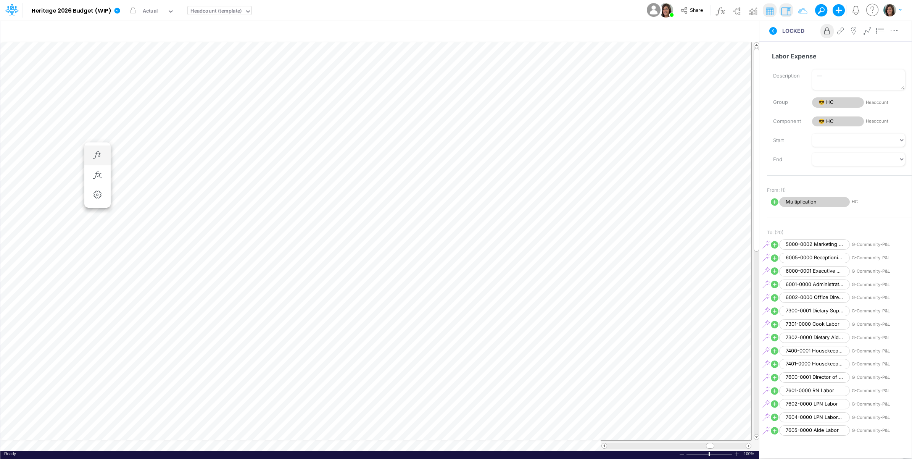
scroll to position [0, 0]
click at [803, 202] on span "Multiplication" at bounding box center [814, 202] width 71 height 10
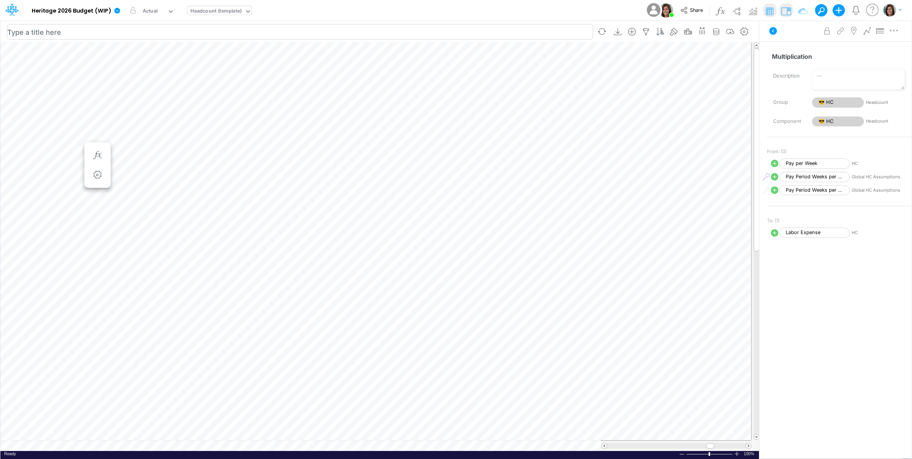
scroll to position [0, 0]
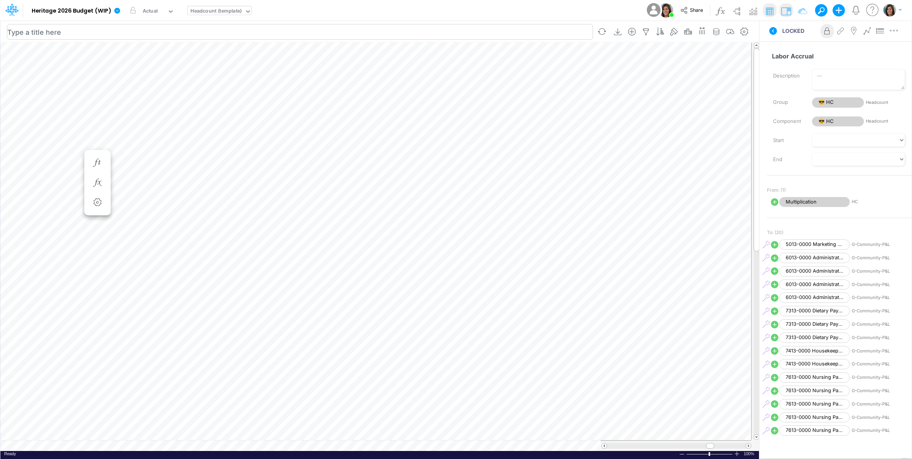
scroll to position [0, 0]
click at [96, 173] on icon "button" at bounding box center [97, 175] width 11 height 8
click at [172, 191] on span "Multiplication" at bounding box center [167, 195] width 71 height 10
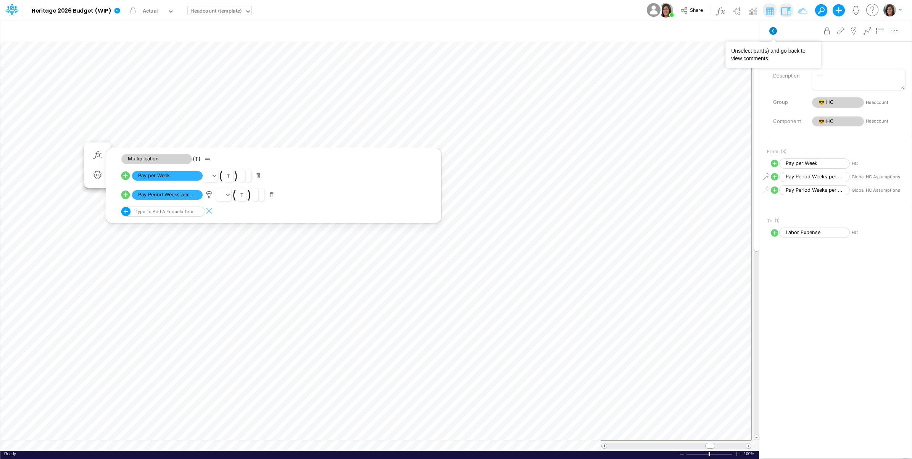
click at [770, 31] on icon at bounding box center [774, 31] width 8 height 8
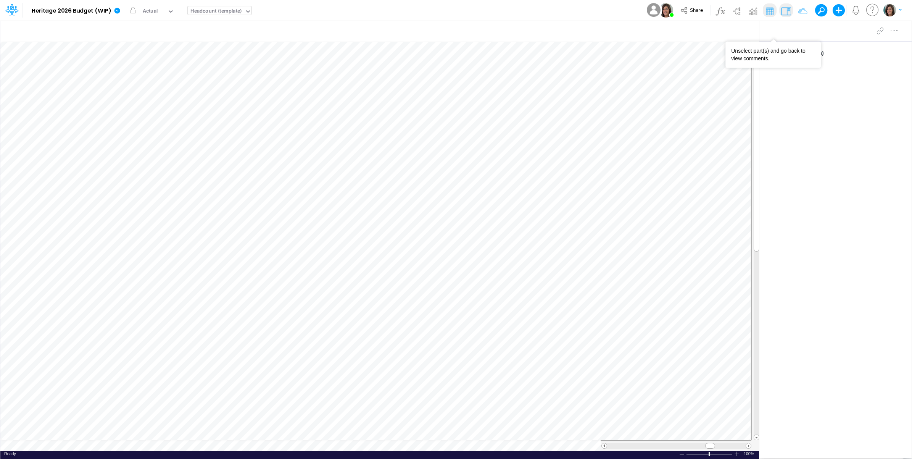
click at [355, 8] on div "Model Heritage 2026 Budget (WIP) Edit model settings Duplicate Import QuickBook…" at bounding box center [456, 10] width 821 height 21
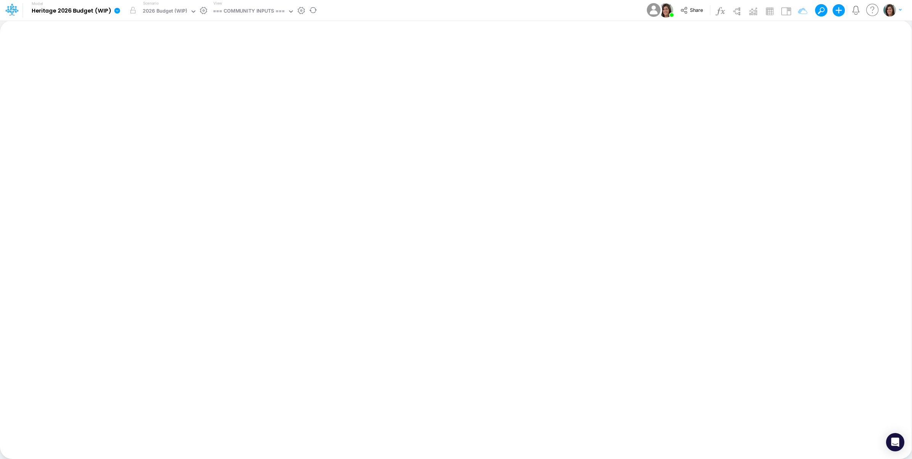
click at [117, 13] on icon at bounding box center [118, 11] width 6 height 6
click at [132, 27] on button "Edit model settings" at bounding box center [156, 31] width 82 height 12
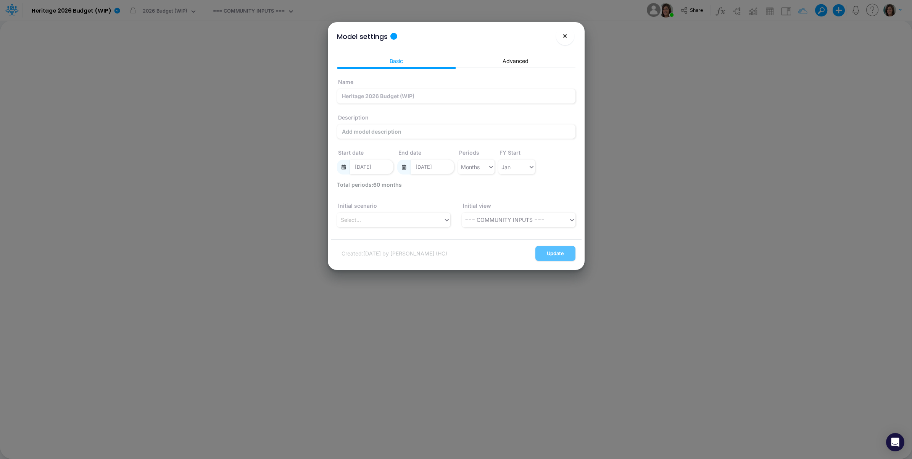
click at [567, 35] on span "×" at bounding box center [565, 35] width 5 height 9
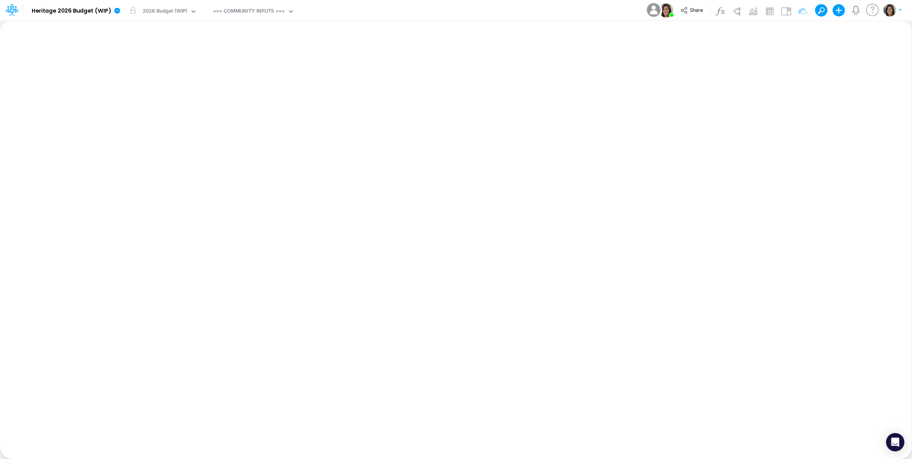
click at [331, 11] on div "Model Heritage 2026 Budget (WIP) Edit model settings Duplicate Import QuickBook…" at bounding box center [456, 10] width 821 height 21
click at [119, 10] on icon at bounding box center [118, 11] width 6 height 6
click at [137, 31] on button "Edit model settings" at bounding box center [156, 31] width 82 height 12
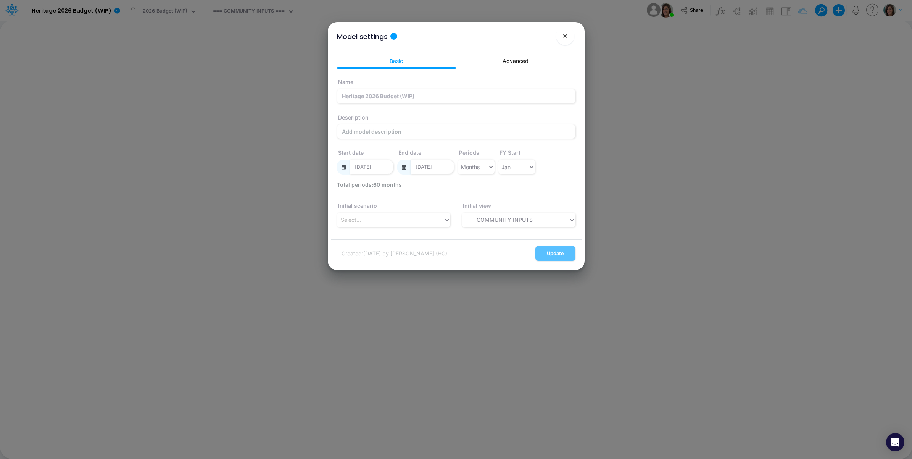
click at [566, 35] on span "×" at bounding box center [565, 35] width 5 height 9
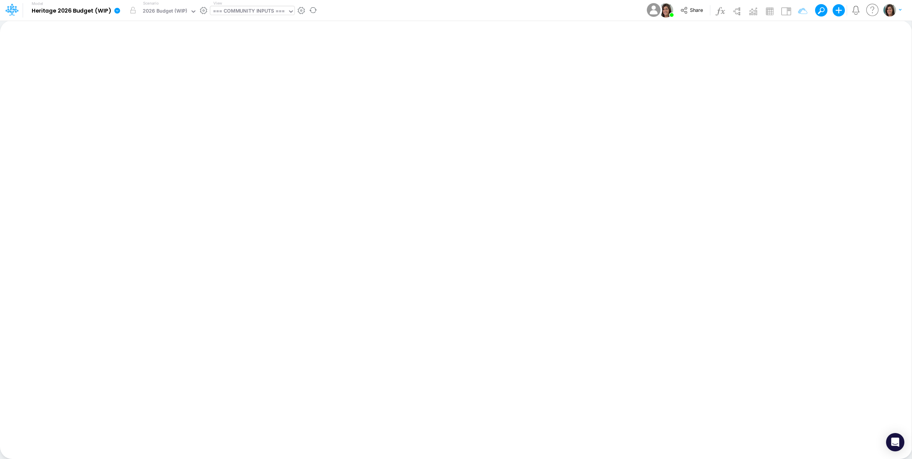
click at [269, 15] on div "=== COMMUNITY INPUTS ===" at bounding box center [249, 11] width 72 height 9
type input "template"
click at [265, 52] on div "Headcount (template)" at bounding box center [261, 50] width 103 height 13
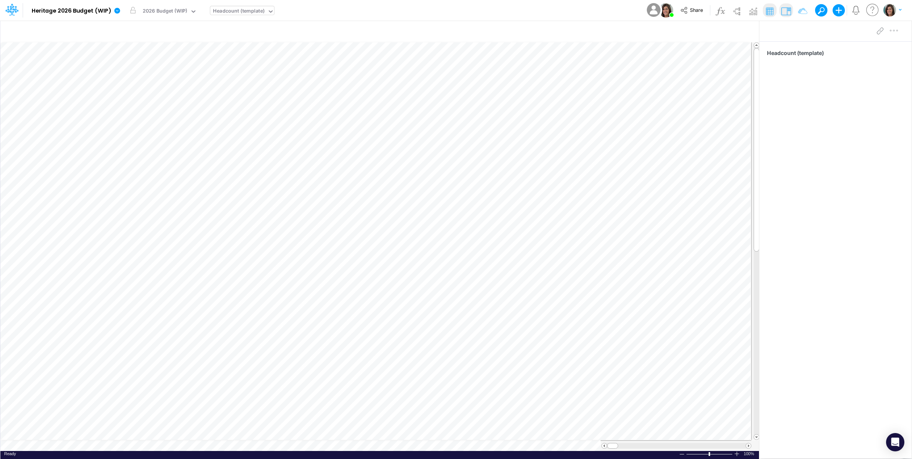
click at [321, 13] on div "Model Heritage 2026 Budget (WIP) Edit model settings Duplicate Import QuickBook…" at bounding box center [456, 10] width 821 height 21
click at [176, 8] on div "2026 Budget (WIP)" at bounding box center [165, 11] width 45 height 9
click at [171, 37] on div "Actual" at bounding box center [193, 37] width 98 height 7
click at [168, 13] on icon at bounding box center [171, 11] width 7 height 7
click at [168, 26] on div "2026 Budget (WIP)" at bounding box center [166, 24] width 45 height 7
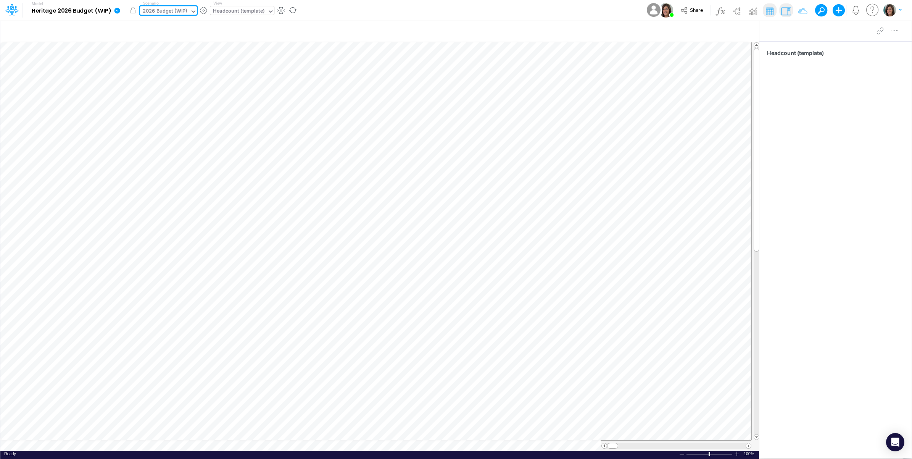
click at [321, 11] on div "Model Heritage 2026 Budget (WIP) Edit model settings Duplicate Import QuickBook…" at bounding box center [456, 10] width 821 height 21
click at [118, 14] on link at bounding box center [118, 10] width 15 height 20
click at [157, 88] on button "Sync Scenarios" at bounding box center [156, 91] width 82 height 12
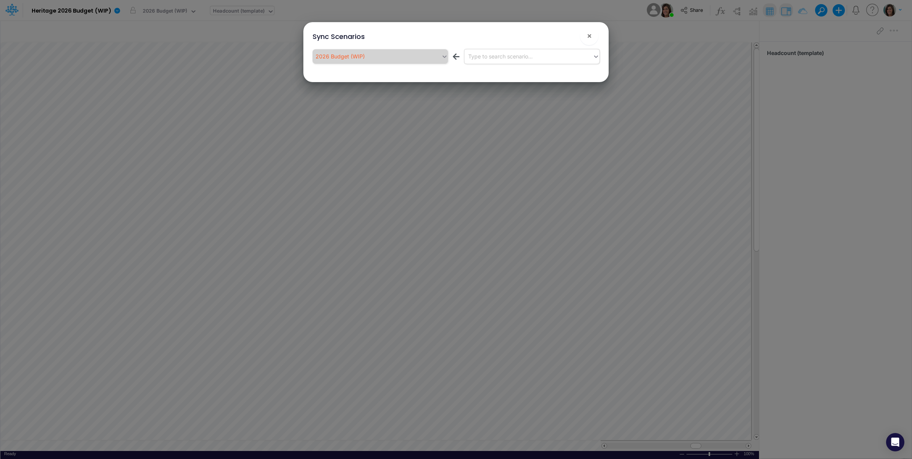
click at [533, 50] on div "Type to search scenario..." at bounding box center [529, 56] width 129 height 13
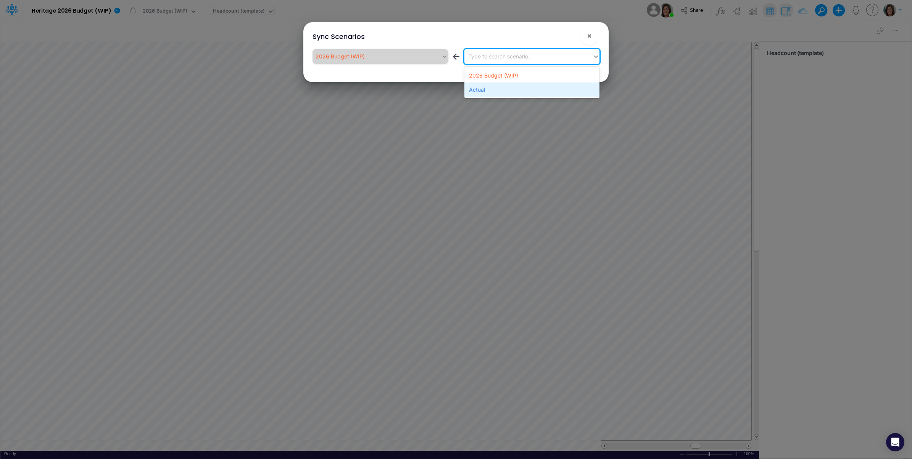
click at [495, 90] on div "Actual" at bounding box center [532, 89] width 135 height 14
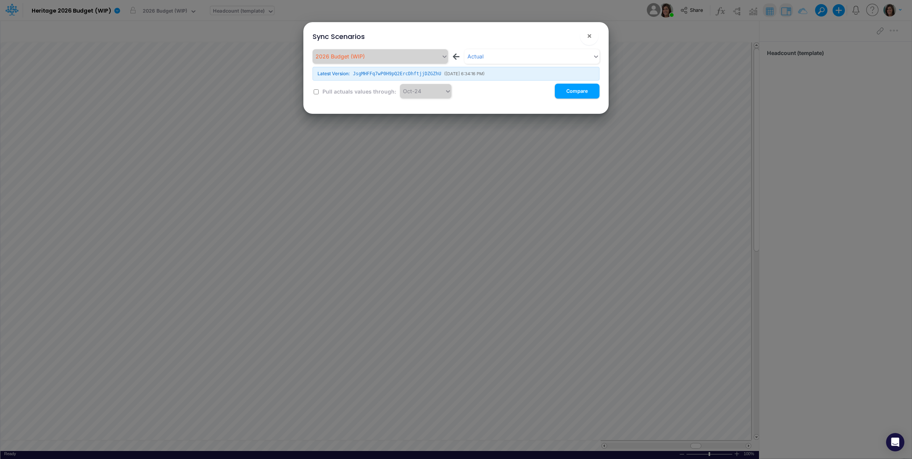
click at [314, 94] on input "checkbox" at bounding box center [316, 91] width 5 height 5
checkbox input "true"
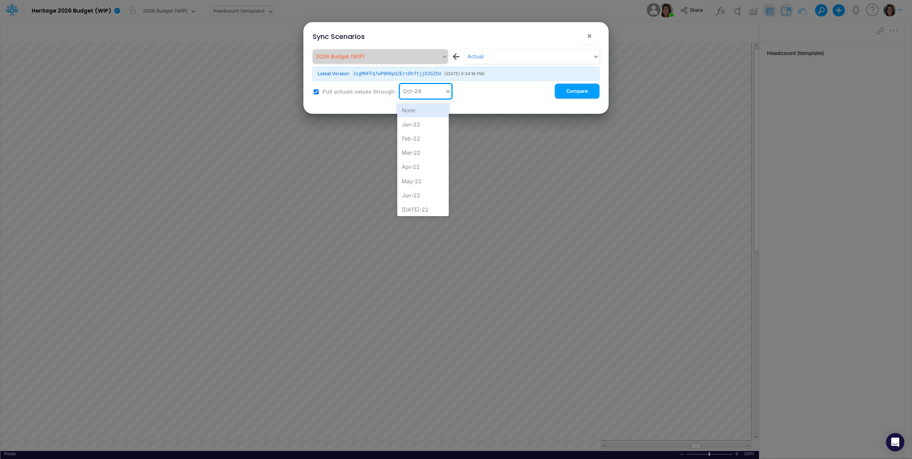
click at [413, 96] on div "Oct-24" at bounding box center [422, 91] width 45 height 13
type input "jun"
click at [431, 153] on div "Jun-25" at bounding box center [423, 152] width 52 height 14
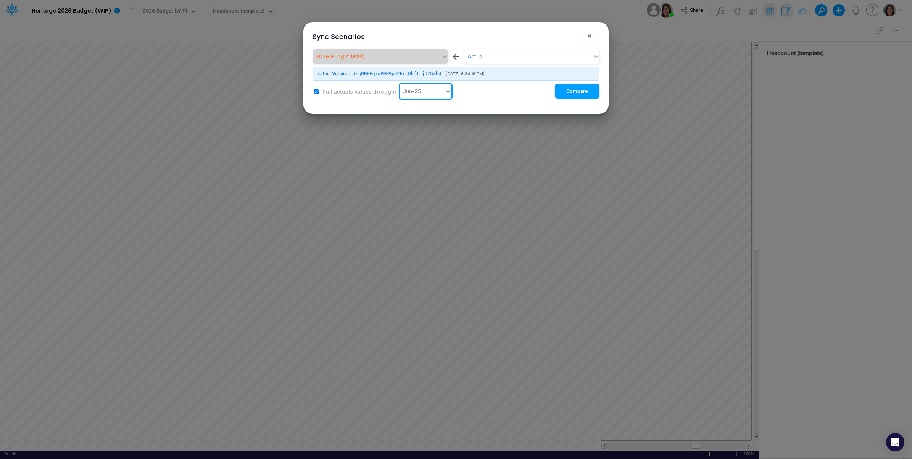
click at [502, 97] on div "Pull actuals values through: option Jun-25, selected. 0 results available. Sele…" at bounding box center [460, 91] width 278 height 15
click at [573, 96] on button "Compare" at bounding box center [577, 91] width 45 height 15
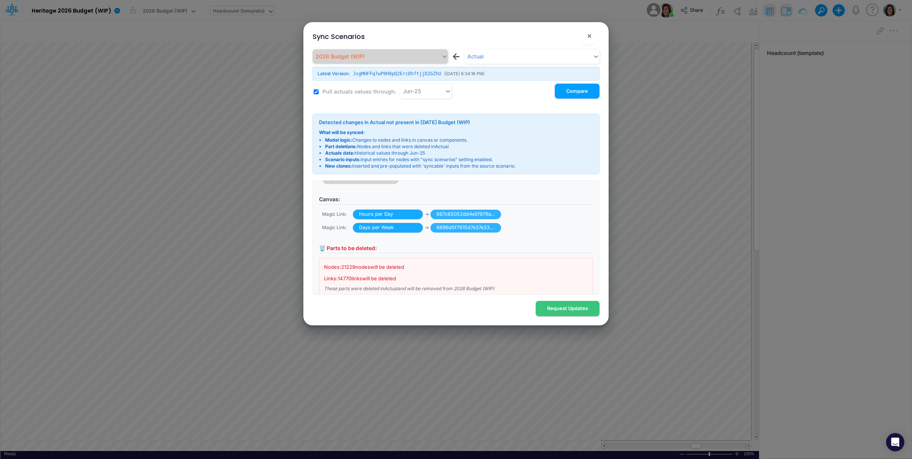
scroll to position [88, 0]
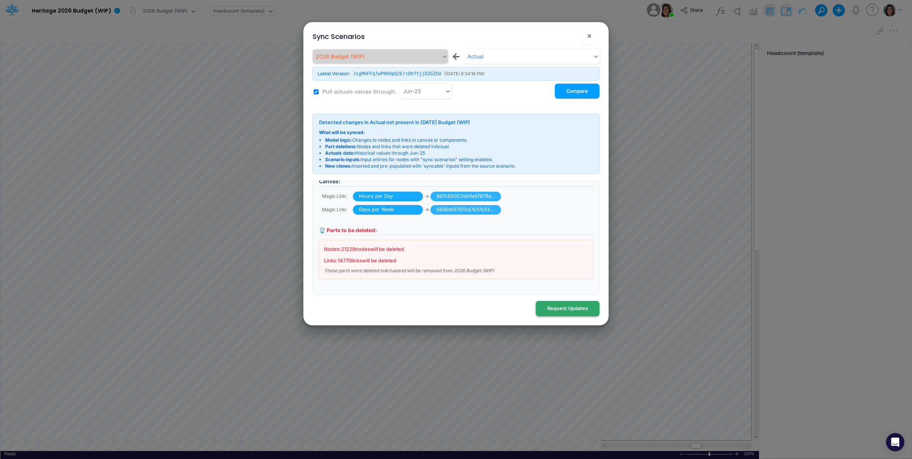
click at [566, 310] on button "Request Updates" at bounding box center [568, 308] width 64 height 15
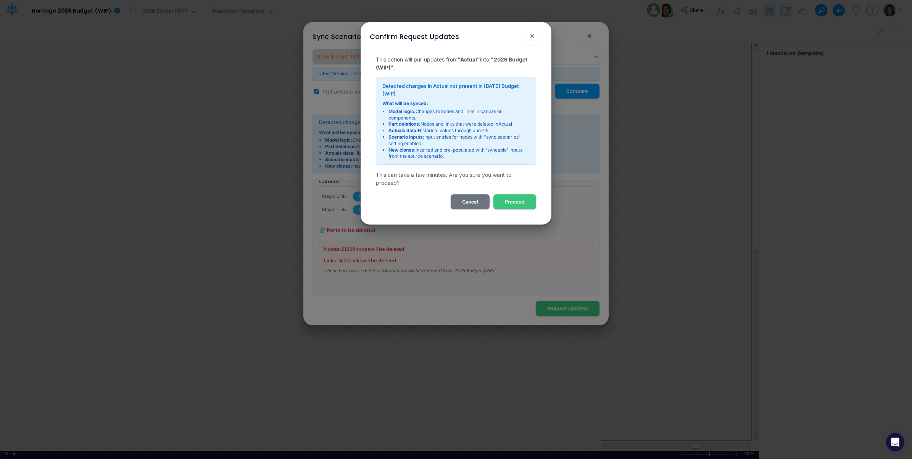
click at [527, 196] on button "Proceed" at bounding box center [515, 201] width 43 height 15
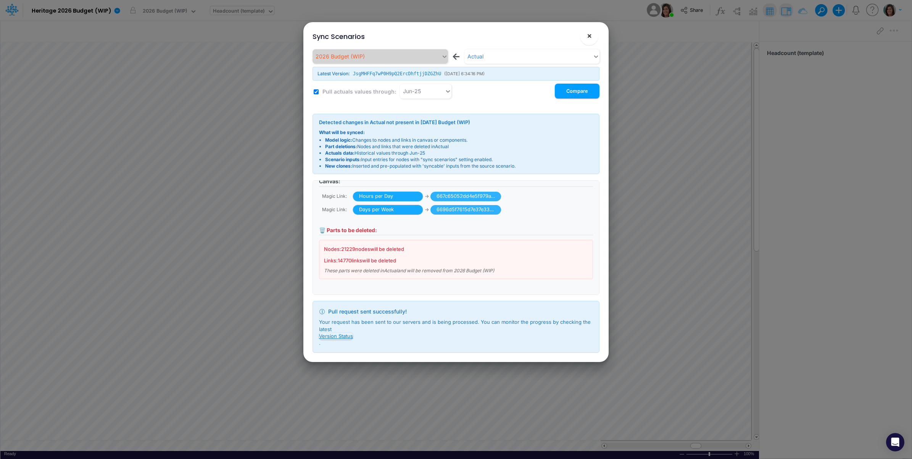
click at [587, 35] on span "×" at bounding box center [589, 35] width 5 height 9
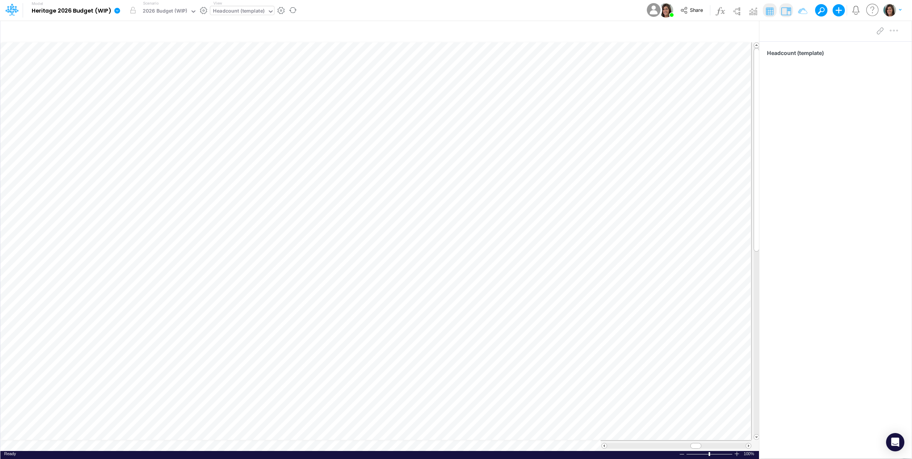
click at [119, 12] on icon at bounding box center [118, 11] width 6 height 6
click at [145, 79] on button "View model info" at bounding box center [156, 79] width 82 height 12
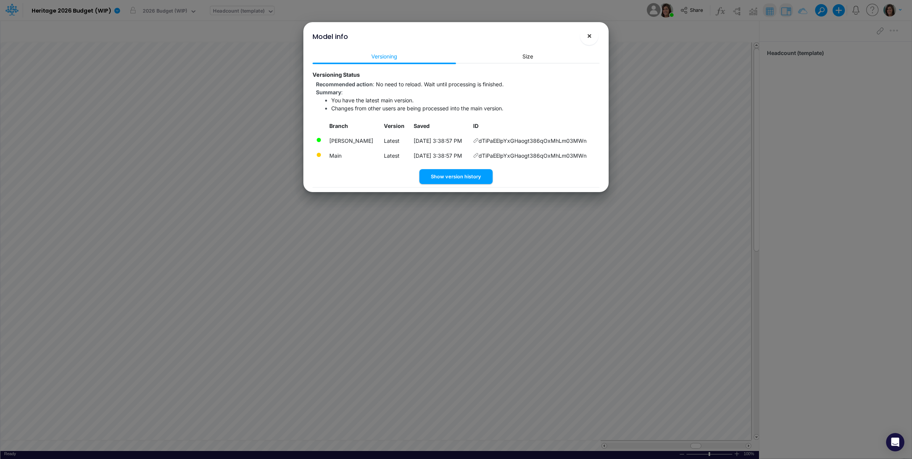
click at [589, 34] on span "×" at bounding box center [589, 35] width 5 height 9
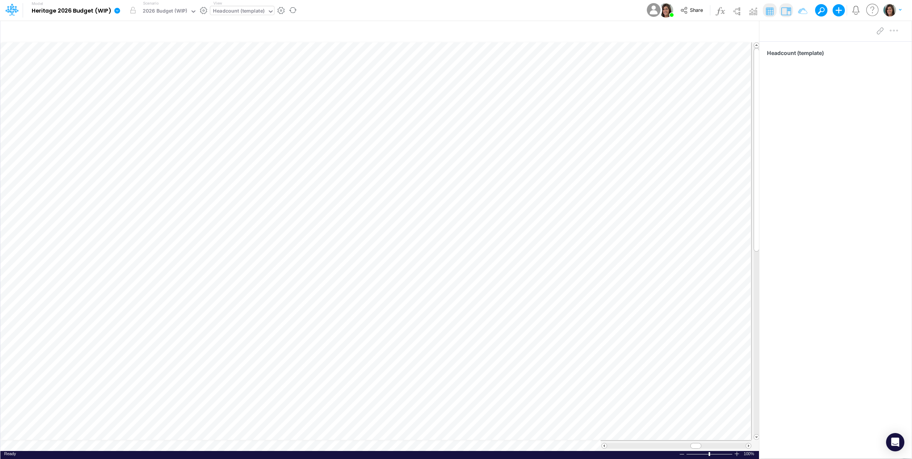
click at [118, 10] on icon at bounding box center [118, 11] width 6 height 6
click at [137, 82] on button "View model info" at bounding box center [156, 79] width 82 height 12
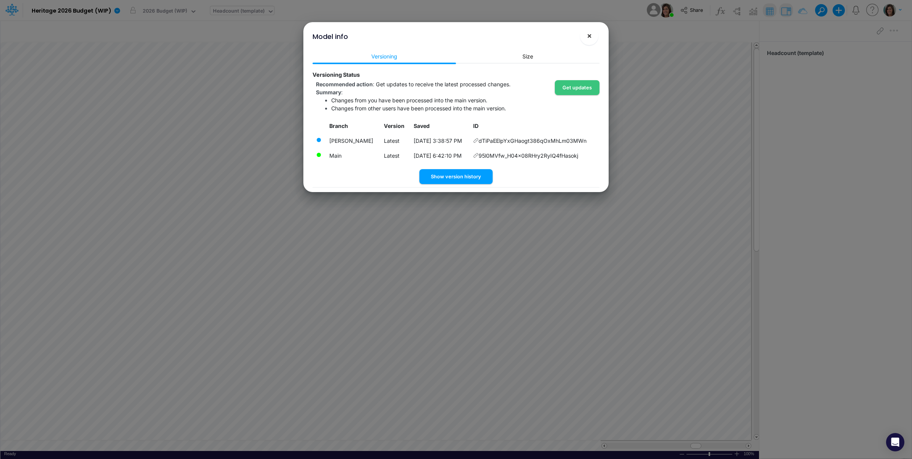
click at [590, 35] on span "×" at bounding box center [589, 35] width 5 height 9
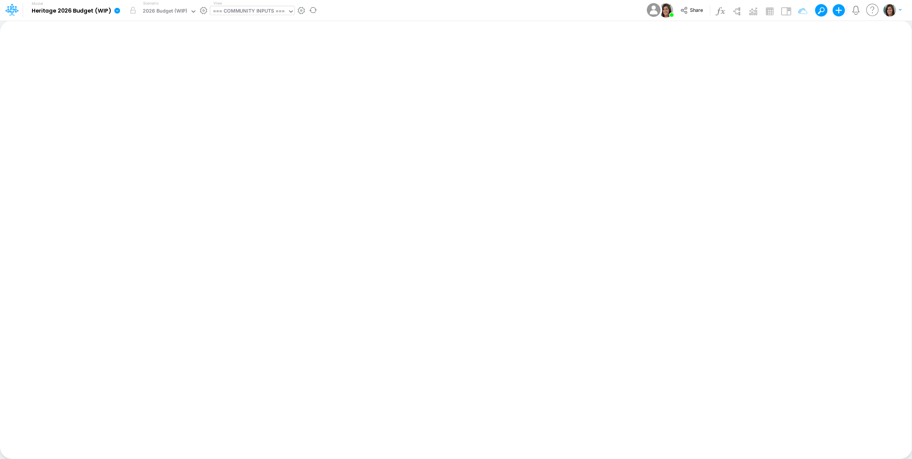
click at [239, 10] on div "=== COMMUNITY INPUTS ===" at bounding box center [249, 11] width 72 height 9
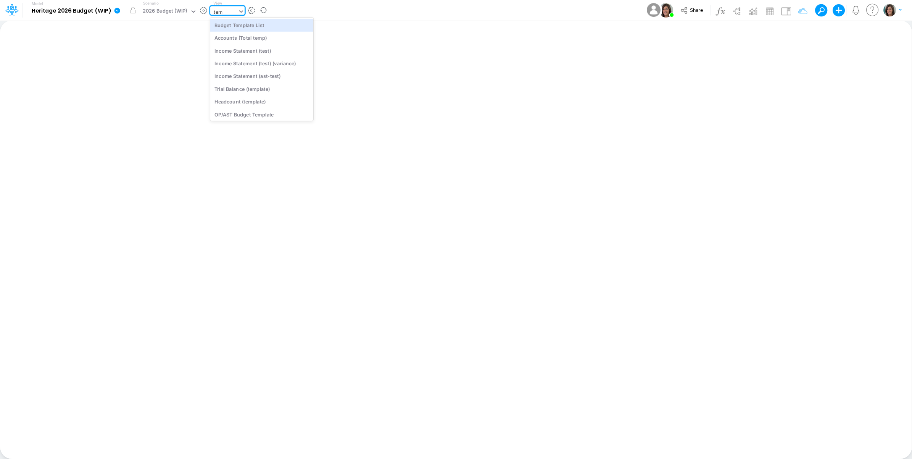
type input "template"
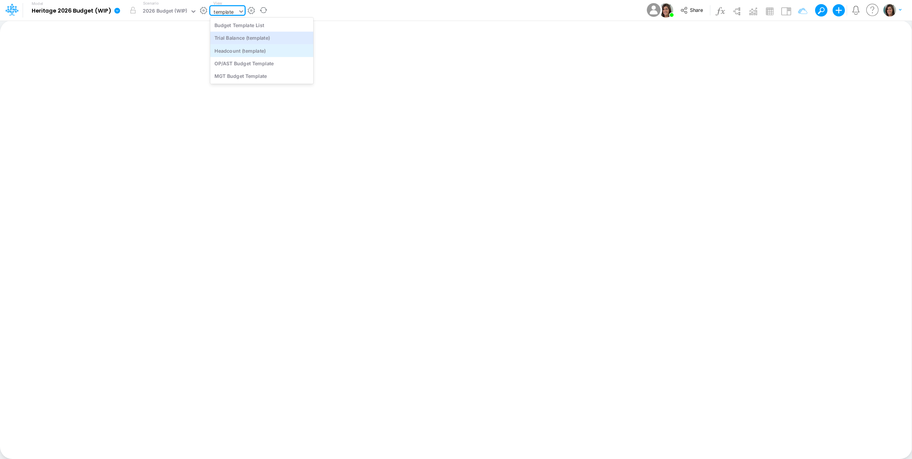
click at [243, 55] on div "Headcount (template)" at bounding box center [261, 50] width 103 height 13
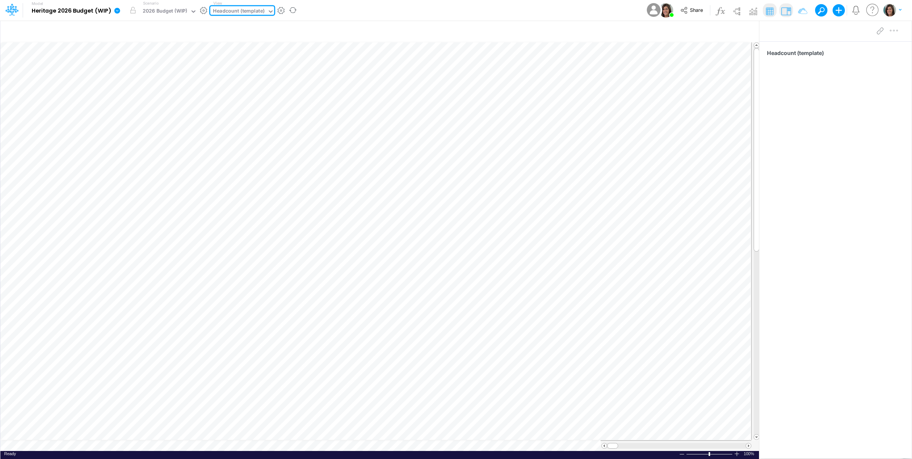
click at [373, 8] on div "Model Heritage 2026 Budget (WIP) Edit model settings Duplicate Import QuickBook…" at bounding box center [456, 10] width 821 height 21
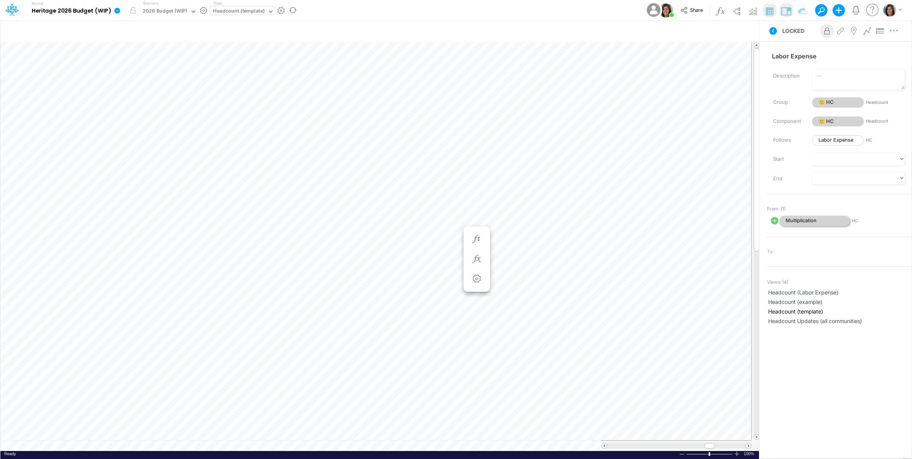
click at [807, 223] on span "Multiplication" at bounding box center [814, 221] width 71 height 10
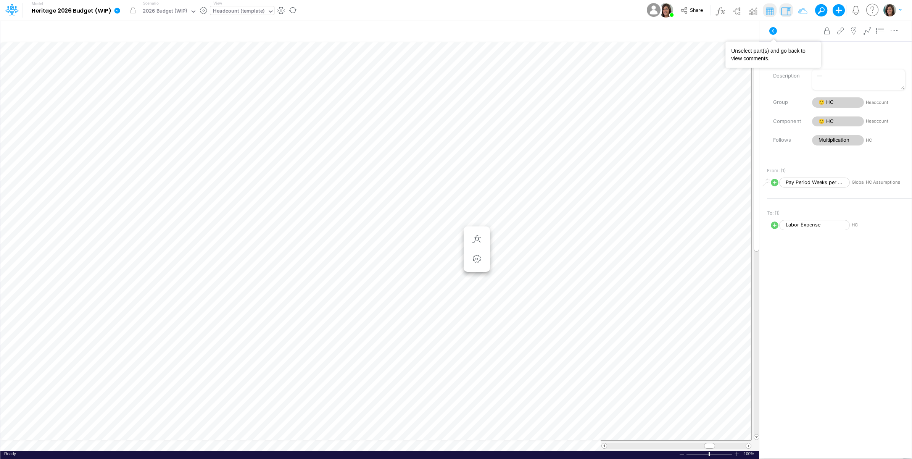
click at [769, 31] on icon at bounding box center [773, 30] width 9 height 9
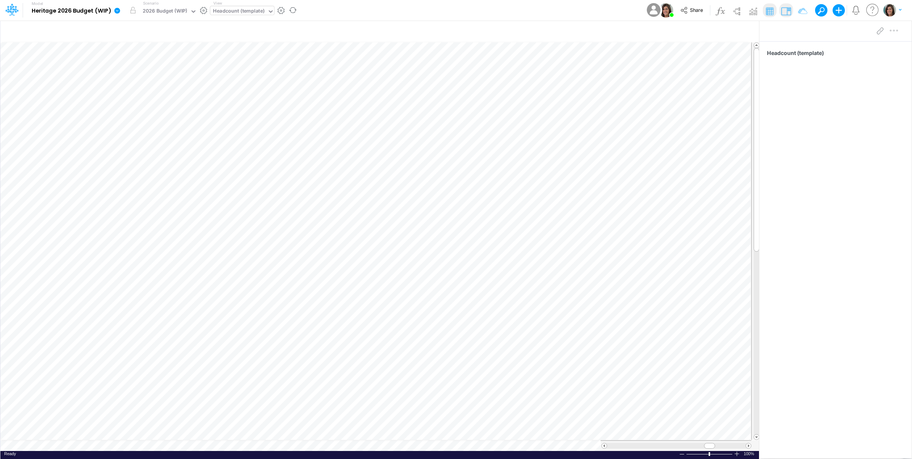
scroll to position [0, 0]
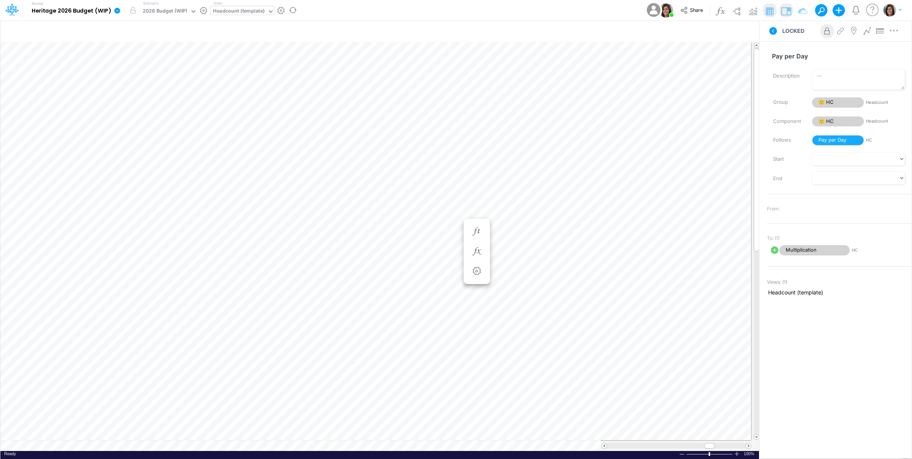
scroll to position [0, 0]
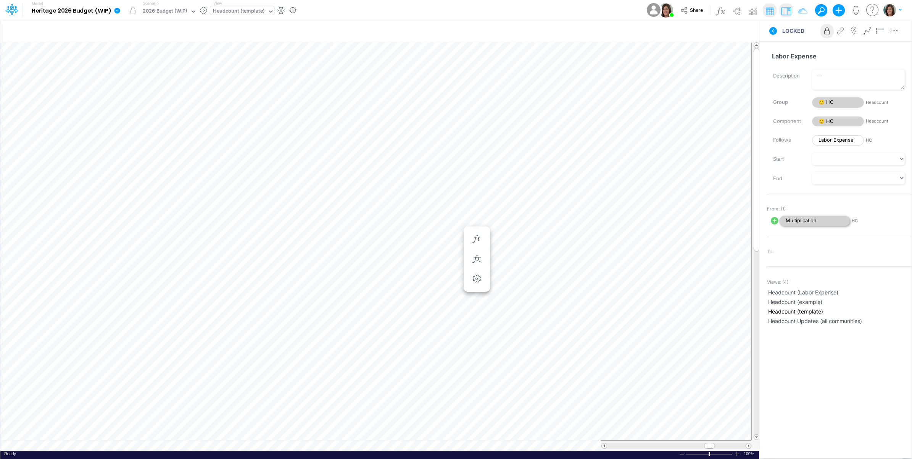
click at [801, 216] on span "Multiplication" at bounding box center [814, 221] width 71 height 10
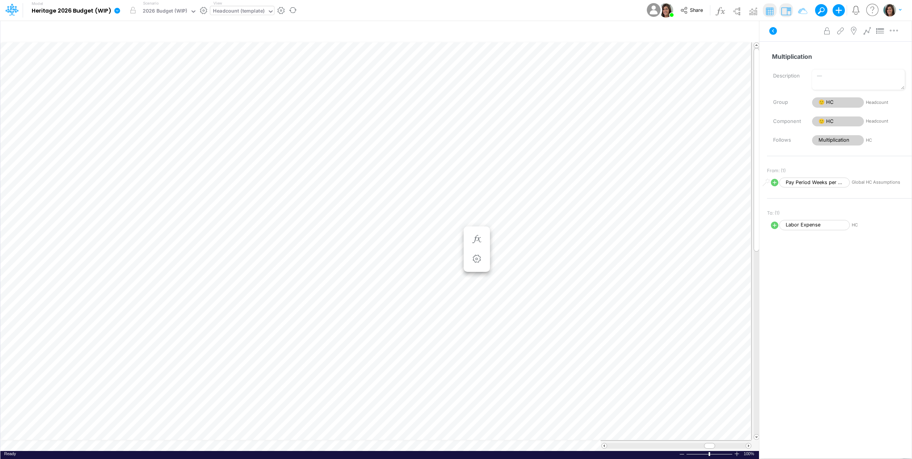
scroll to position [0, 0]
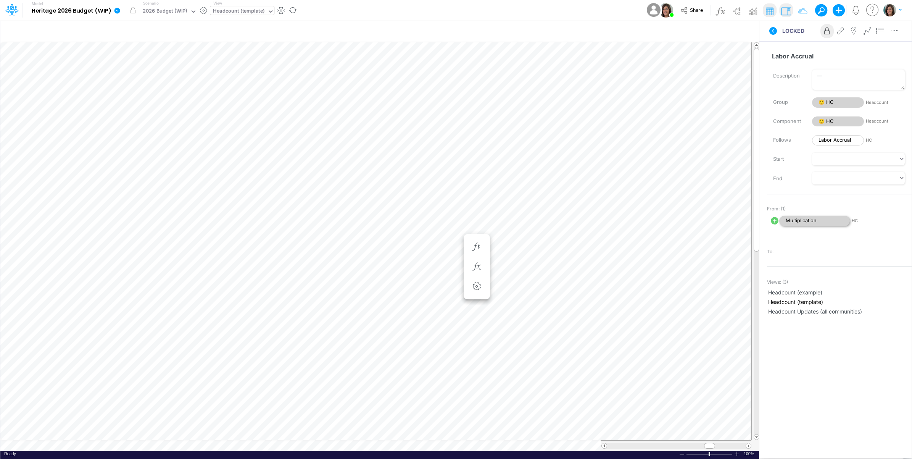
click at [802, 222] on span "Multiplication" at bounding box center [814, 221] width 71 height 10
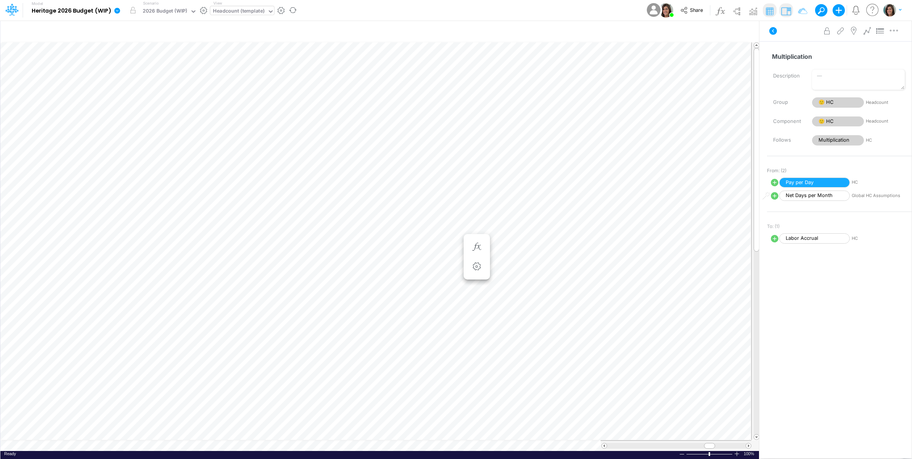
scroll to position [0, 0]
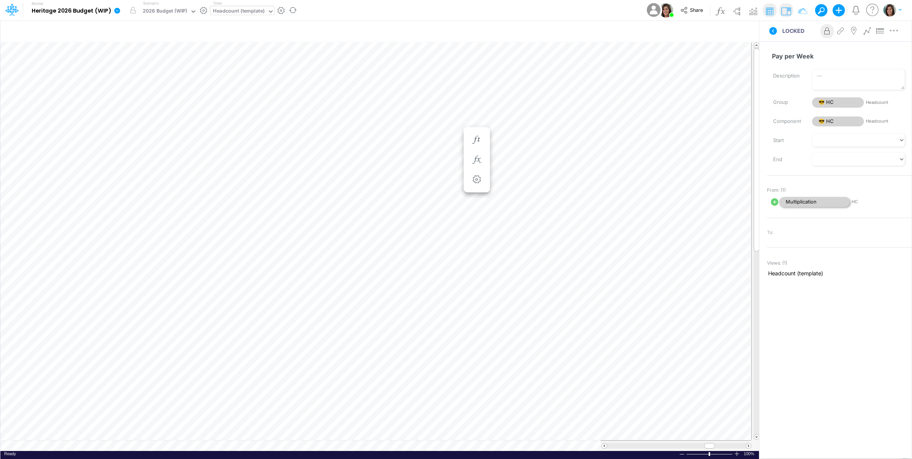
click at [805, 202] on span "Multiplication" at bounding box center [814, 202] width 71 height 10
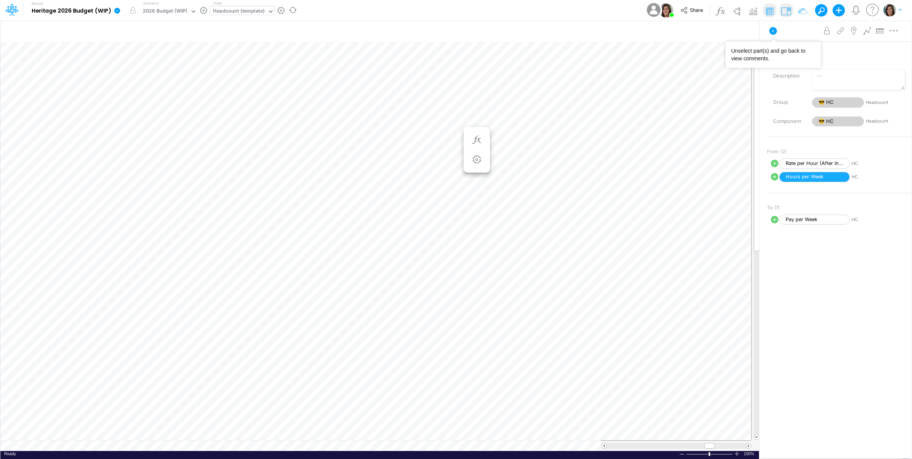
click at [774, 29] on icon at bounding box center [773, 30] width 9 height 9
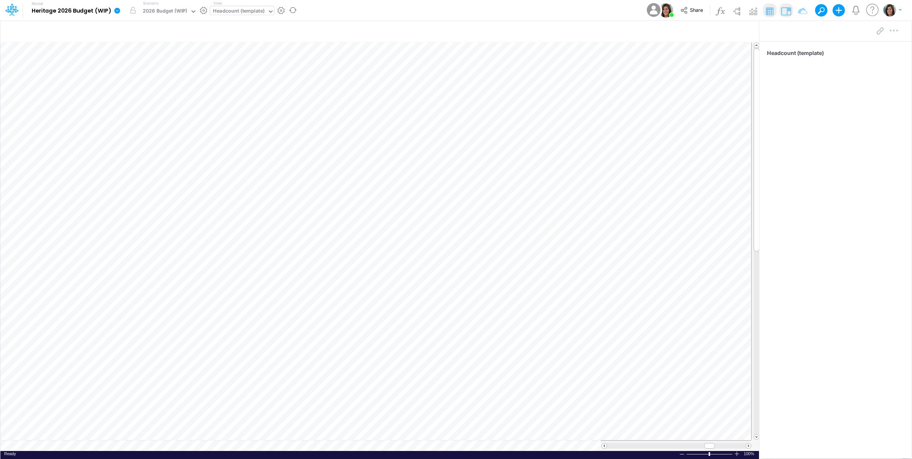
scroll to position [0, 0]
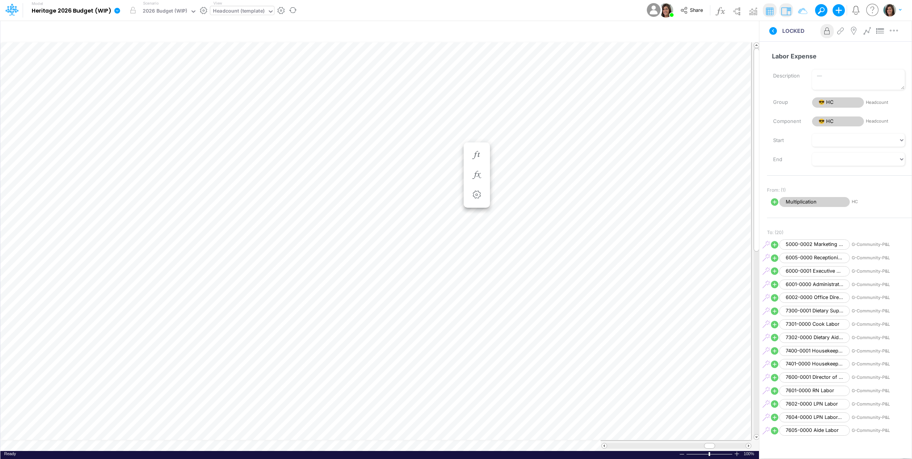
click at [117, 10] on icon at bounding box center [118, 11] width 6 height 6
click at [136, 76] on button "View model info" at bounding box center [156, 79] width 82 height 12
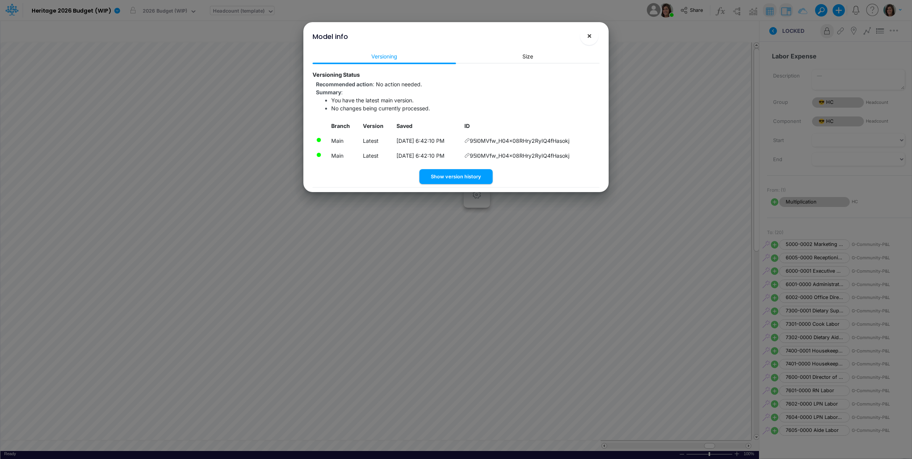
click at [589, 38] on span "×" at bounding box center [589, 35] width 5 height 9
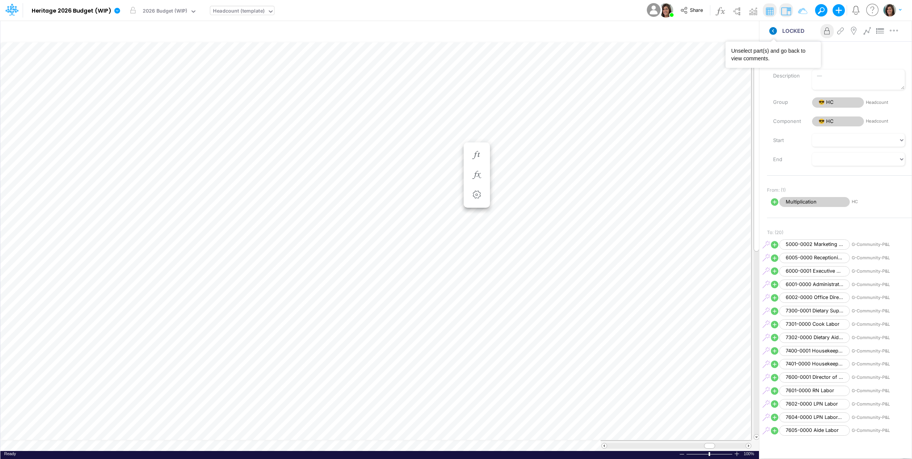
click at [770, 30] on icon at bounding box center [774, 31] width 8 height 8
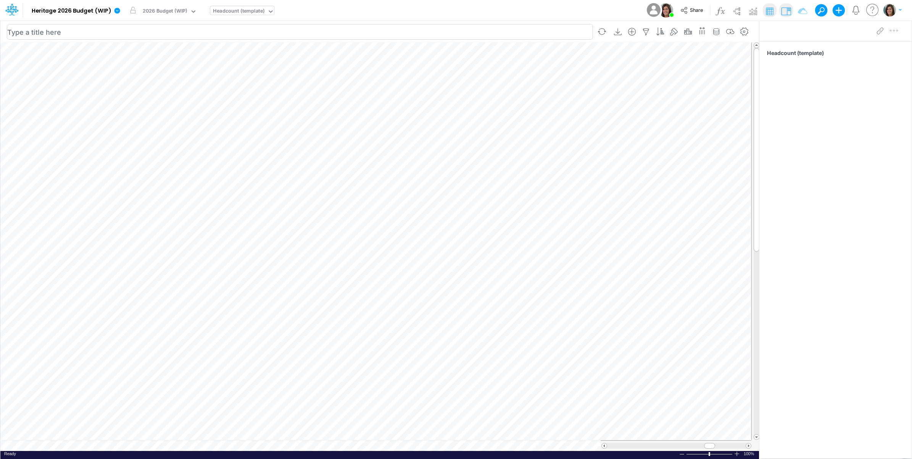
scroll to position [0, 0]
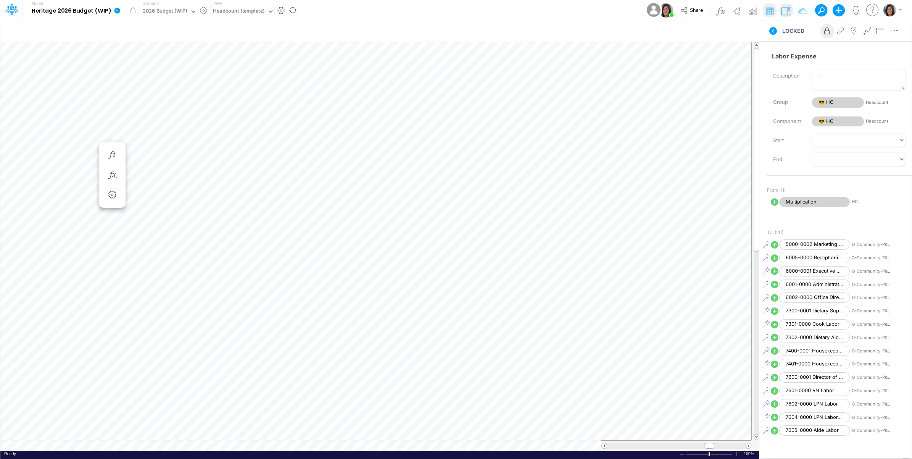
scroll to position [0, 0]
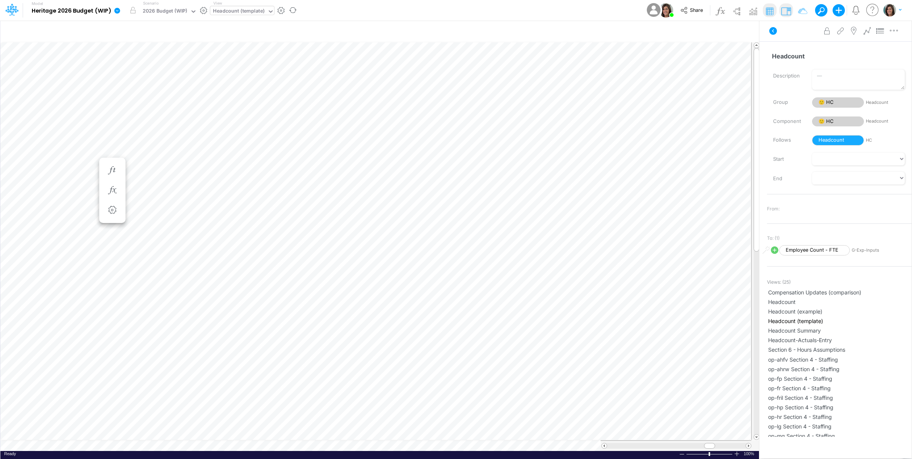
scroll to position [0, 0]
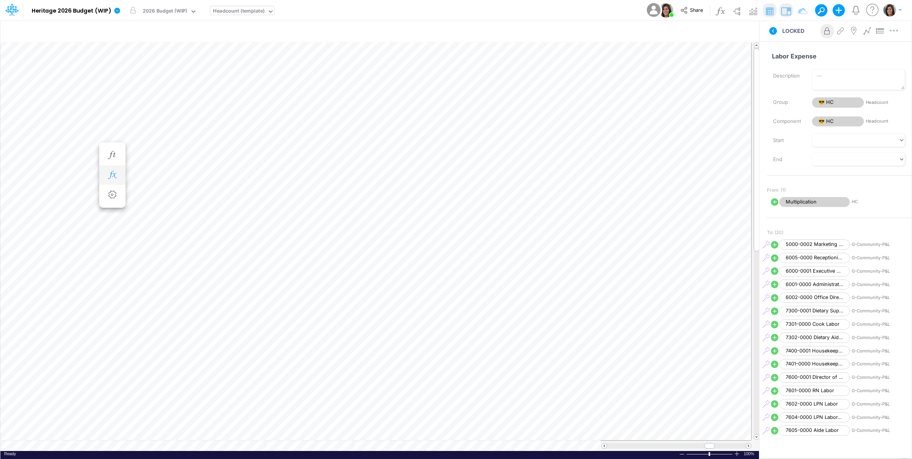
click at [113, 175] on icon "button" at bounding box center [111, 175] width 11 height 8
click at [181, 195] on span "Multiplication" at bounding box center [182, 195] width 71 height 10
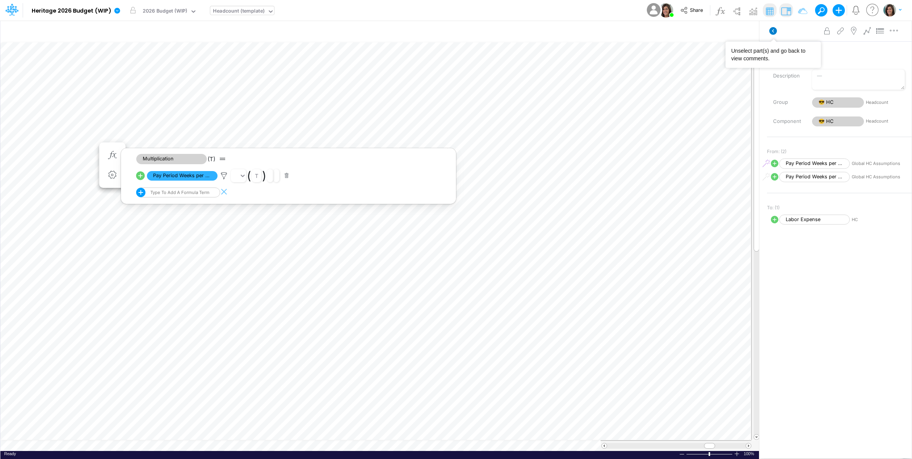
click at [776, 31] on icon at bounding box center [774, 31] width 8 height 8
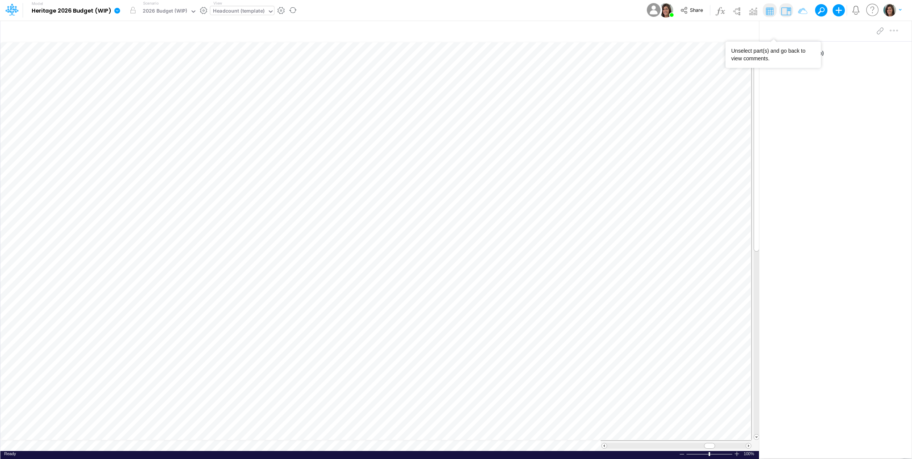
click at [117, 13] on icon at bounding box center [118, 11] width 6 height 6
click at [143, 92] on button "Sync Scenarios" at bounding box center [156, 91] width 82 height 12
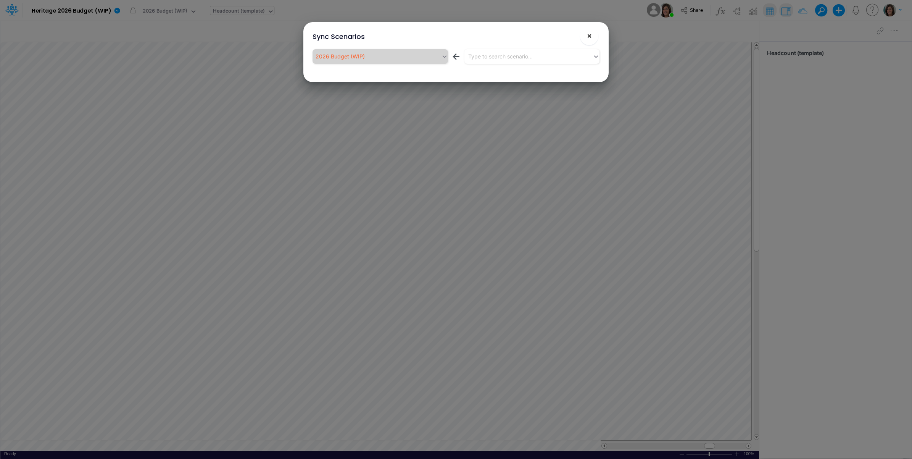
drag, startPoint x: 590, startPoint y: 34, endPoint x: 265, endPoint y: 12, distance: 325.5
click at [589, 34] on span "×" at bounding box center [589, 35] width 5 height 9
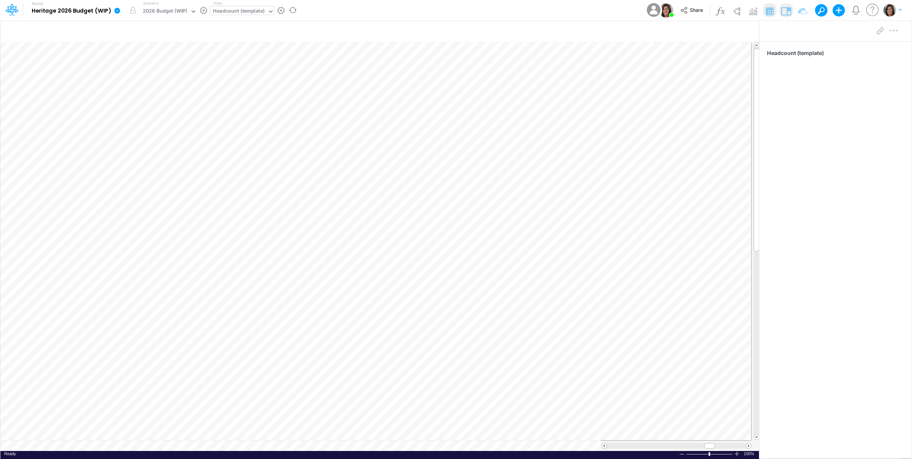
click at [115, 12] on icon at bounding box center [118, 11] width 6 height 6
click at [150, 78] on button "View model info" at bounding box center [156, 79] width 82 height 12
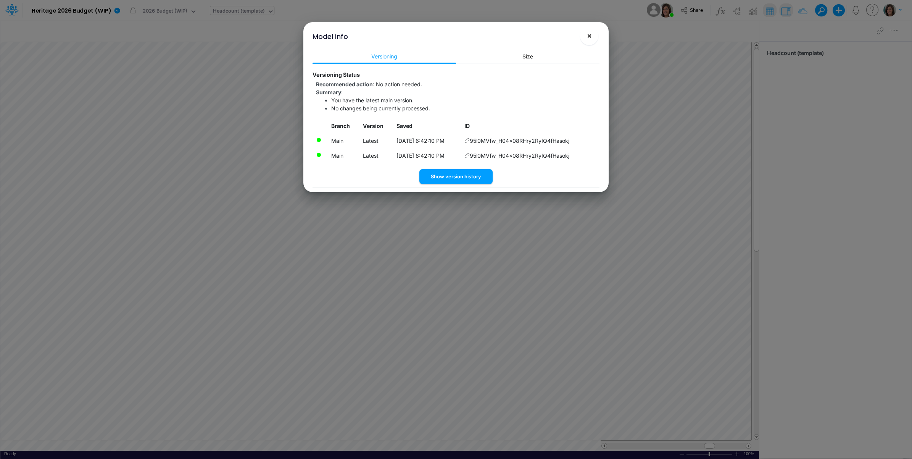
click at [590, 34] on span "×" at bounding box center [589, 35] width 5 height 9
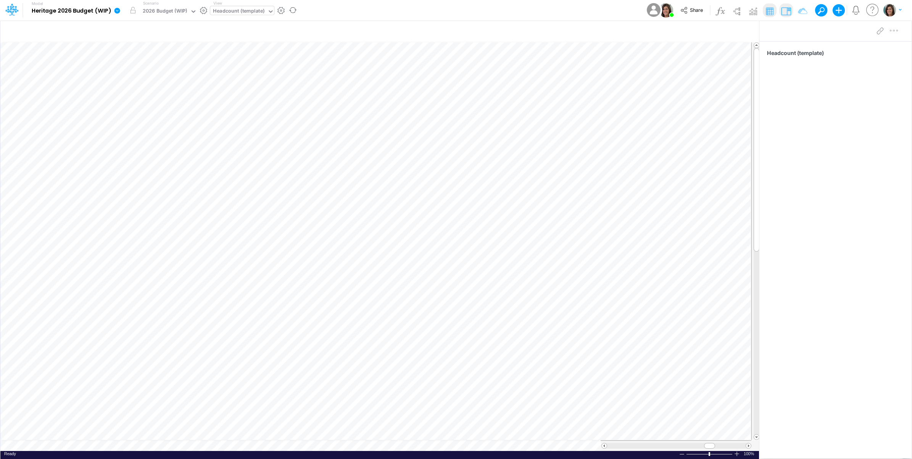
click at [118, 12] on icon at bounding box center [118, 11] width 6 height 6
click at [150, 92] on button "Sync Scenarios" at bounding box center [156, 91] width 82 height 12
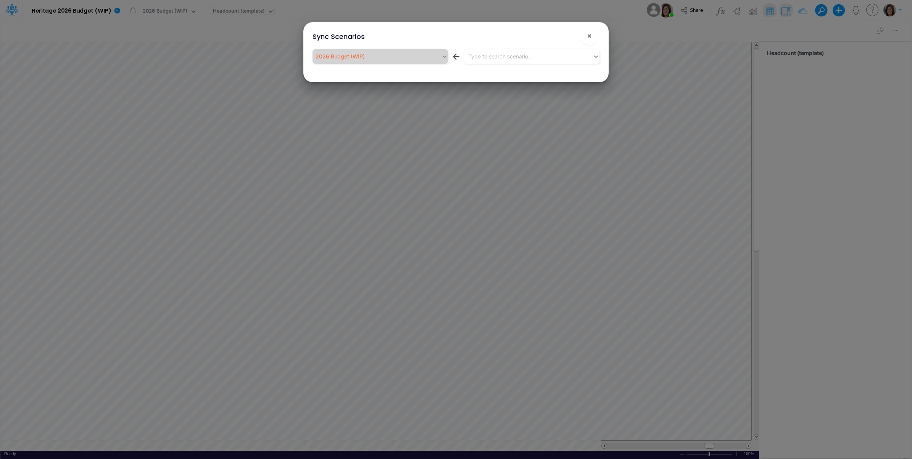
click at [519, 64] on div "2026 Budget (WIP) ← Type to search scenario..." at bounding box center [456, 58] width 287 height 18
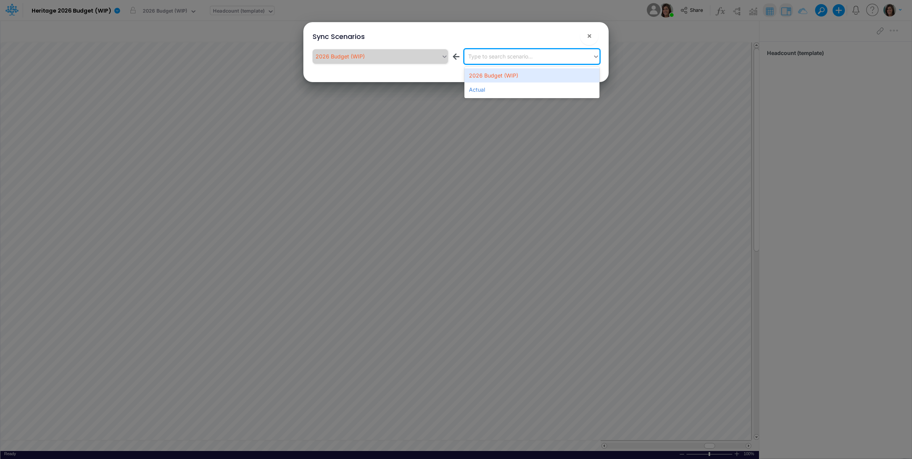
drag, startPoint x: 519, startPoint y: 58, endPoint x: 513, endPoint y: 67, distance: 10.7
click at [519, 58] on div "Type to search scenario..." at bounding box center [500, 56] width 65 height 8
click at [504, 91] on div "Actual" at bounding box center [532, 89] width 135 height 14
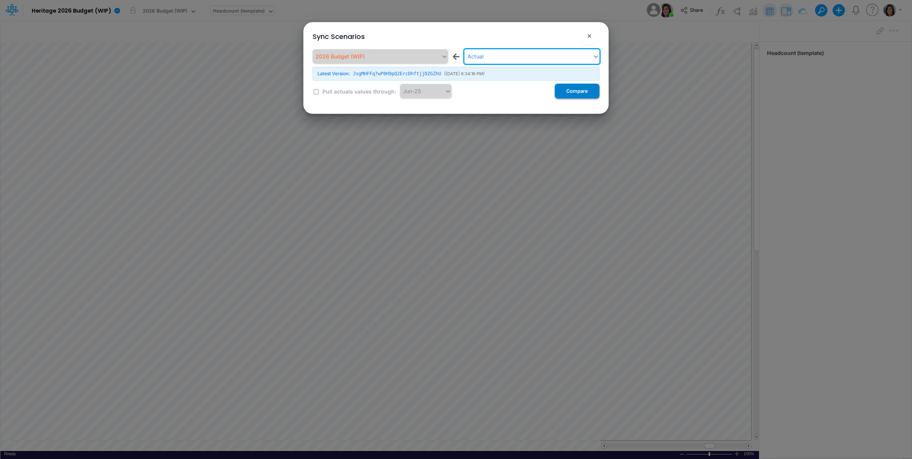
click at [581, 92] on button "Compare" at bounding box center [577, 91] width 45 height 15
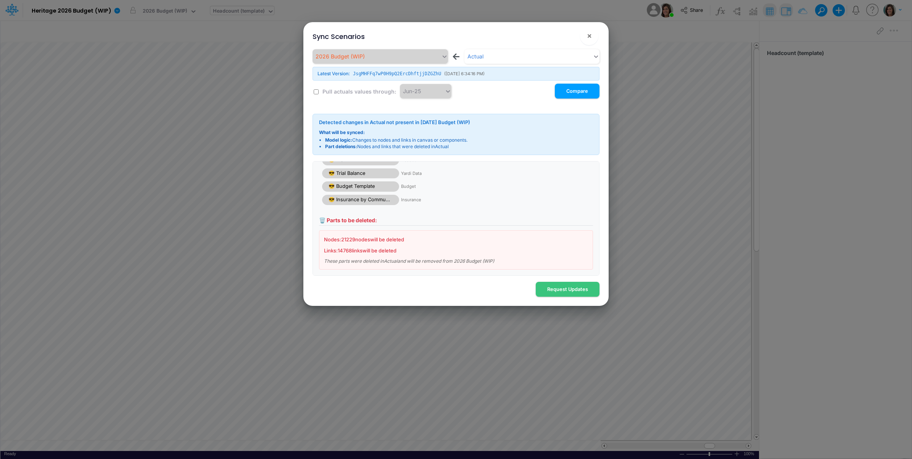
scroll to position [35, 0]
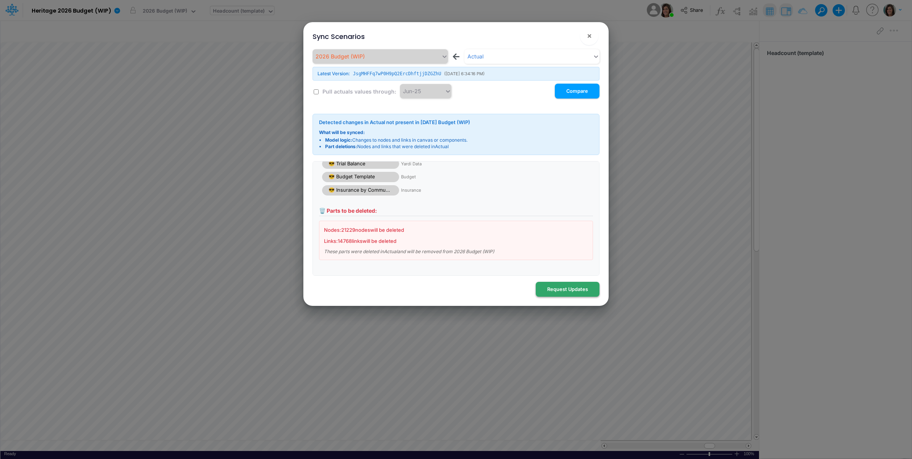
click at [579, 289] on button "Request Updates" at bounding box center [568, 289] width 64 height 15
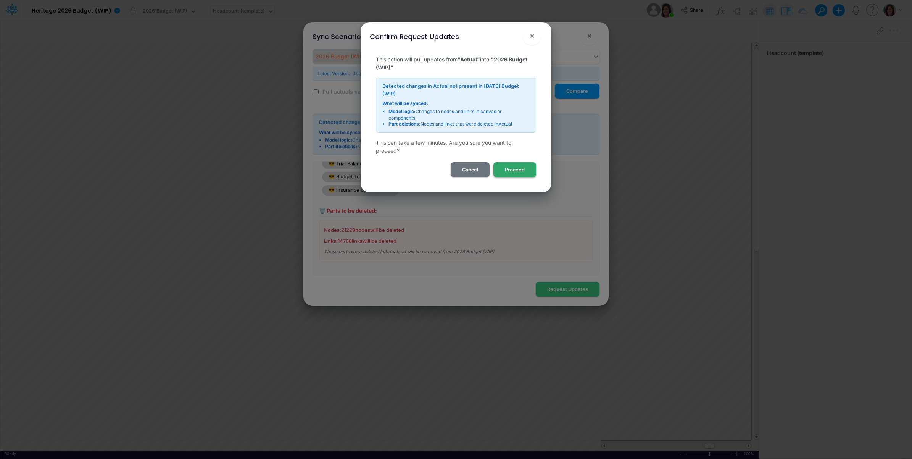
click at [523, 162] on button "Proceed" at bounding box center [515, 169] width 43 height 15
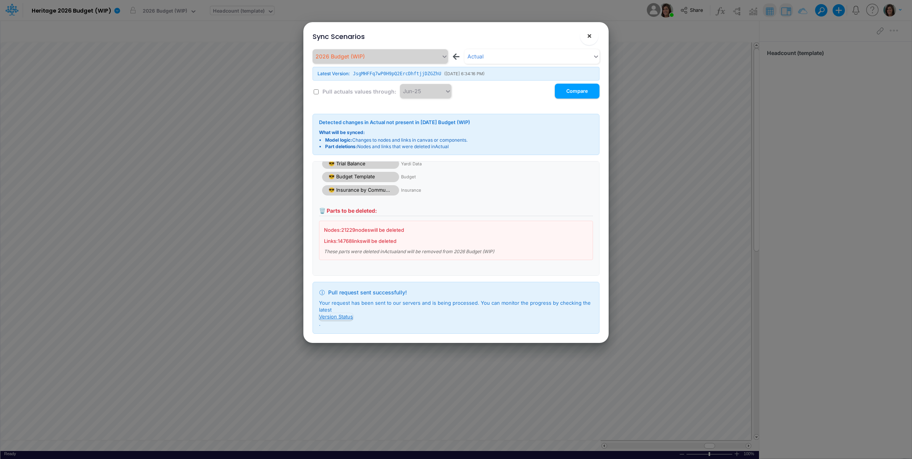
click at [587, 41] on button "×" at bounding box center [589, 36] width 18 height 18
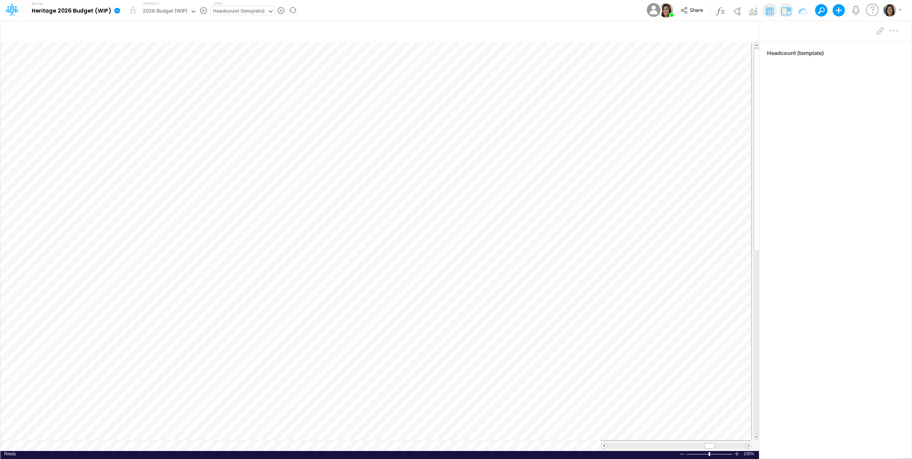
click at [116, 10] on icon at bounding box center [118, 11] width 6 height 6
click at [137, 77] on button "View model info" at bounding box center [156, 79] width 82 height 12
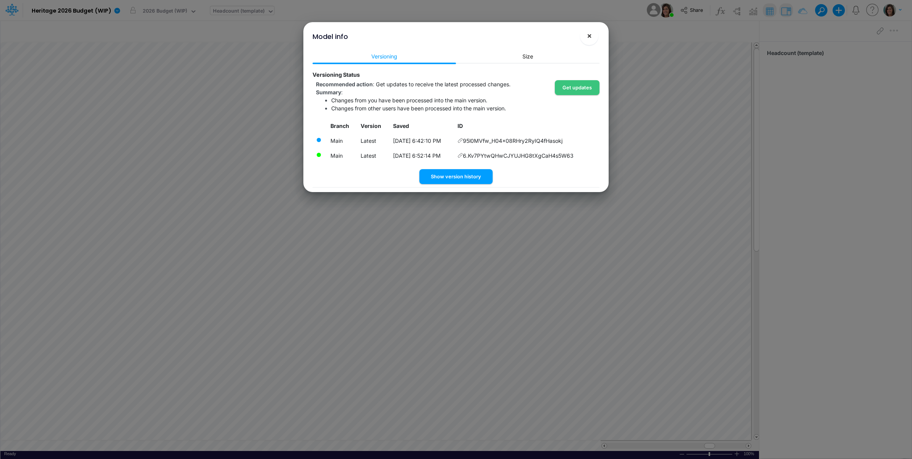
click at [591, 32] on span "×" at bounding box center [589, 35] width 5 height 9
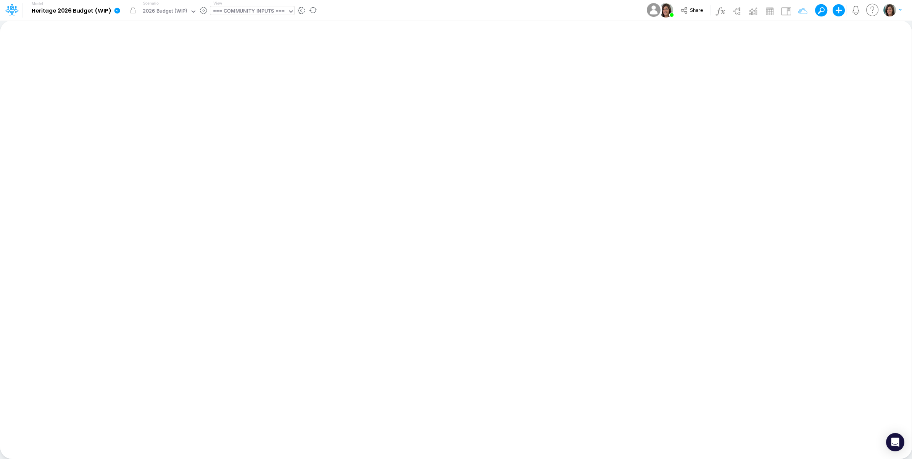
click at [241, 11] on div "=== COMMUNITY INPUTS ===" at bounding box center [249, 11] width 72 height 9
type input "template"
click at [227, 48] on div "Headcount (template)" at bounding box center [261, 50] width 103 height 13
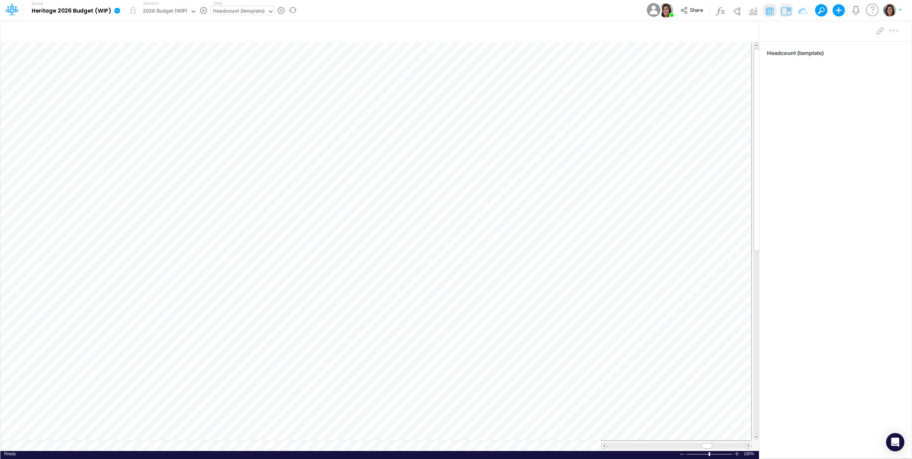
scroll to position [0, 0]
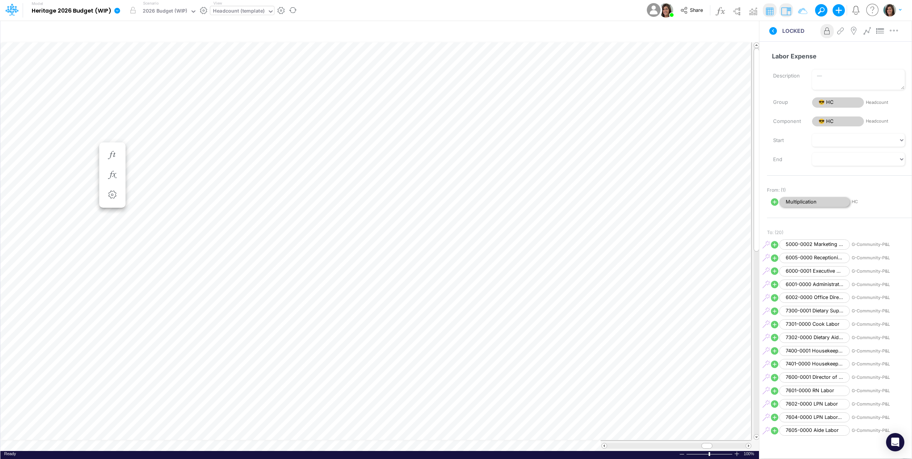
click at [806, 200] on span "Multiplication" at bounding box center [814, 202] width 71 height 10
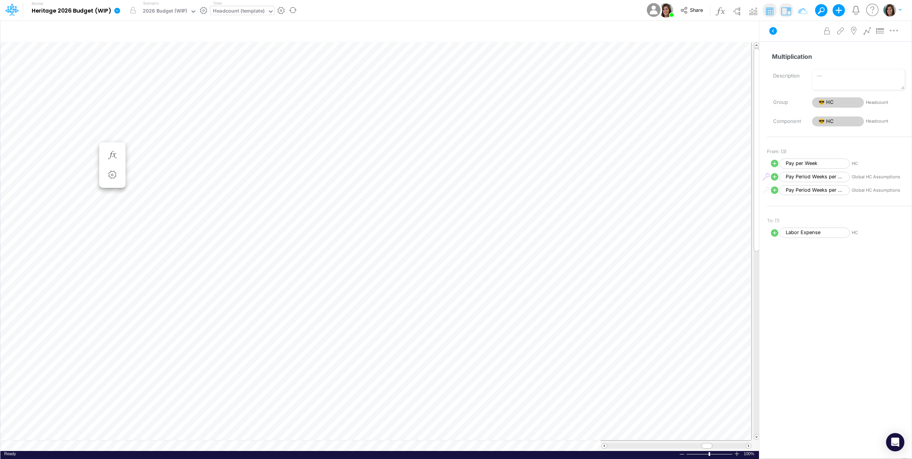
scroll to position [0, 0]
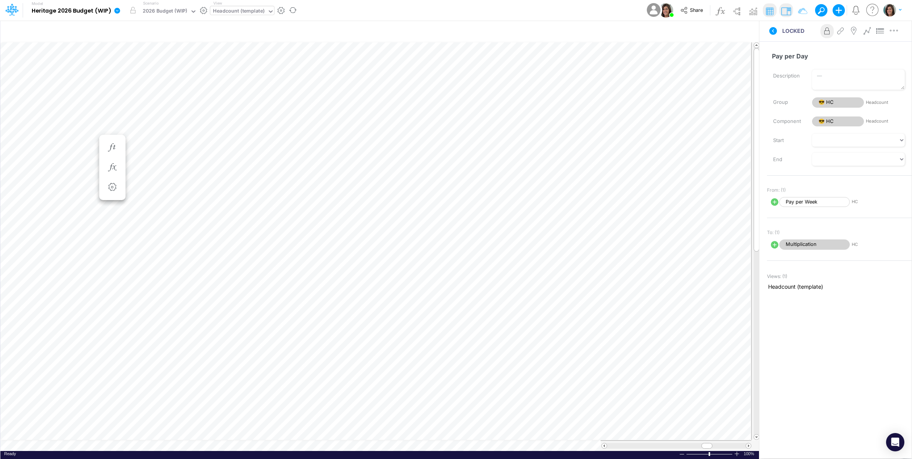
scroll to position [0, 0]
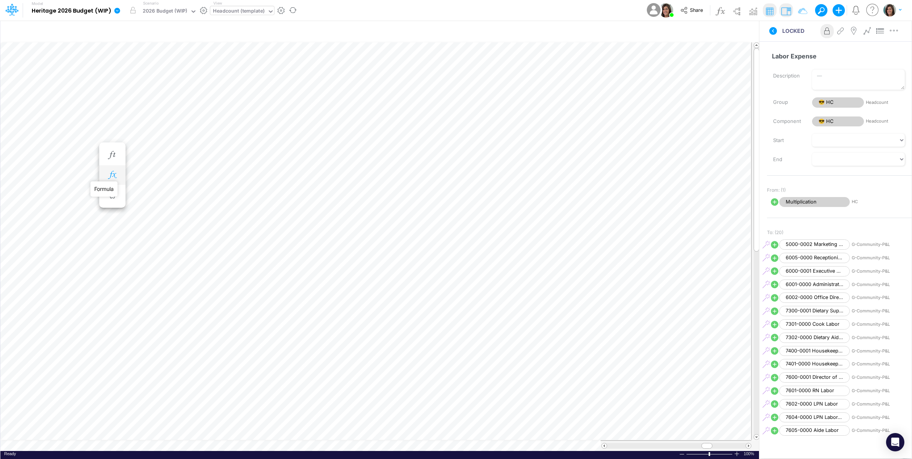
click at [112, 172] on icon "button" at bounding box center [111, 175] width 11 height 8
click at [186, 193] on span "Multiplication" at bounding box center [182, 195] width 71 height 10
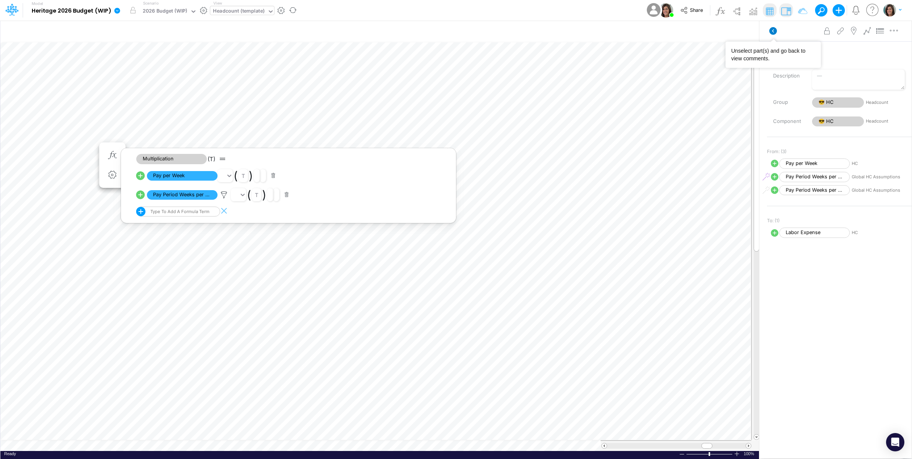
click at [773, 32] on icon at bounding box center [774, 31] width 8 height 8
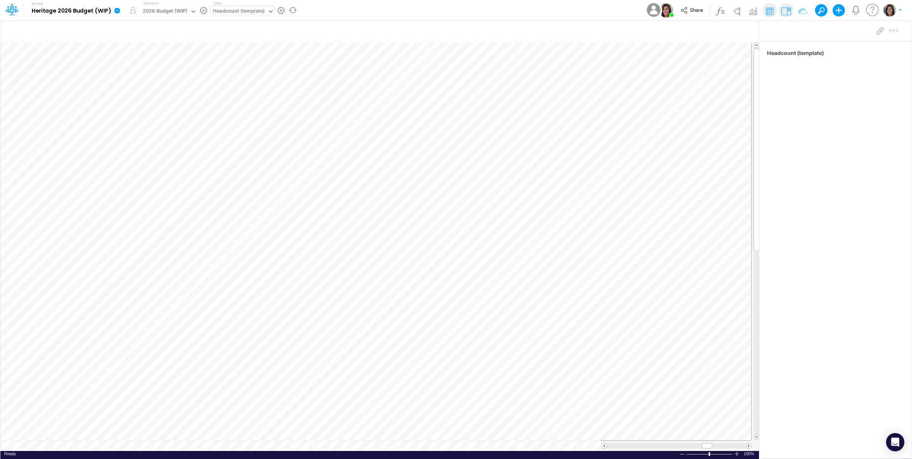
click at [333, 12] on div "Model Heritage 2026 Budget (WIP) Edit model settings Duplicate Import QuickBook…" at bounding box center [456, 10] width 821 height 21
click at [246, 11] on div "Headcount (template)" at bounding box center [239, 11] width 52 height 9
type input "op-cv"
click at [277, 53] on div "op-cv Section 1 - P&L Main" at bounding box center [269, 50] width 119 height 13
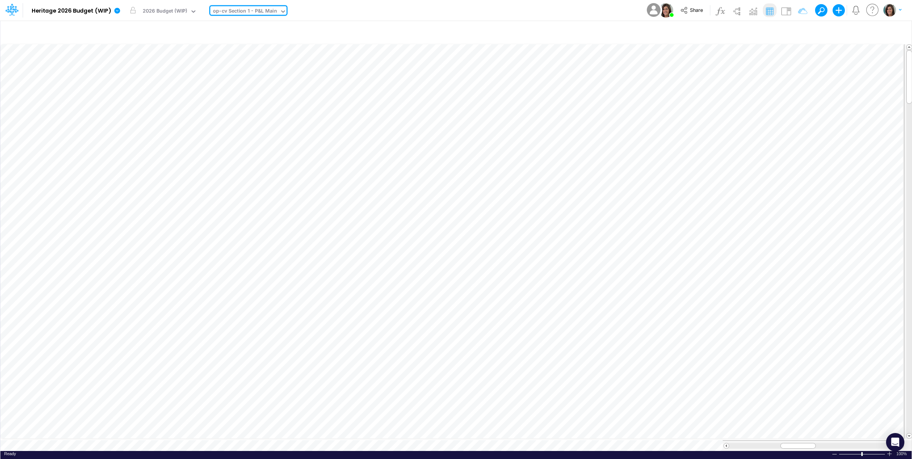
click at [382, 13] on div "Model Heritage 2026 Budget (WIP) Edit model settings Duplicate Import QuickBook…" at bounding box center [456, 10] width 821 height 21
click at [789, 10] on img at bounding box center [786, 11] width 12 height 12
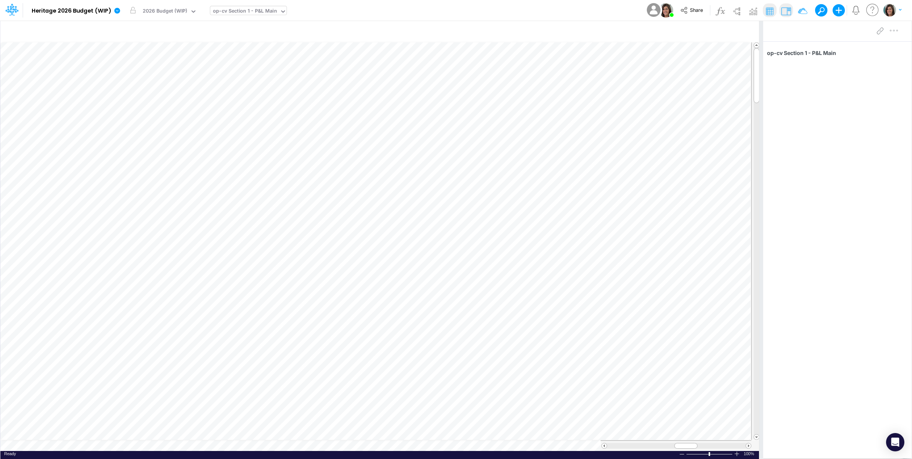
scroll to position [0, 0]
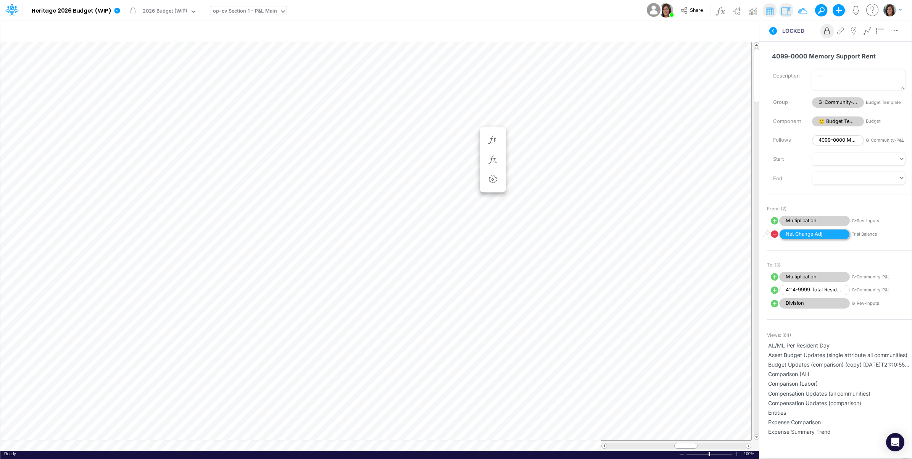
click at [823, 237] on span "Net Change Adj" at bounding box center [814, 234] width 71 height 10
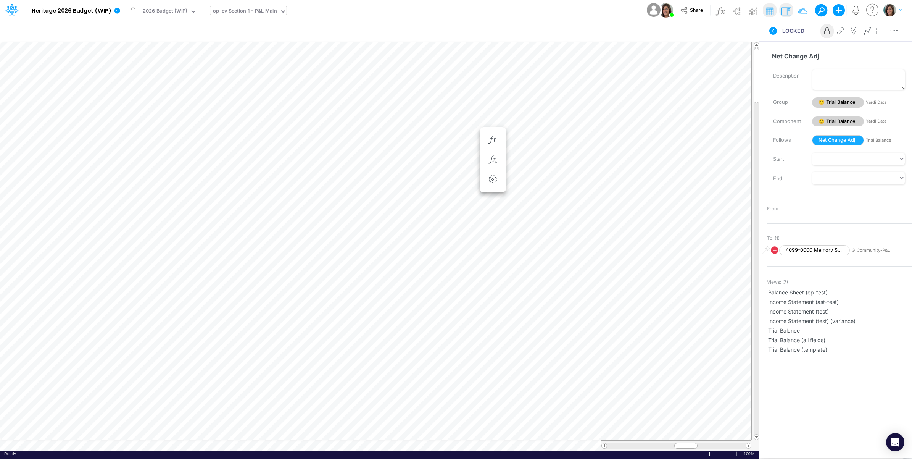
scroll to position [0, 0]
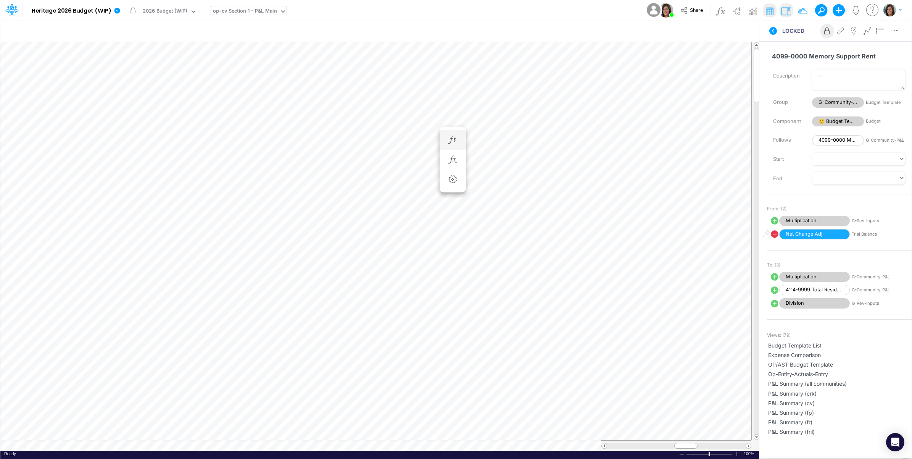
scroll to position [0, 0]
click at [878, 33] on icon at bounding box center [880, 31] width 11 height 8
click at [816, 237] on span "Net Change Adj" at bounding box center [814, 234] width 71 height 10
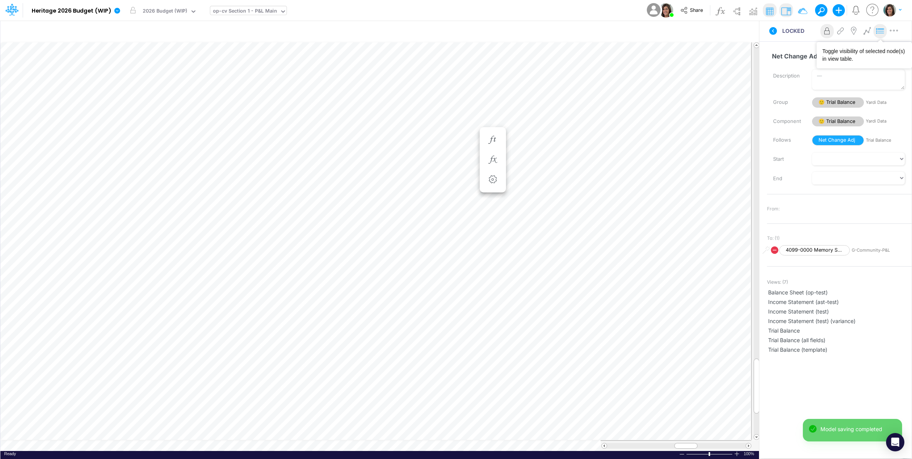
click at [881, 31] on icon at bounding box center [880, 31] width 11 height 8
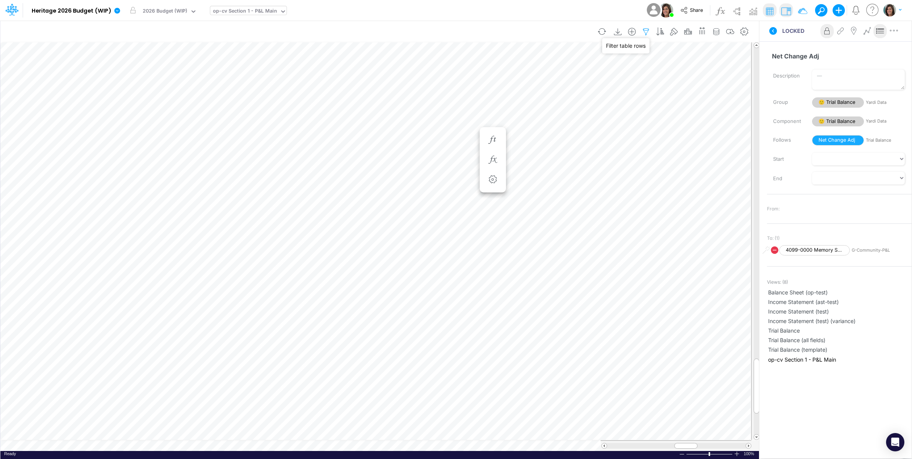
click at [646, 32] on icon "button" at bounding box center [645, 32] width 11 height 8
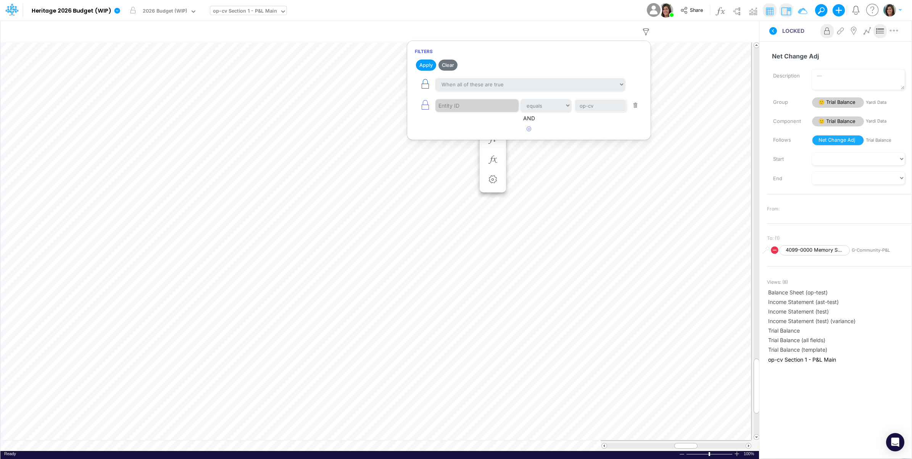
click at [429, 84] on icon "button" at bounding box center [425, 84] width 11 height 11
click at [457, 81] on select "When all of these are true When any of these are true" at bounding box center [530, 84] width 189 height 13
select select "tableSearchOR"
click at [436, 78] on select "When all of these are true When any of these are true" at bounding box center [530, 84] width 189 height 13
click at [527, 130] on icon "button" at bounding box center [529, 128] width 5 height 5
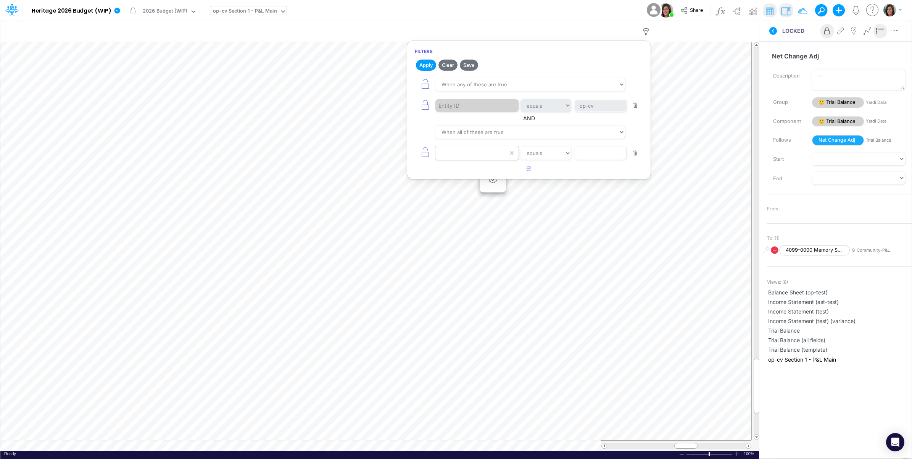
click at [468, 157] on div at bounding box center [472, 153] width 73 height 13
click at [463, 181] on div "Name" at bounding box center [477, 187] width 83 height 14
click at [581, 112] on input "text" at bounding box center [601, 105] width 52 height 13
type input "Net Change Adj"
click at [423, 155] on icon "button" at bounding box center [425, 152] width 11 height 11
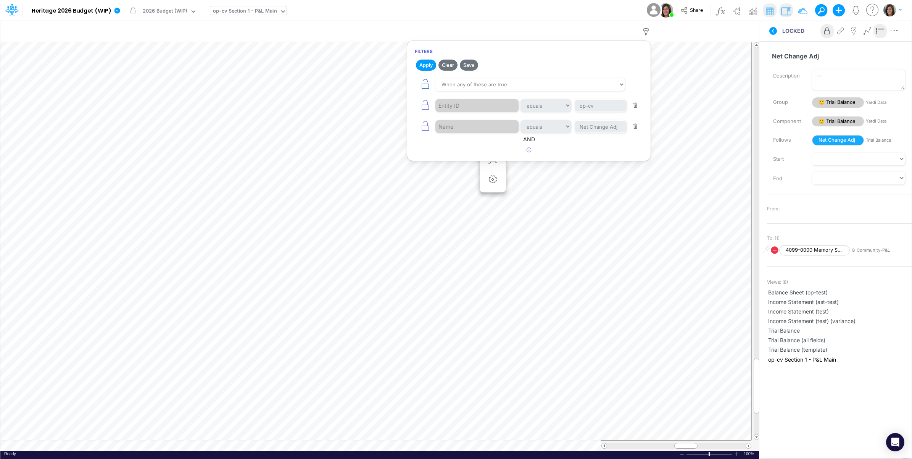
click at [427, 79] on icon "button" at bounding box center [425, 84] width 11 height 11
click at [426, 65] on button "Apply" at bounding box center [426, 65] width 20 height 11
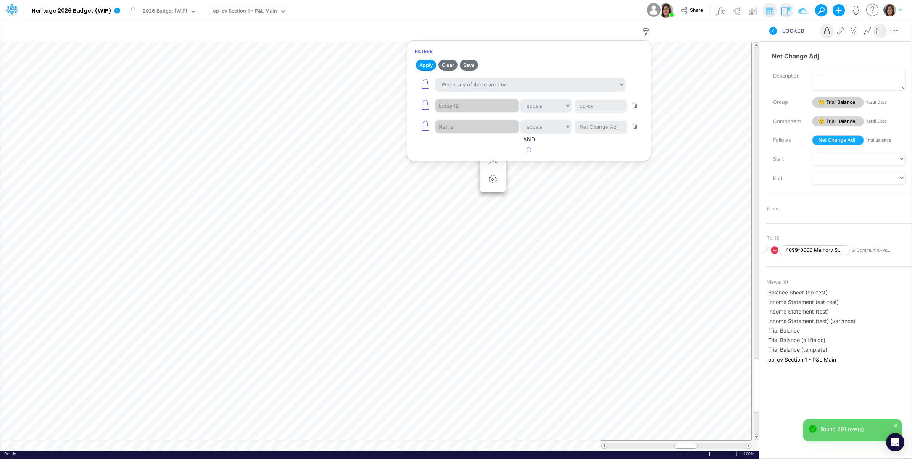
click at [621, 6] on div "Model Heritage 2026 Budget (WIP) Edit model settings Duplicate Import QuickBook…" at bounding box center [456, 10] width 821 height 21
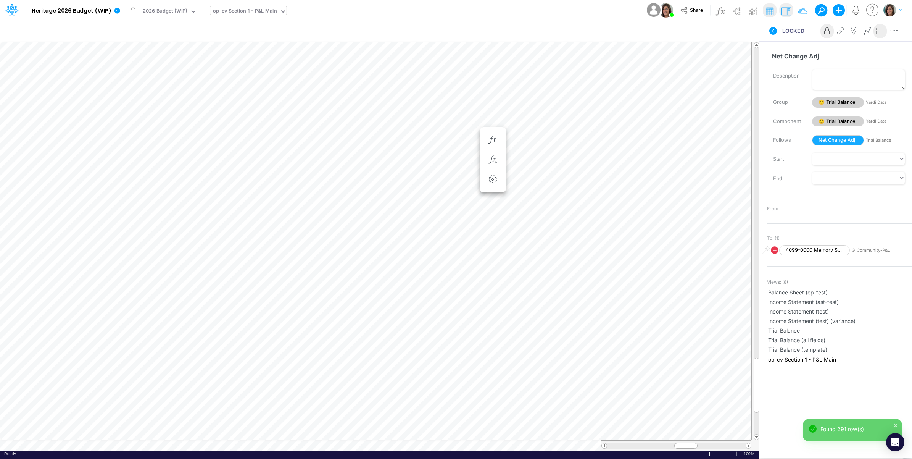
scroll to position [0, 0]
click at [883, 29] on icon at bounding box center [880, 31] width 11 height 8
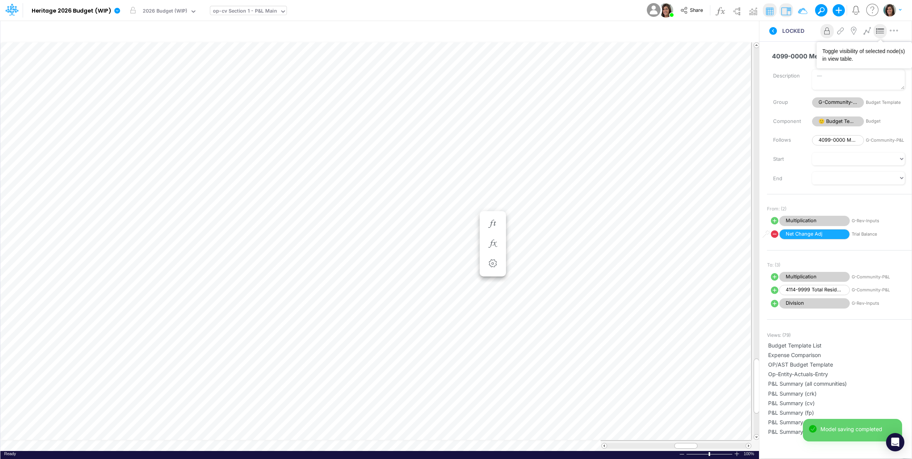
click at [880, 31] on icon at bounding box center [880, 31] width 11 height 8
click at [774, 33] on icon at bounding box center [774, 31] width 8 height 8
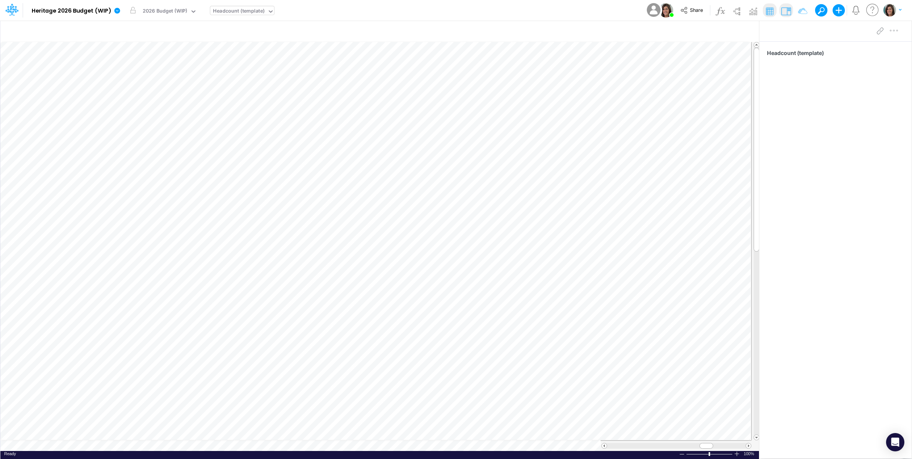
scroll to position [0, 0]
click at [234, 10] on div "Headcount (template)" at bounding box center [239, 11] width 52 height 9
type input "op-cv"
drag, startPoint x: 252, startPoint y: 83, endPoint x: 899, endPoint y: 239, distance: 665.5
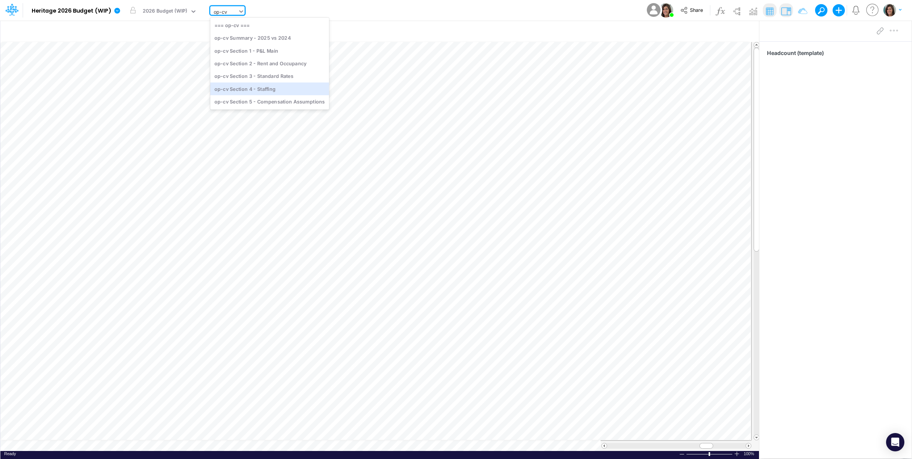
click at [252, 84] on div "op-cv Section 4 - Staffing" at bounding box center [269, 88] width 119 height 13
click at [347, 6] on div "Model Heritage 2026 Budget (WIP) Edit model settings Duplicate Import QuickBook…" at bounding box center [456, 10] width 821 height 21
click at [402, 13] on div "Model Heritage 2026 Budget (WIP) Edit model settings Duplicate Import QuickBook…" at bounding box center [456, 10] width 821 height 21
click at [406, 10] on div "Model Heritage 2026 Budget (WIP) Edit model settings Duplicate Import QuickBook…" at bounding box center [456, 10] width 821 height 21
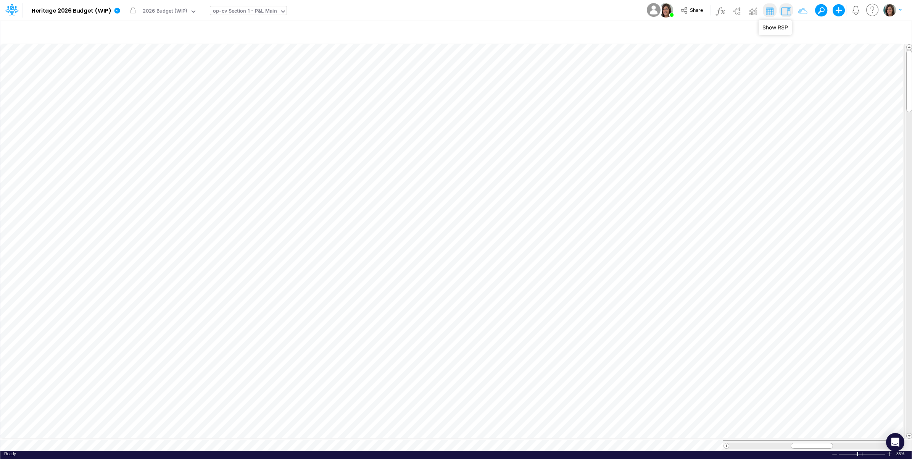
click at [783, 9] on img at bounding box center [786, 11] width 12 height 12
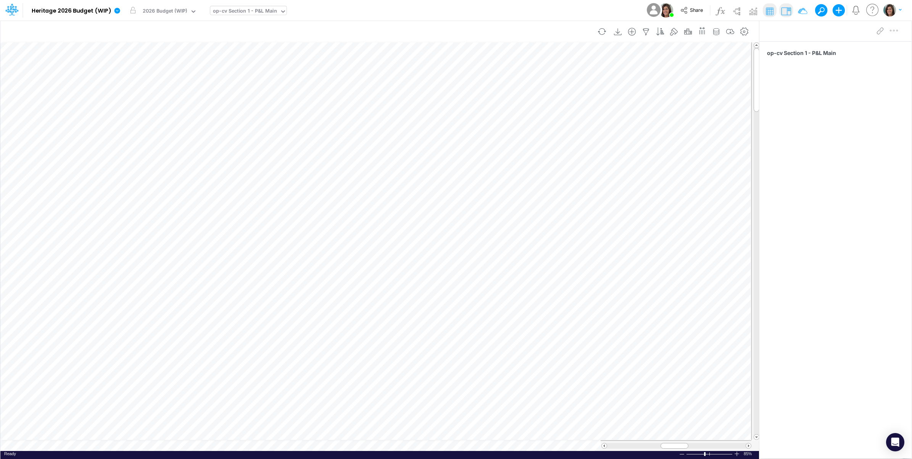
scroll to position [0, 0]
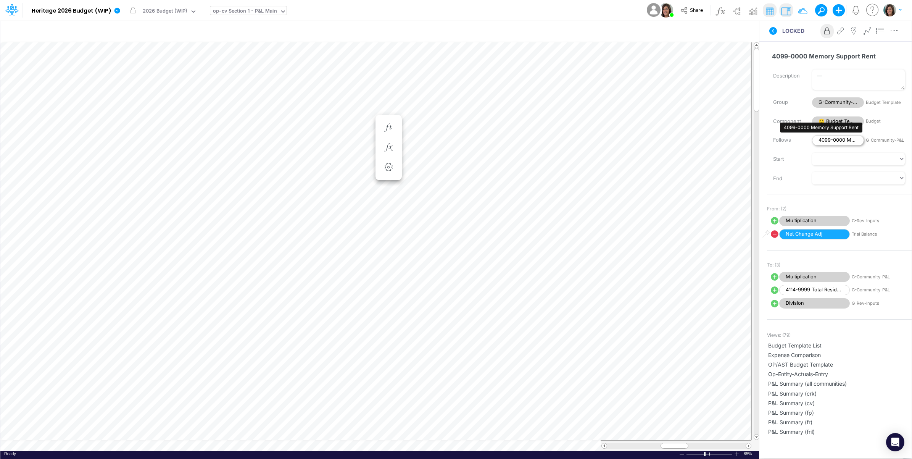
click at [832, 141] on span "4099-0000 Memory Support Rent" at bounding box center [838, 140] width 52 height 10
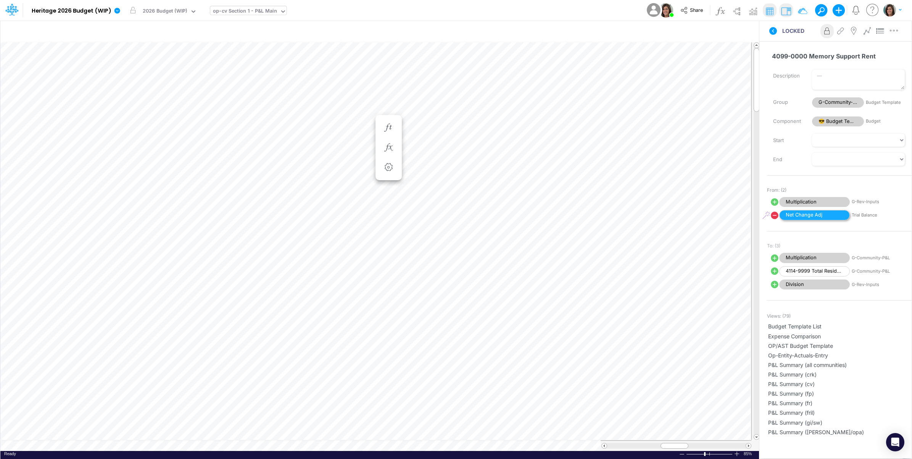
click at [798, 217] on span "Net Change Adj" at bounding box center [814, 215] width 71 height 10
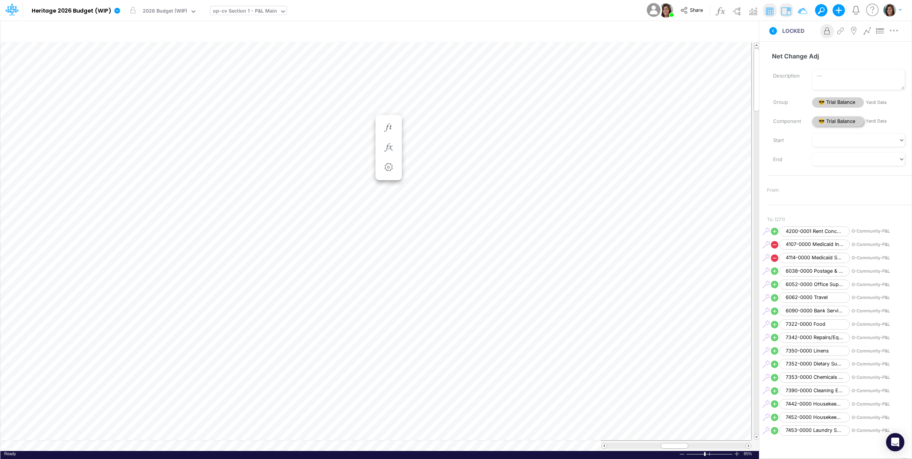
click at [838, 119] on span "😎 Trial Balance" at bounding box center [838, 121] width 52 height 10
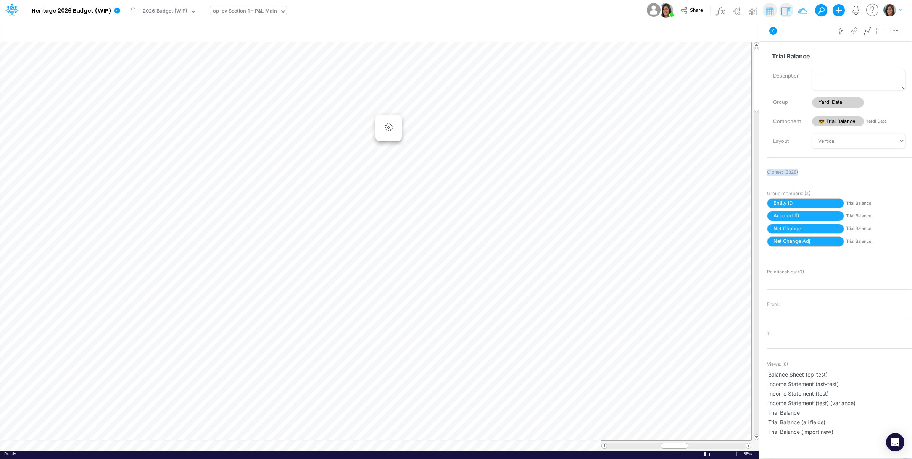
drag, startPoint x: 768, startPoint y: 172, endPoint x: 810, endPoint y: 172, distance: 42.4
click at [810, 172] on div "Clones: ( 3328 )" at bounding box center [839, 172] width 145 height 11
drag, startPoint x: 810, startPoint y: 172, endPoint x: 806, endPoint y: 35, distance: 137.1
click at [806, 35] on div "Advanced settings Delete" at bounding box center [836, 30] width 152 height 21
click at [844, 121] on span "😎 Trial Balance" at bounding box center [838, 121] width 52 height 10
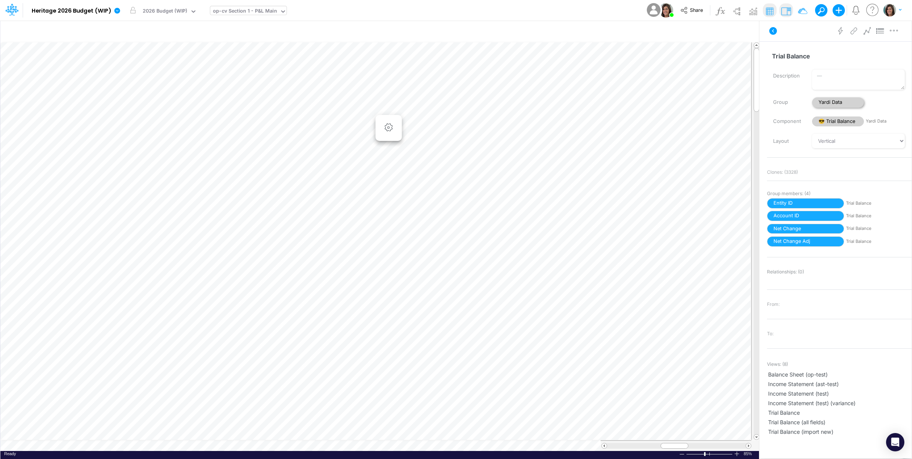
click at [832, 98] on span "Yardi Data" at bounding box center [838, 102] width 52 height 10
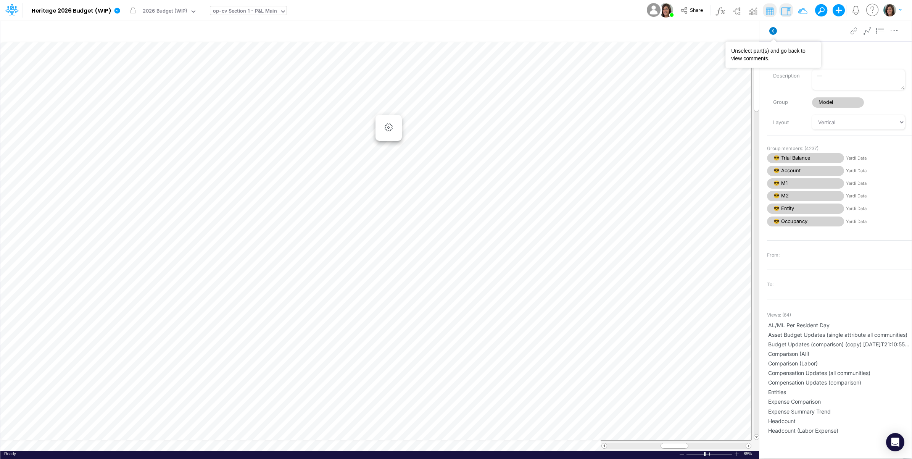
click at [774, 29] on icon at bounding box center [774, 31] width 8 height 8
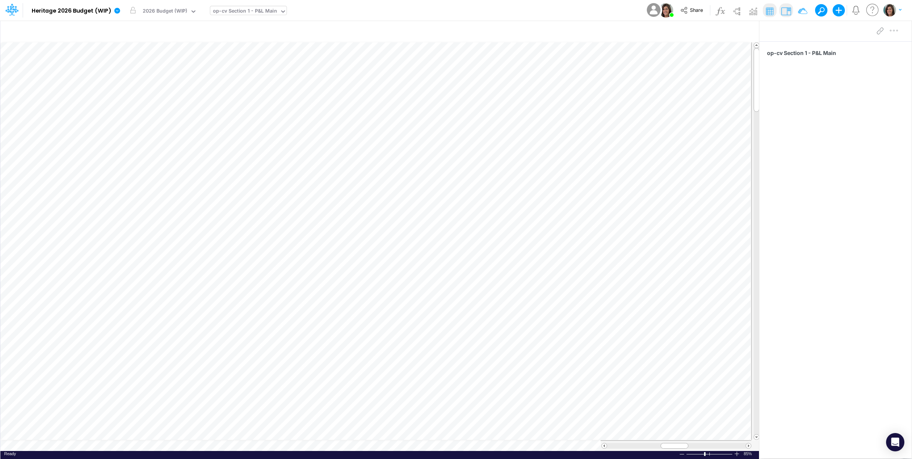
scroll to position [0, 0]
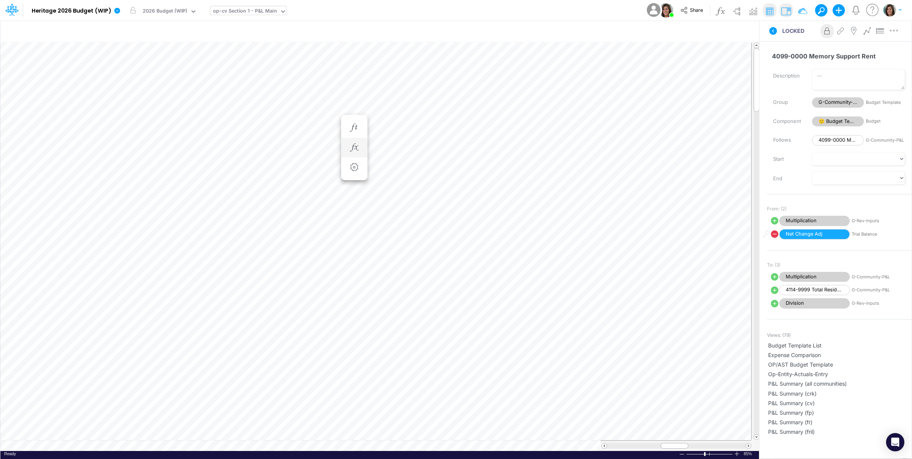
scroll to position [0, 0]
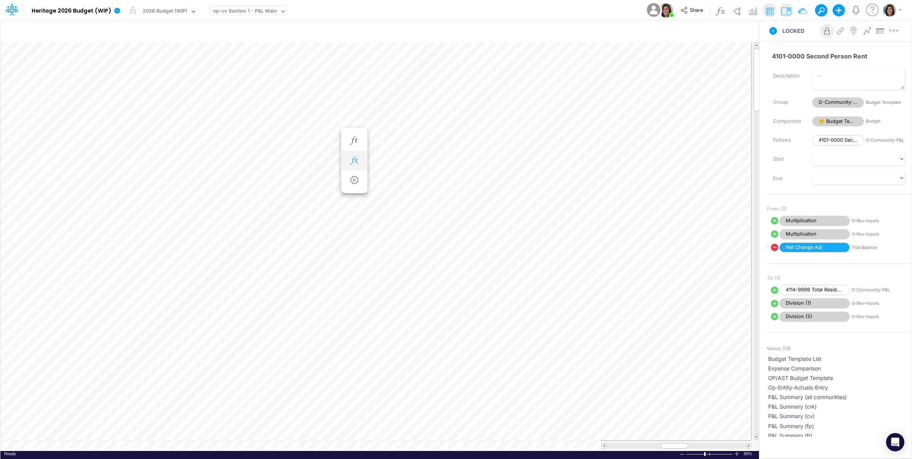
click at [348, 158] on button "button" at bounding box center [354, 160] width 14 height 15
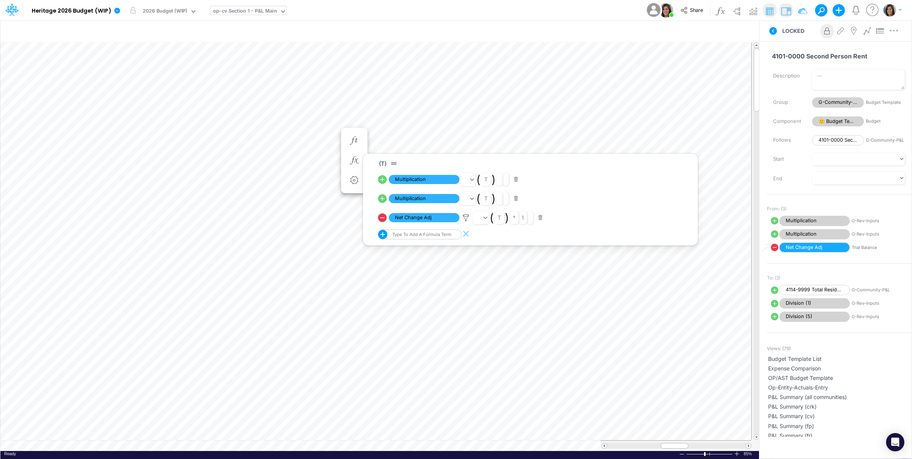
click at [510, 16] on div "Model Heritage 2026 Budget (WIP) Edit model settings Duplicate Import QuickBook…" at bounding box center [456, 10] width 821 height 21
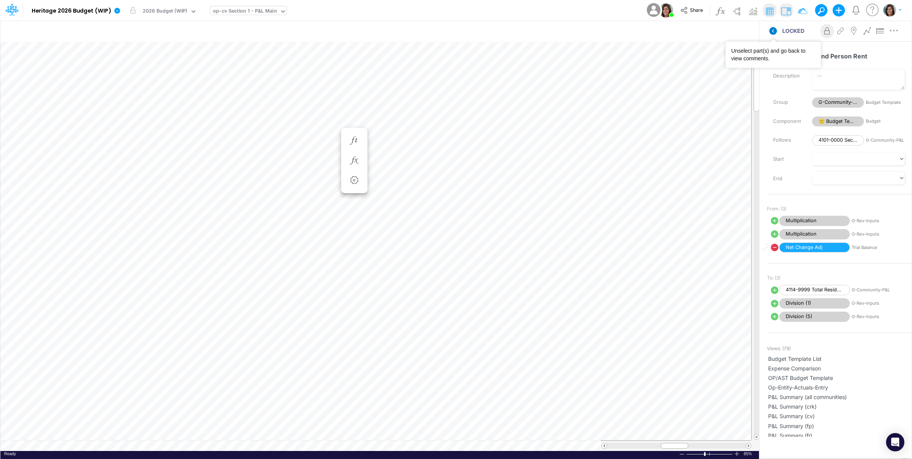
click at [772, 27] on icon at bounding box center [774, 31] width 8 height 8
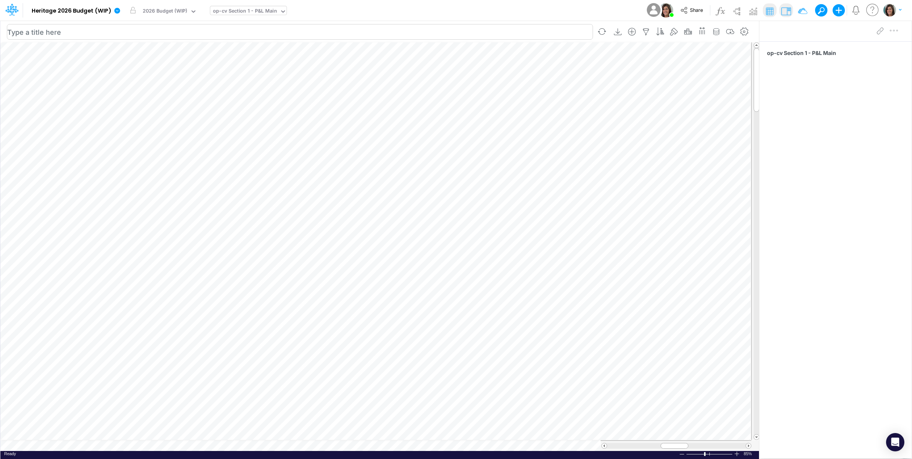
scroll to position [0, 0]
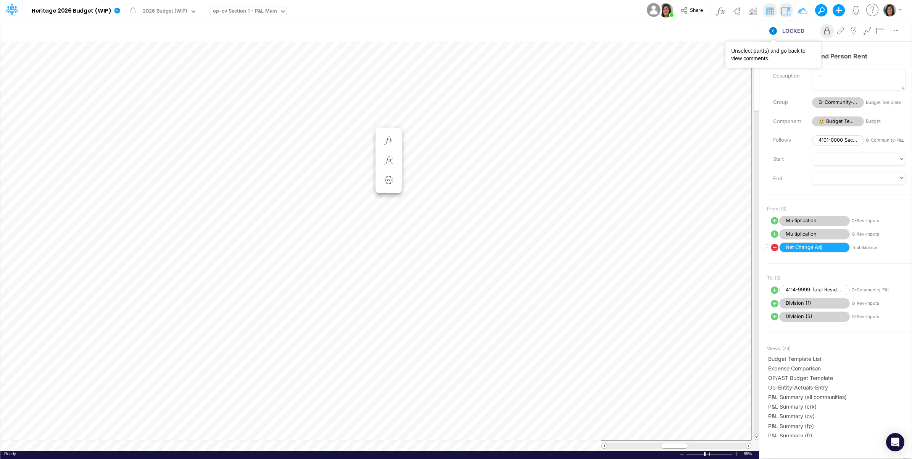
click at [772, 31] on icon at bounding box center [774, 31] width 8 height 8
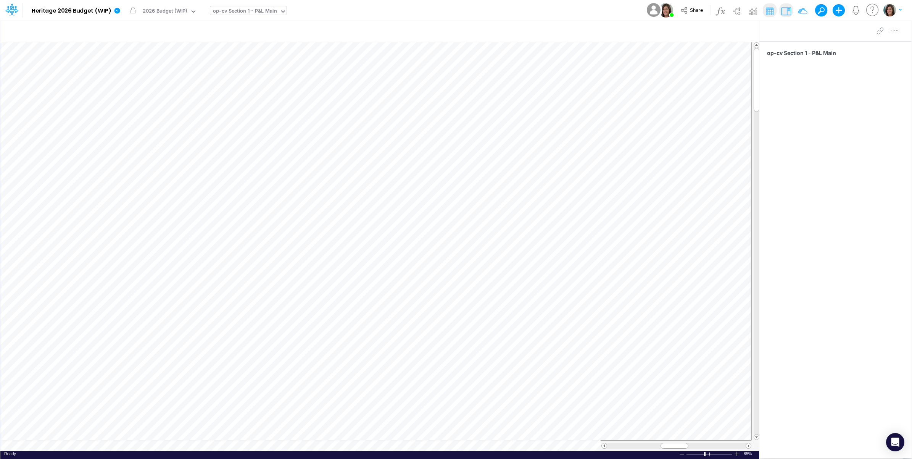
scroll to position [0, 0]
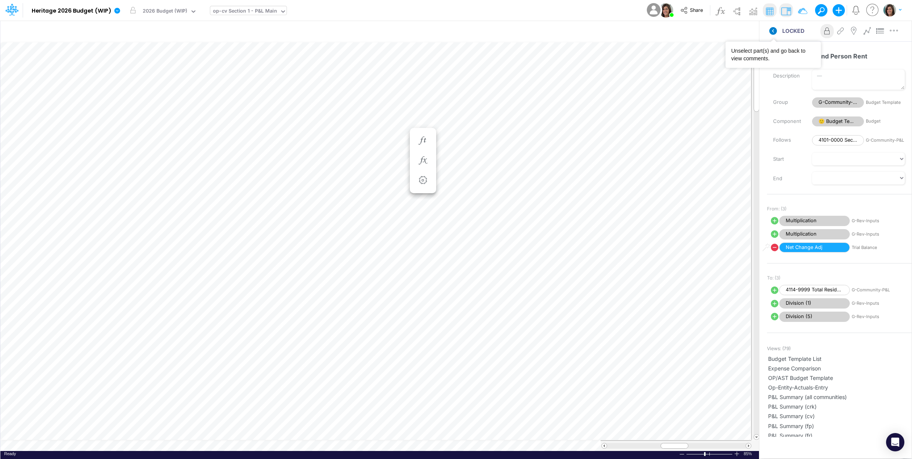
click at [771, 31] on icon at bounding box center [774, 31] width 8 height 8
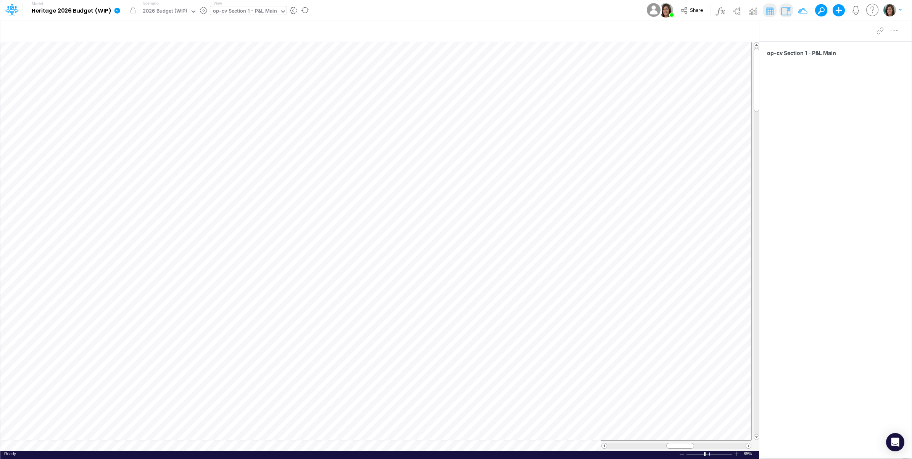
click at [116, 10] on icon at bounding box center [118, 11] width 6 height 6
